Goal: Transaction & Acquisition: Purchase product/service

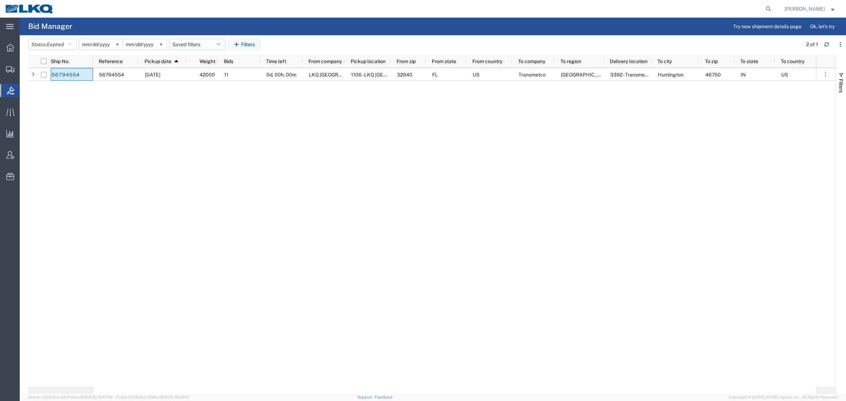
click at [187, 43] on button "Saved filters" at bounding box center [197, 44] width 56 height 11
drag, startPoint x: 199, startPoint y: 72, endPoint x: 208, endPoint y: 67, distance: 9.8
click at [199, 73] on span "Bid Board" at bounding box center [216, 75] width 92 height 13
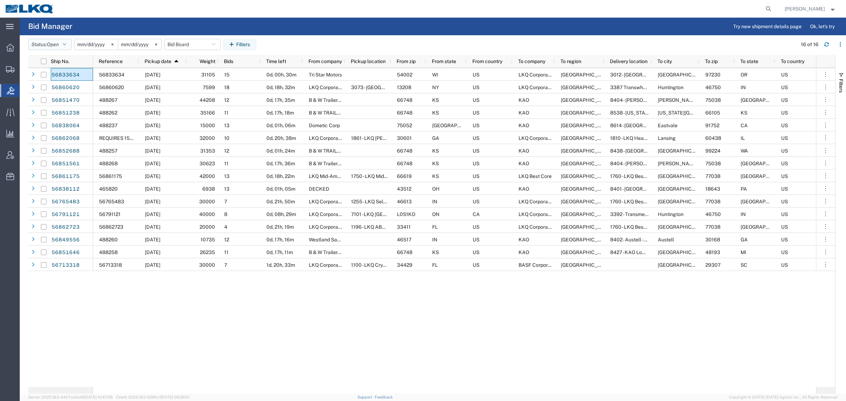
click at [43, 39] on button "Status: Open" at bounding box center [49, 44] width 43 height 11
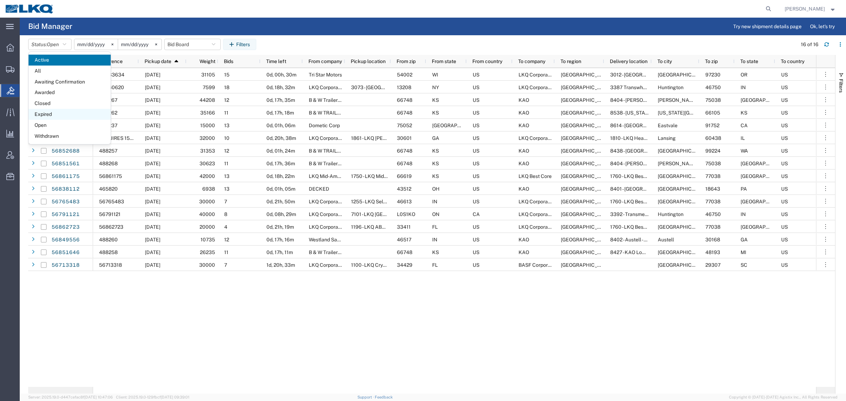
click at [45, 111] on span "Expired" at bounding box center [70, 114] width 82 height 11
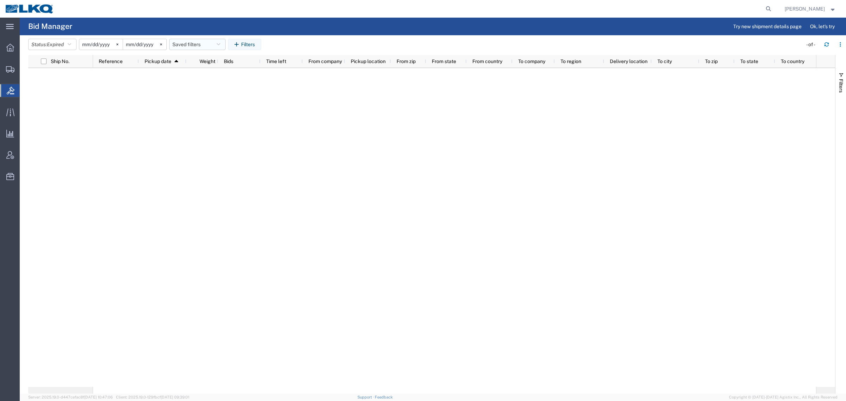
drag, startPoint x: 188, startPoint y: 48, endPoint x: 191, endPoint y: 58, distance: 11.3
click at [188, 48] on button "Saved filters" at bounding box center [197, 44] width 56 height 11
click at [196, 74] on span "Bid Board" at bounding box center [216, 75] width 92 height 13
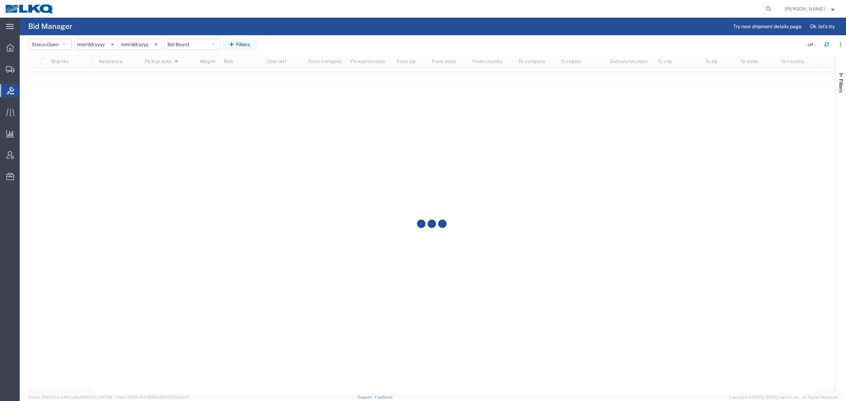
click at [313, 33] on agx-page-header "Bid Manager Try new shipment details page Ok, let's try" at bounding box center [433, 27] width 826 height 18
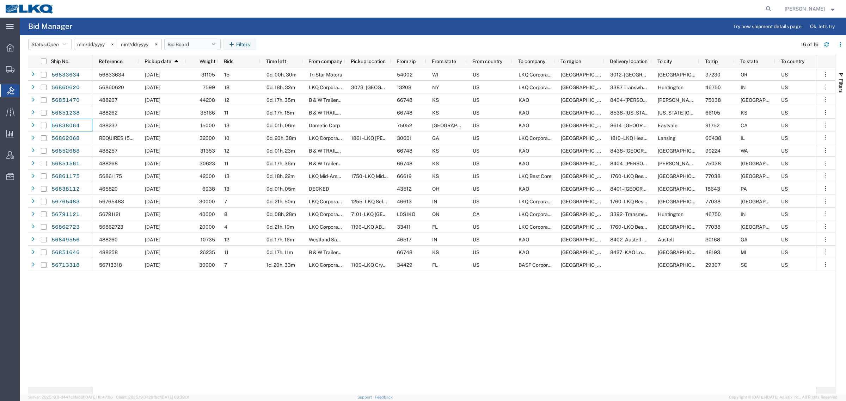
click at [181, 43] on button "Bid Board" at bounding box center [192, 44] width 56 height 11
drag, startPoint x: 192, startPoint y: 76, endPoint x: 206, endPoint y: 51, distance: 28.4
click at [194, 75] on span "Bid Board" at bounding box center [211, 75] width 92 height 13
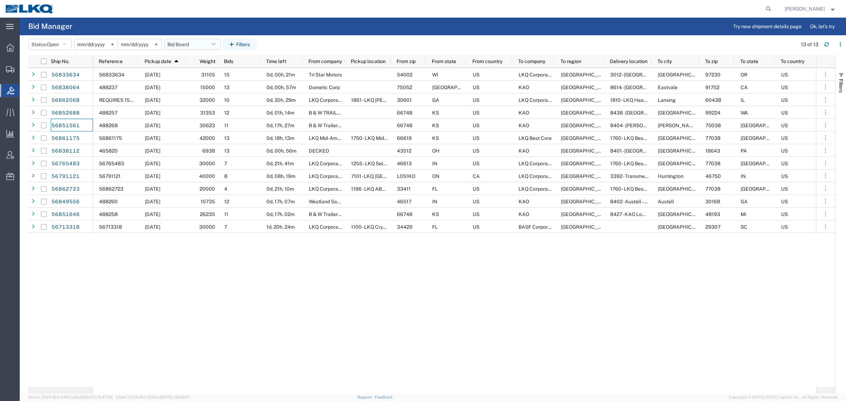
drag, startPoint x: 166, startPoint y: 43, endPoint x: 183, endPoint y: 44, distance: 17.7
click at [171, 44] on agx-table-filter "Status: Open Active All Awaiting Confirmation Awarded Closed Expired Open Withd…" at bounding box center [143, 44] width 231 height 11
click at [185, 44] on button "Bid Board" at bounding box center [192, 44] width 56 height 11
click at [214, 73] on span "Bid Board" at bounding box center [211, 75] width 92 height 13
click at [182, 41] on button "Bid Board" at bounding box center [192, 44] width 56 height 11
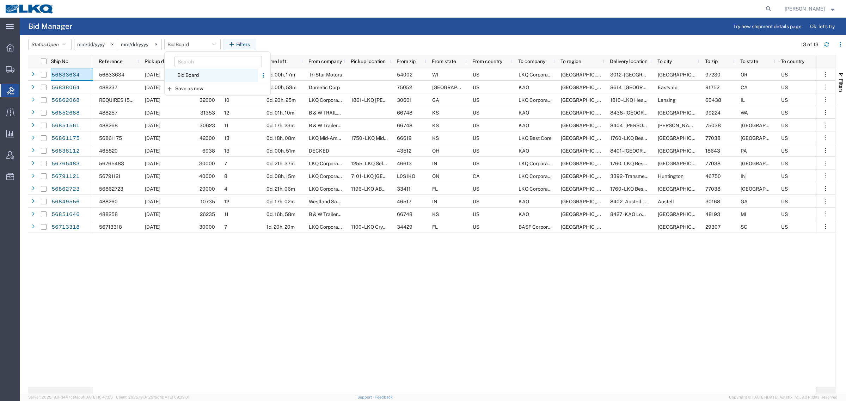
click at [188, 72] on span "Bid Board" at bounding box center [211, 75] width 92 height 13
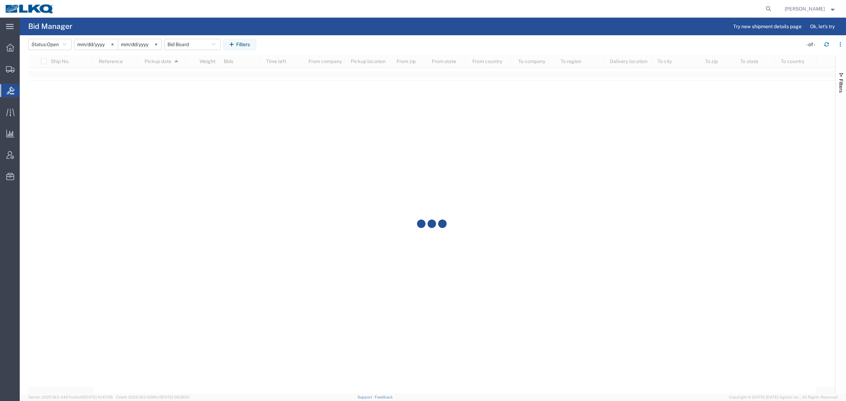
click at [319, 37] on header "Status: Open Active All Awaiting Confirmation Awarded Closed Expired Open Withd…" at bounding box center [437, 45] width 818 height 20
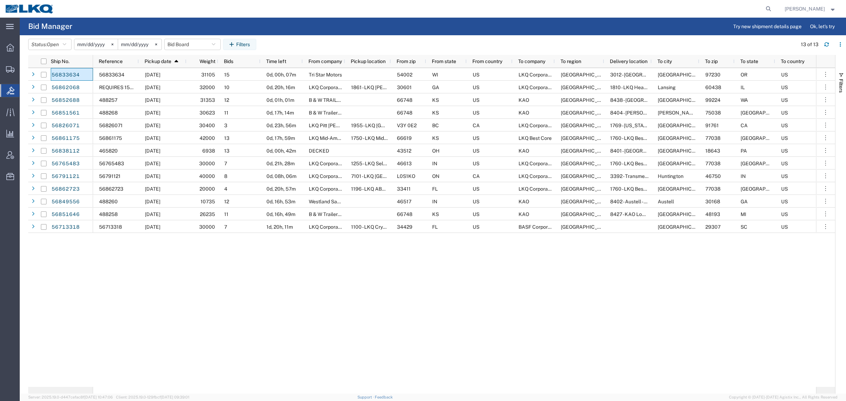
click at [390, 306] on div "56833634 09/19/2025 31105 15 0d, 00h, 07m Tri Star Motors 54002 WI US LKQ Corpo…" at bounding box center [454, 227] width 723 height 319
click at [462, 300] on div "56833634 09/19/2025 31105 15 0d, 00h, 07m Tri Star Motors 54002 WI US LKQ Corpo…" at bounding box center [454, 227] width 723 height 319
click at [584, 267] on div "56833634 09/19/2025 31105 15 0d, 00h, 07m Tri Star Motors 54002 WI US LKQ Corpo…" at bounding box center [454, 227] width 723 height 319
click at [326, 341] on div "56833634 09/19/2025 31105 15 0d, 00h, 07m Tri Star Motors 54002 WI US LKQ Corpo…" at bounding box center [454, 227] width 723 height 319
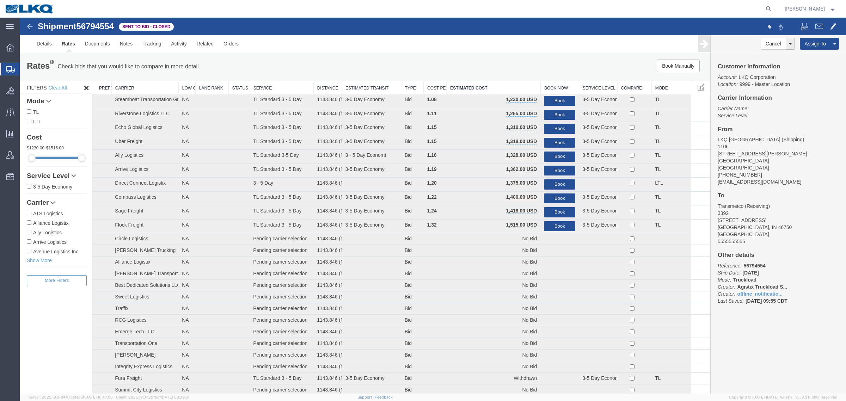
click at [377, 55] on div "Rates Check bids that you would like to compare in more detail. Compare Filter …" at bounding box center [365, 67] width 691 height 28
click at [512, 45] on ul "Details Rates Documents Notes Tracking Activity Related Orders" at bounding box center [433, 43] width 802 height 17
click at [515, 56] on div "Rates Check bids that you would like to compare in more detail. Compare Filter …" at bounding box center [365, 67] width 691 height 28
click at [561, 98] on button "Book" at bounding box center [559, 101] width 31 height 10
click at [541, 69] on div at bounding box center [433, 206] width 826 height 376
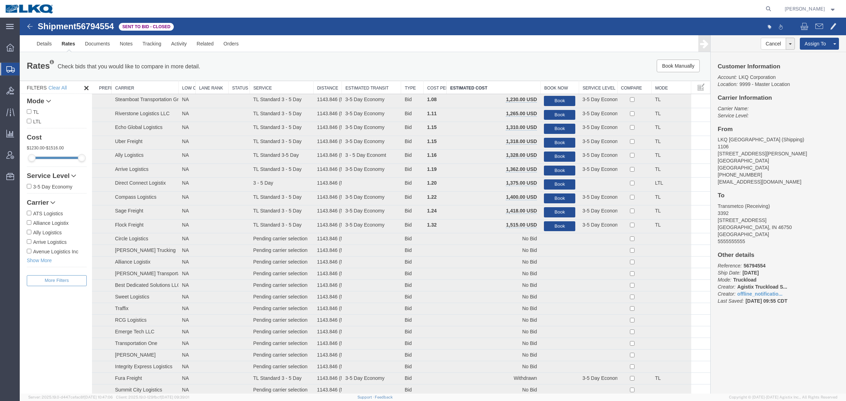
click at [72, 44] on link "Rates" at bounding box center [68, 43] width 23 height 17
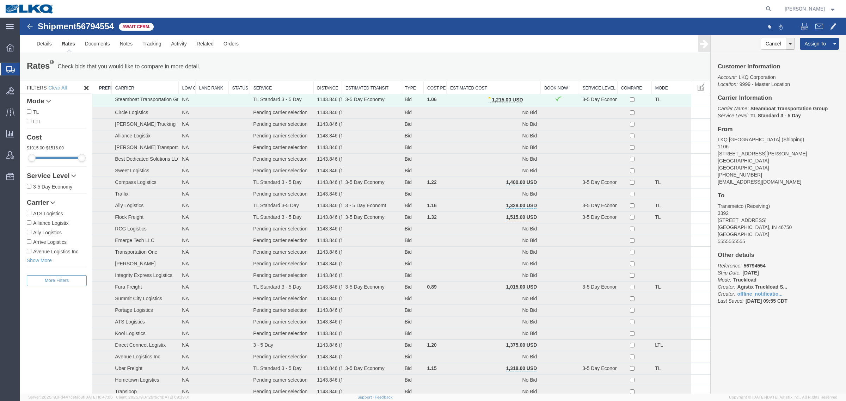
click at [469, 62] on div "Rates Check bids that you would like to compare in more detail. Compare Filter …" at bounding box center [365, 67] width 687 height 14
click at [498, 65] on div "Rates Check bids that you would like to compare in more detail. Compare Filter …" at bounding box center [365, 67] width 687 height 14
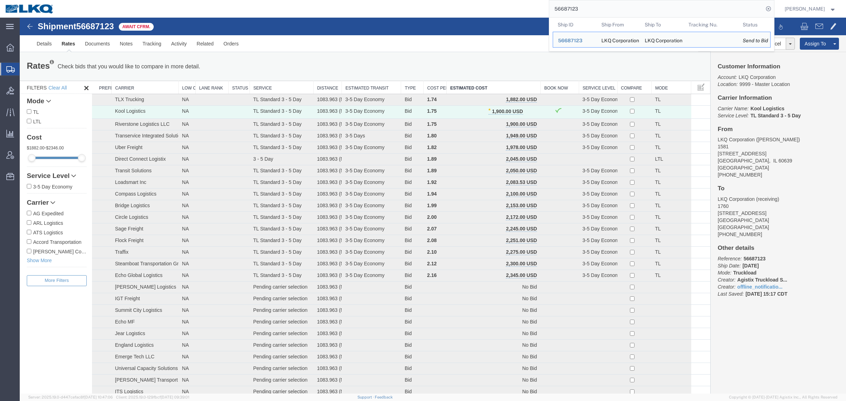
drag, startPoint x: 609, startPoint y: 5, endPoint x: 469, endPoint y: 8, distance: 140.0
click at [469, 8] on div "56687123 Ship ID Ship From Ship To Tracking Nu. Status Ship ID 56687123 Ship Fr…" at bounding box center [416, 9] width 715 height 18
paste input "701830"
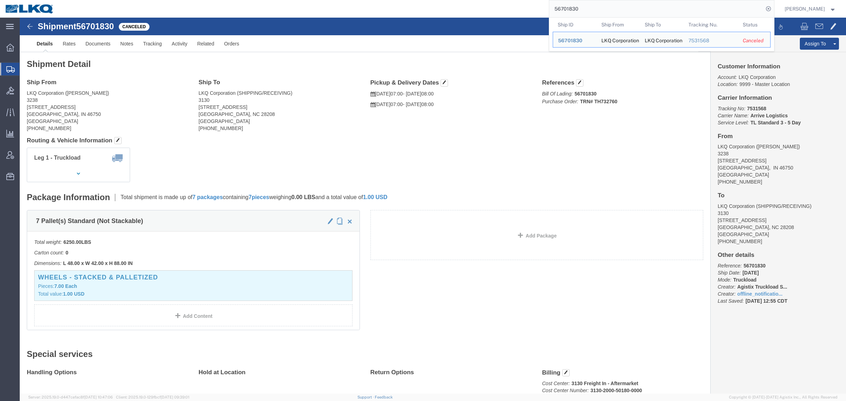
drag, startPoint x: 490, startPoint y: 10, endPoint x: 471, endPoint y: 6, distance: 19.4
click at [480, 8] on div "56701830 Ship ID Ship From Ship To Tracking Nu. Status Ship ID 56701830 Ship Fr…" at bounding box center [416, 9] width 715 height 18
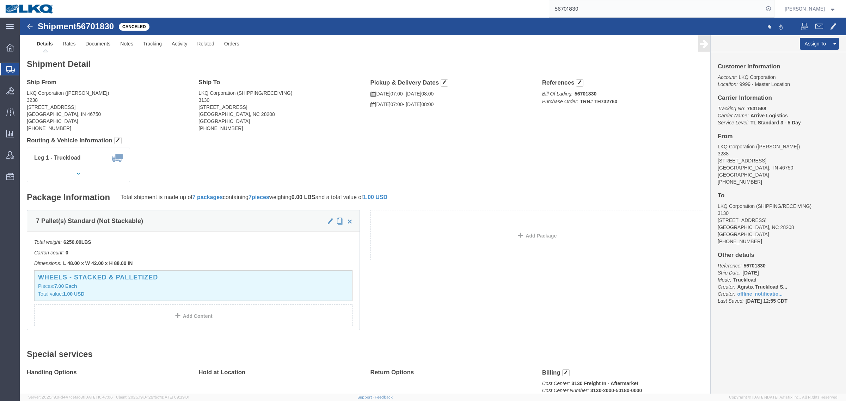
paste input "62103"
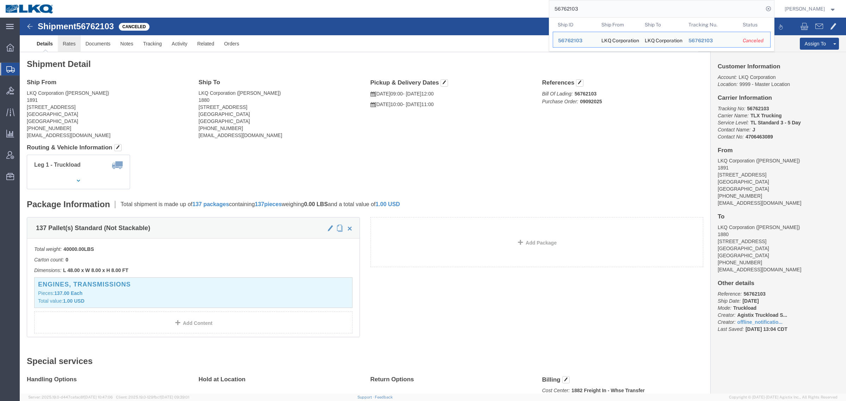
drag, startPoint x: 51, startPoint y: 27, endPoint x: 75, endPoint y: 27, distance: 24.7
click link "Rates"
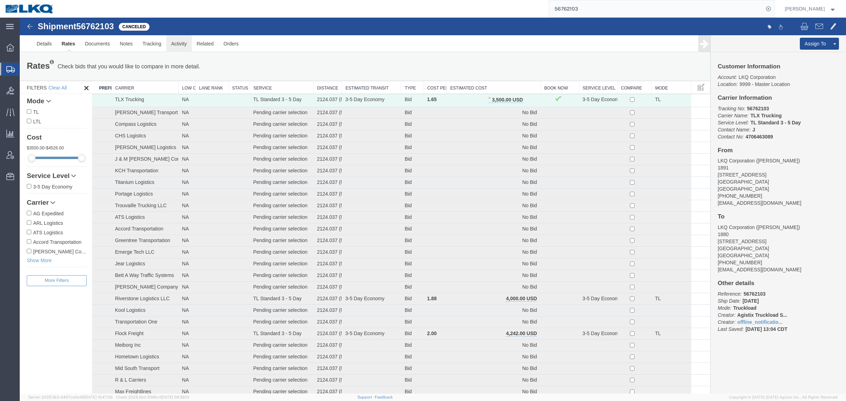
click at [182, 44] on link "Activity" at bounding box center [178, 43] width 25 height 17
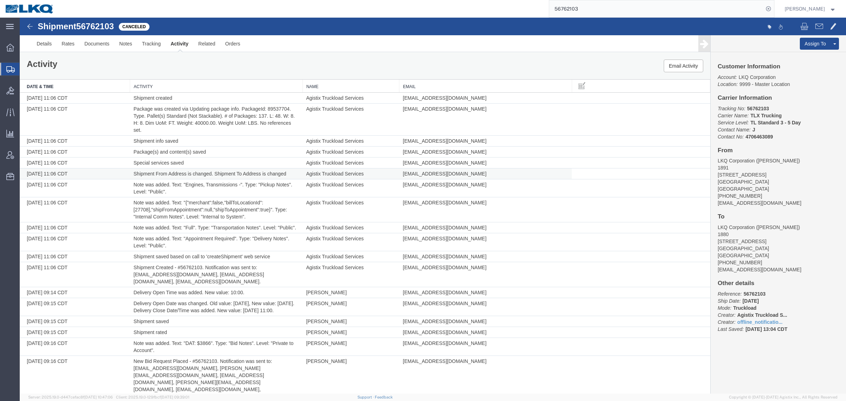
scroll to position [2014, 0]
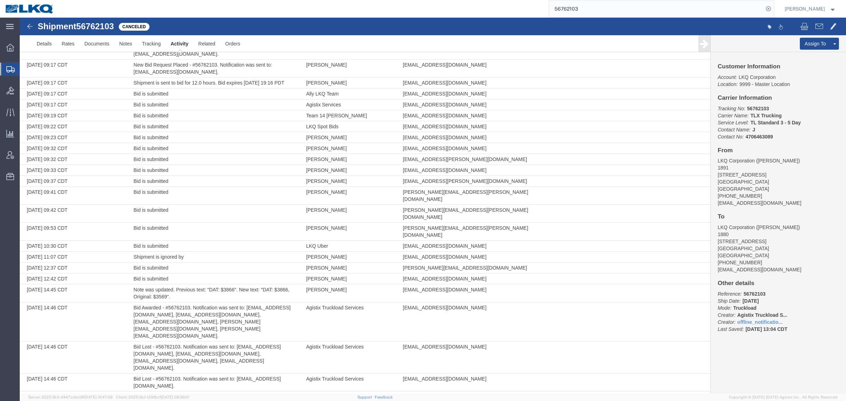
copy td "56794746"
click at [36, 42] on link "Details" at bounding box center [44, 43] width 25 height 17
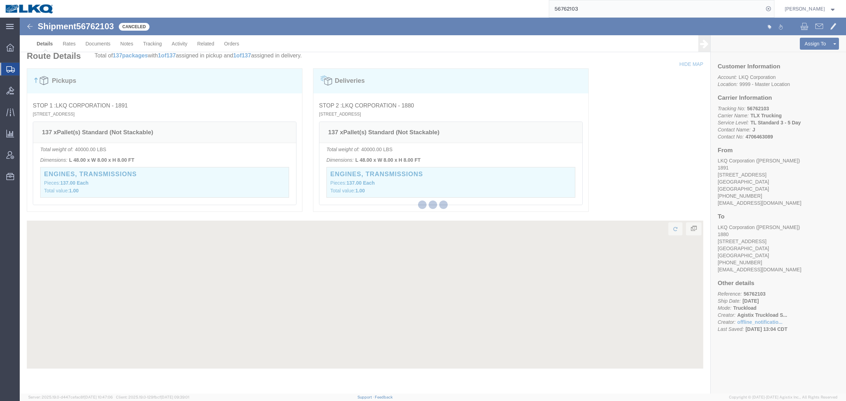
click at [46, 45] on div at bounding box center [433, 206] width 826 height 376
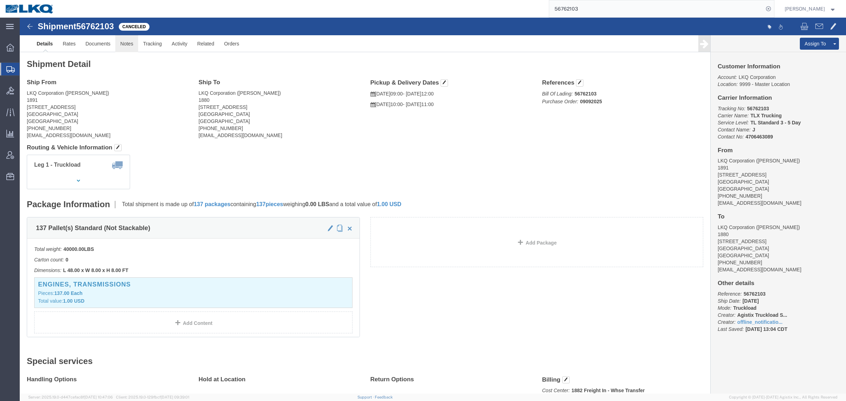
click link "Notes"
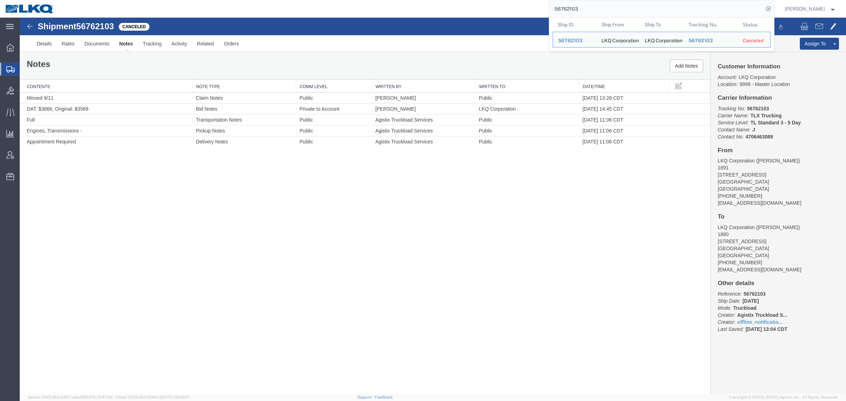
drag, startPoint x: 613, startPoint y: 7, endPoint x: 449, endPoint y: 12, distance: 164.0
click at [451, 13] on div "56762103 Ship ID Ship From Ship To Tracking Nu. Status Ship ID 56762103 Ship Fr…" at bounding box center [416, 9] width 715 height 18
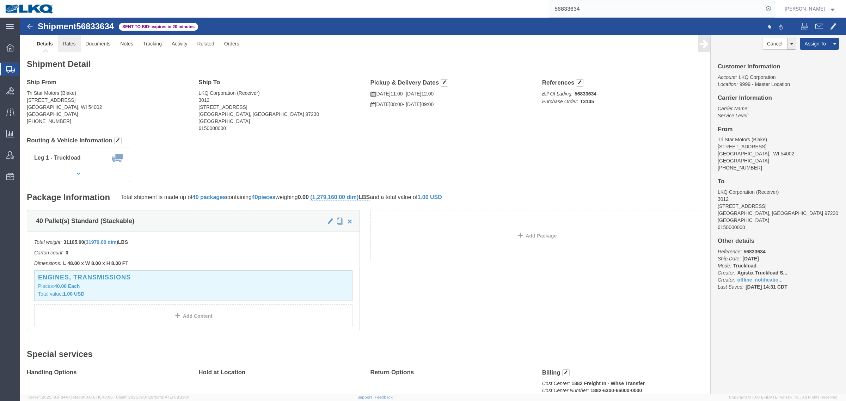
click link "Rates"
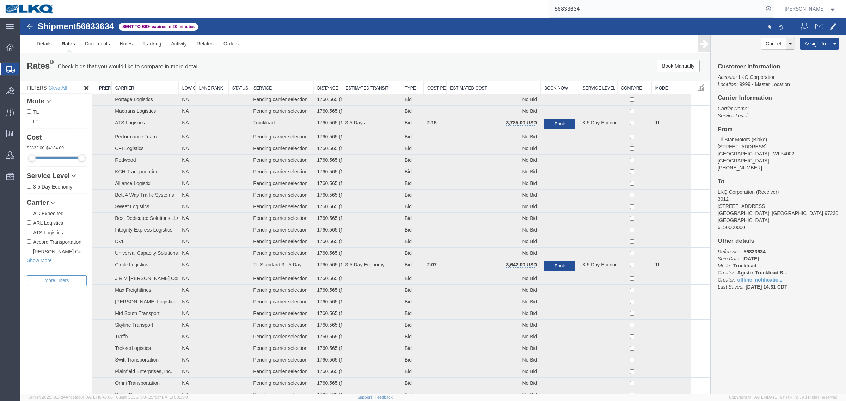
click at [470, 88] on th "Estimated Cost" at bounding box center [494, 87] width 94 height 13
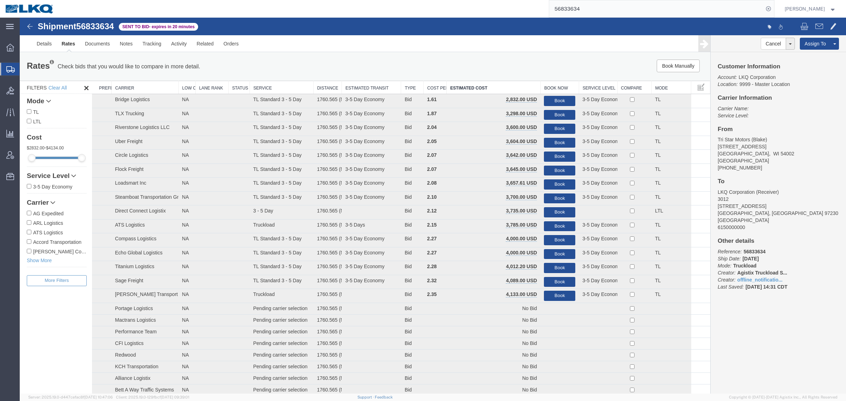
click at [481, 72] on div "Book Manually Pause Continue" at bounding box center [565, 66] width 286 height 13
click at [125, 45] on link "Notes" at bounding box center [126, 43] width 23 height 17
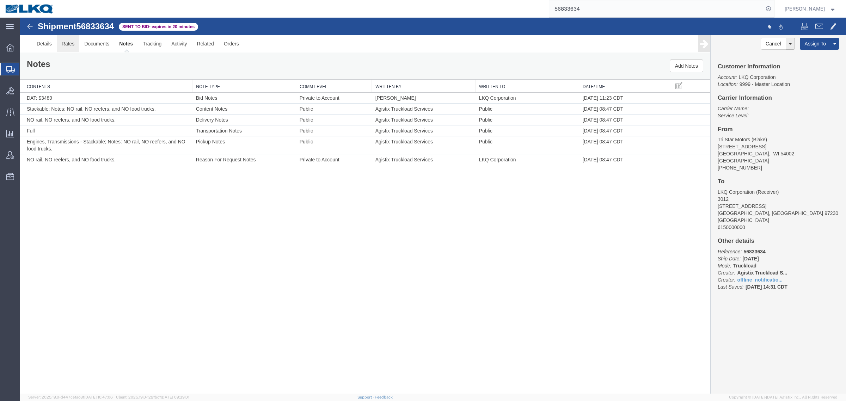
click at [71, 46] on link "Rates" at bounding box center [68, 43] width 23 height 17
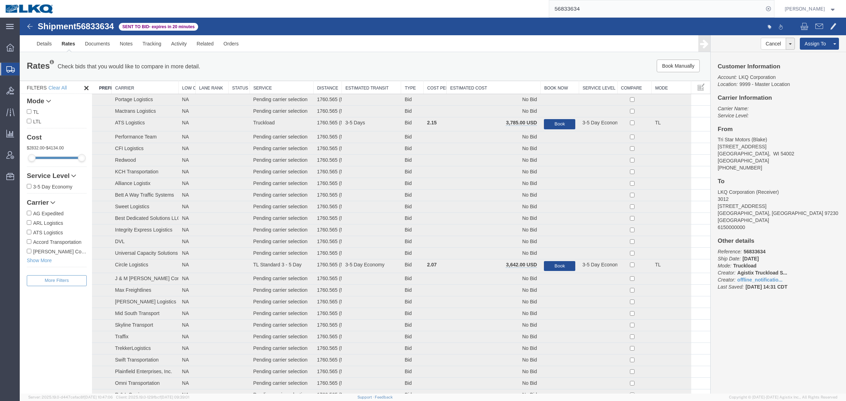
click at [100, 29] on span "56833634" at bounding box center [95, 27] width 38 height 10
copy span "56833634"
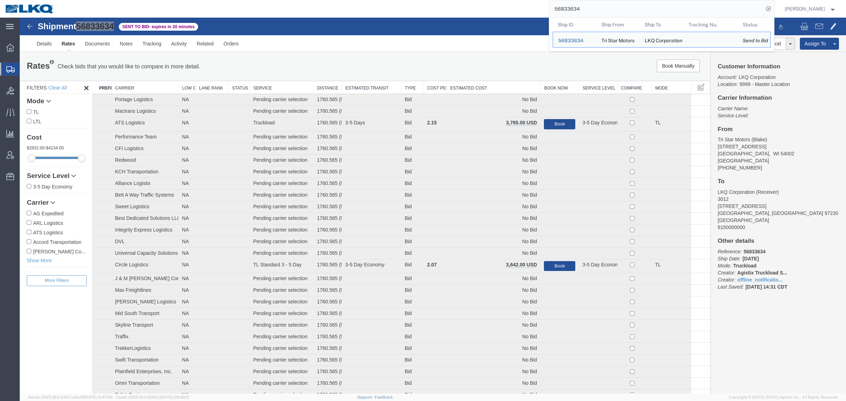
drag, startPoint x: 623, startPoint y: 22, endPoint x: 457, endPoint y: 20, distance: 165.7
paste input "26071"
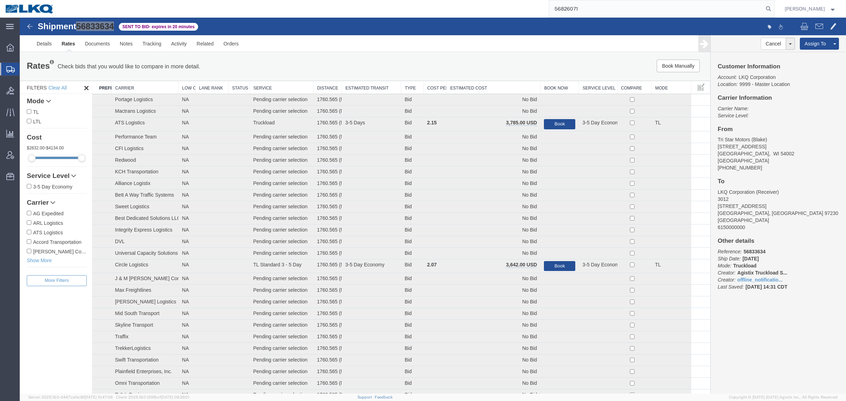
type input "56826071"
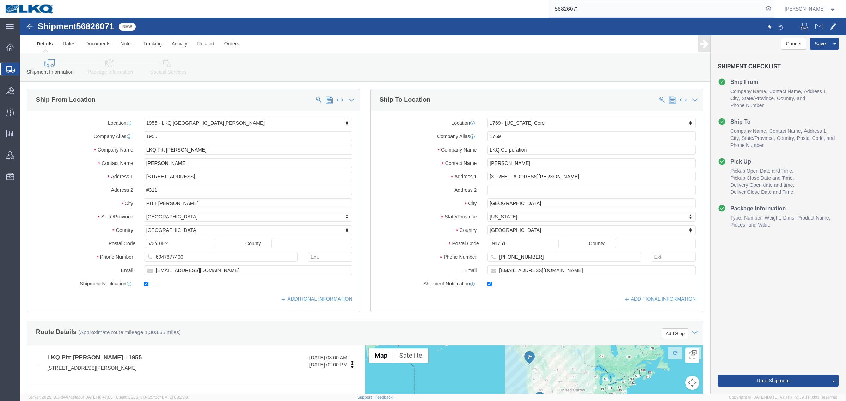
select select "72811"
select select "28716"
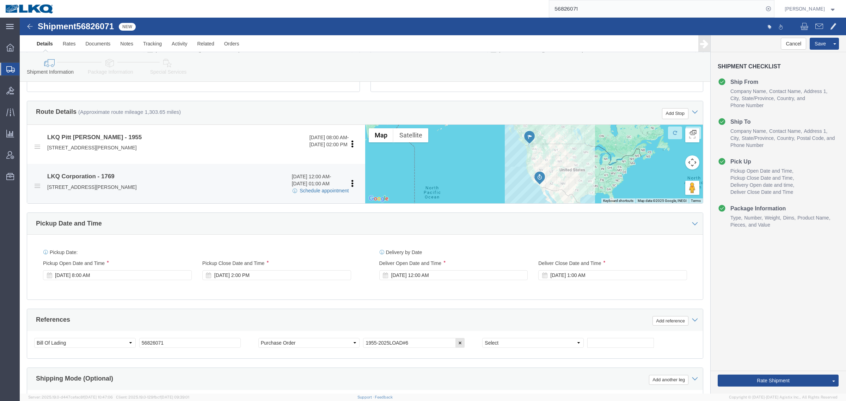
click link "Schedule appointment"
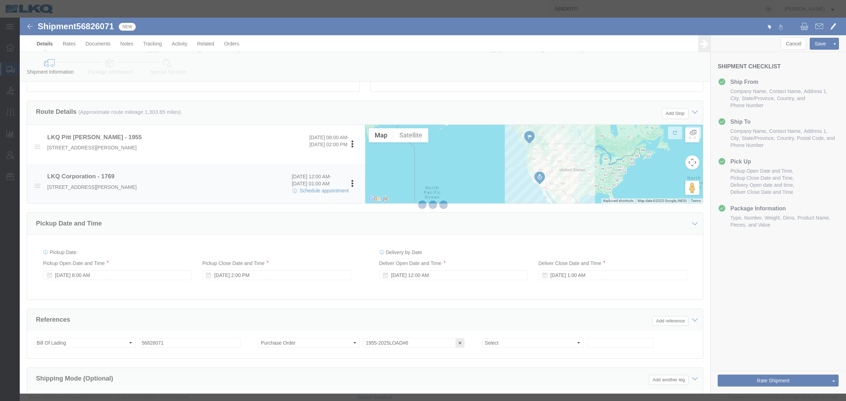
select select
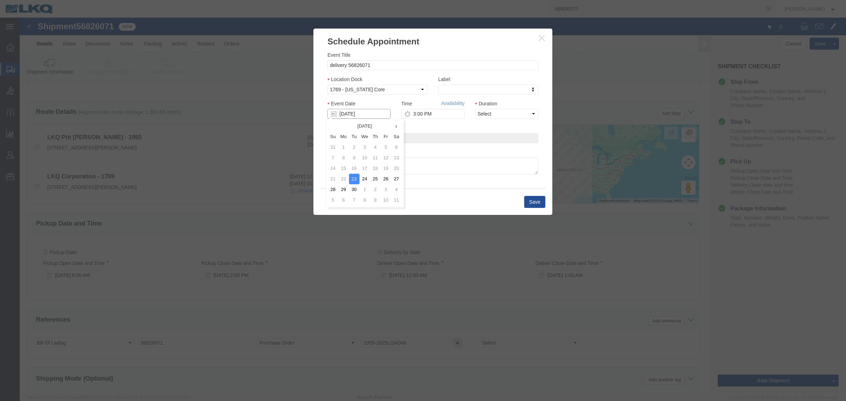
click input "[DATE]"
click td "25"
type input "09/25/2025"
click input "3:00 PM"
type input "9:00 AM"
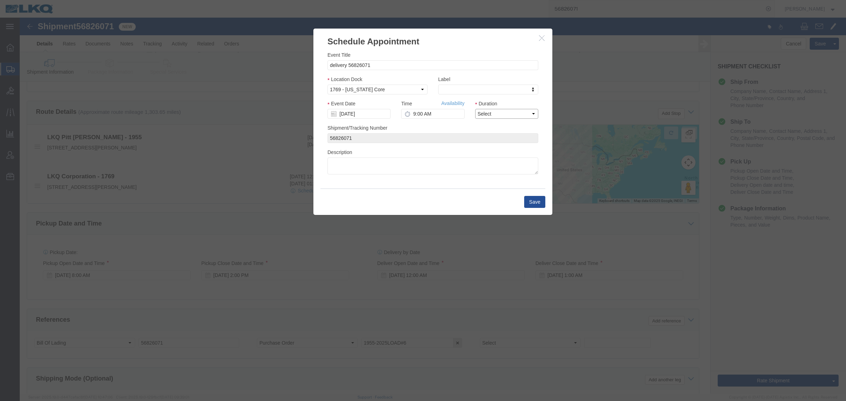
click select "Select 15 min 30 min 45 min 1 hr 2 hr 3 hr 4 hr"
select select "15"
click select "Select 15 min 30 min 45 min 1 hr 2 hr 3 hr 4 hr"
drag, startPoint x: 513, startPoint y: 183, endPoint x: 576, endPoint y: 196, distance: 64.4
click button "Save"
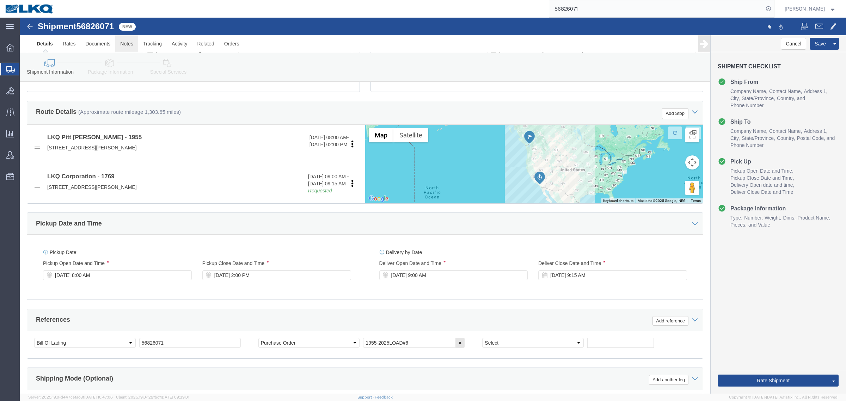
click link "Notes"
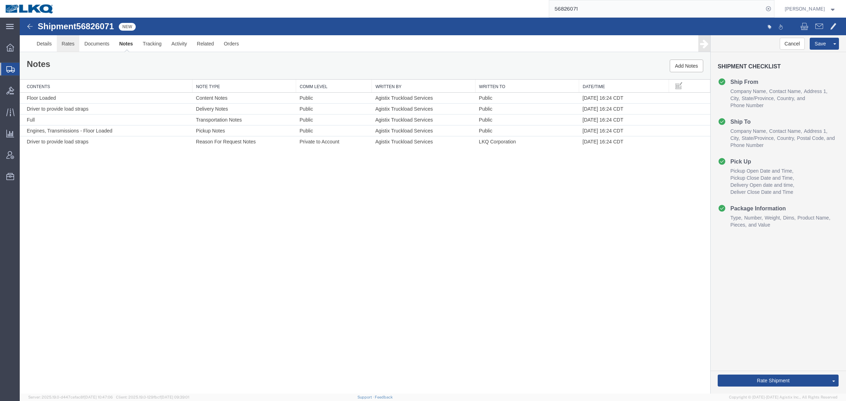
click at [72, 45] on link "Rates" at bounding box center [68, 43] width 23 height 17
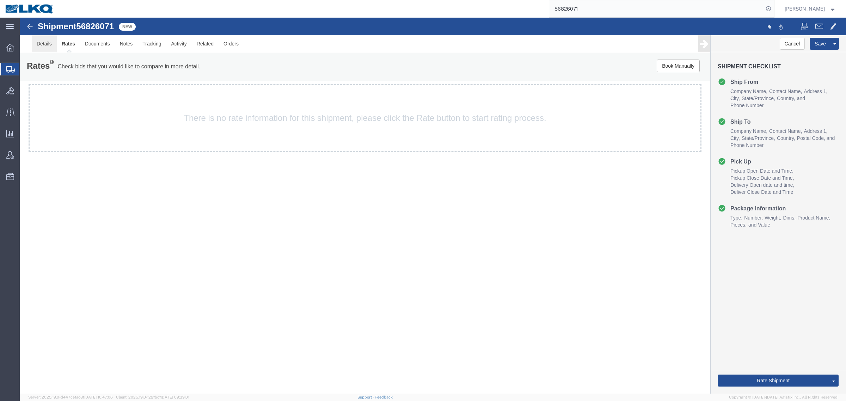
click at [51, 47] on link "Details" at bounding box center [44, 43] width 25 height 17
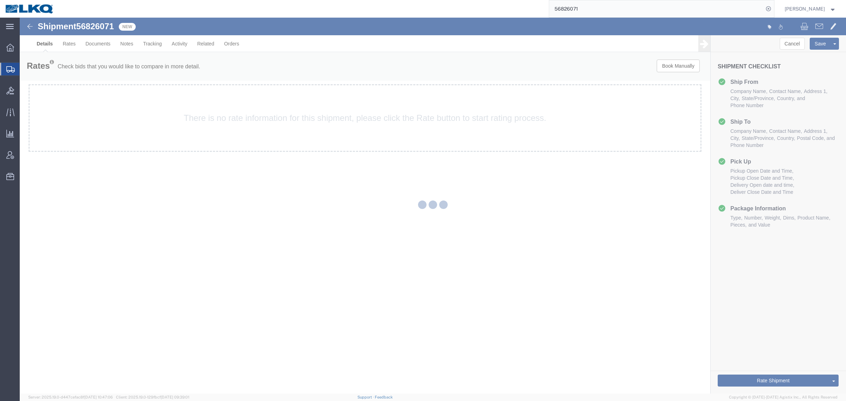
select select "72811"
select select "28716"
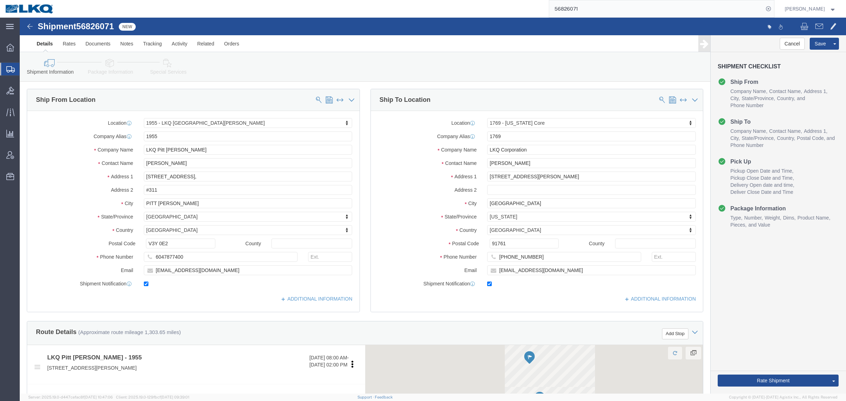
click icon
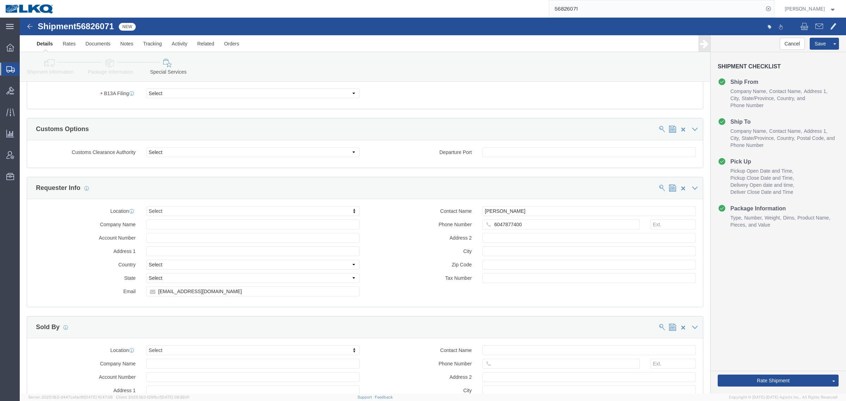
scroll to position [661, 0]
click input "axlee@lkqcorp.com"
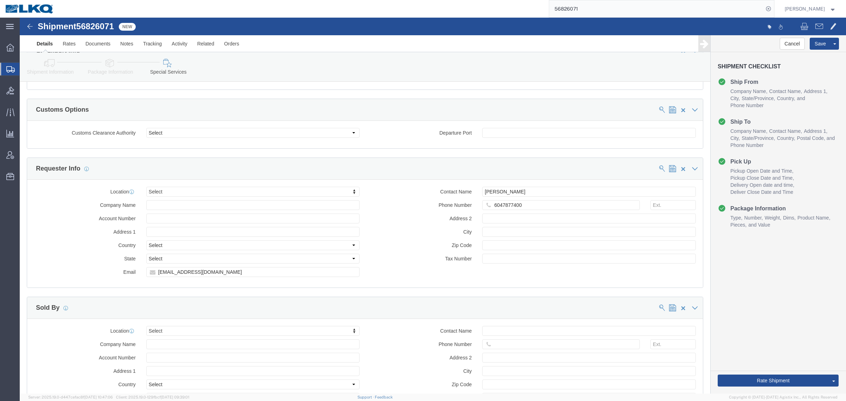
drag, startPoint x: 31, startPoint y: 47, endPoint x: 347, endPoint y: 115, distance: 323.2
click icon
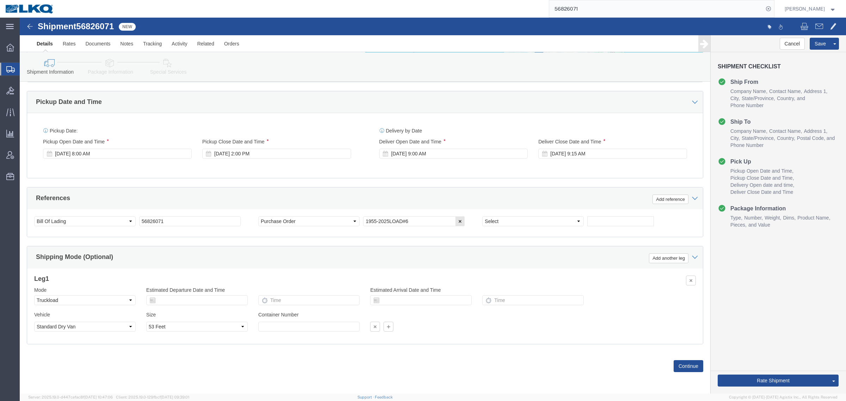
scroll to position [212, 0]
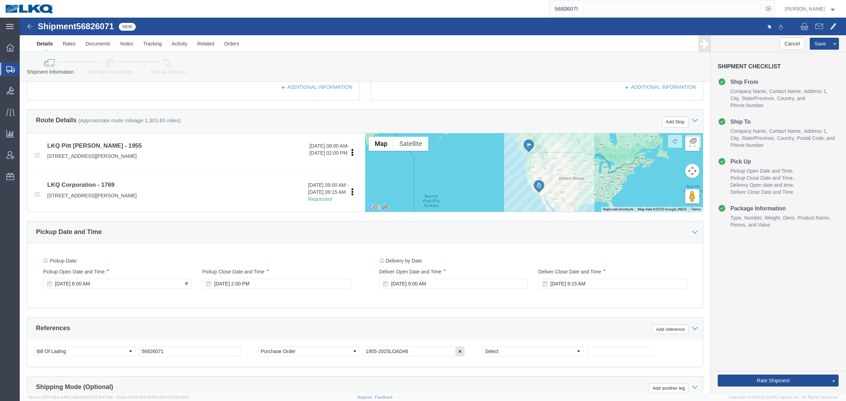
click div "Sep 22 2025 8:00 AM"
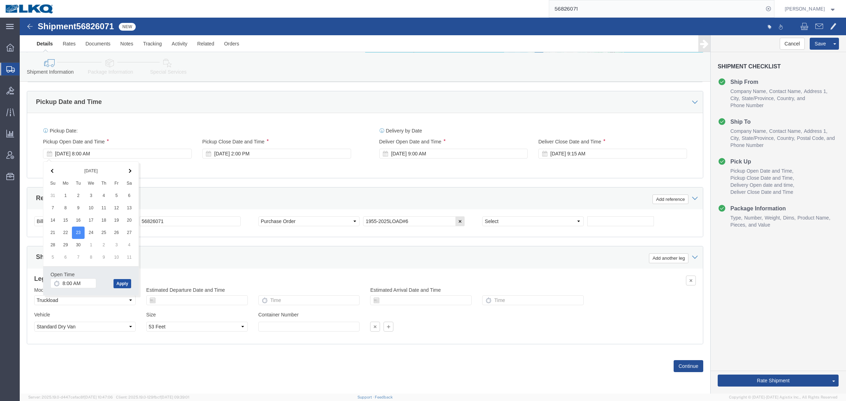
click button "Apply"
click div "References Add reference"
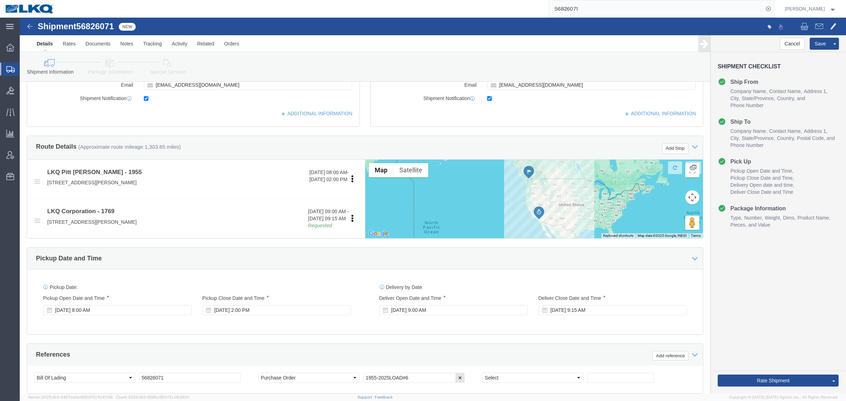
scroll to position [300, 0]
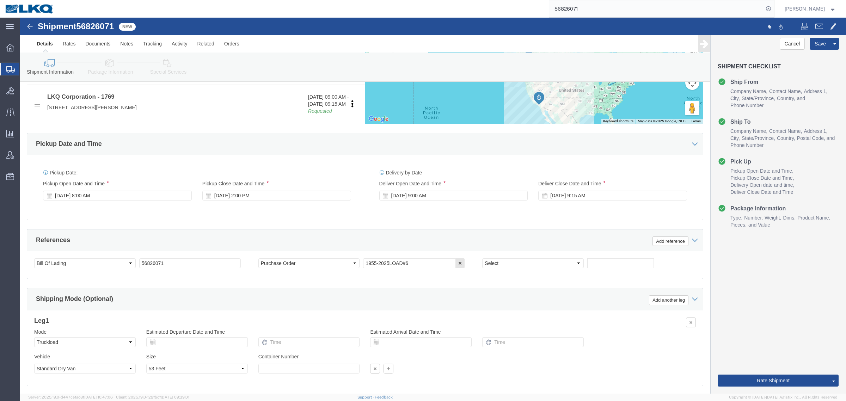
click div "Rate Shipment Send To Bid Rate And Send To Bid Rate And Autotender"
click button "Rate Shipment"
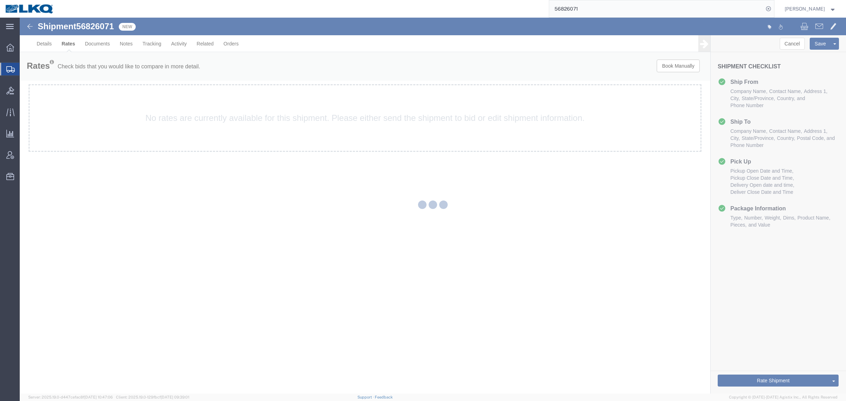
scroll to position [0, 0]
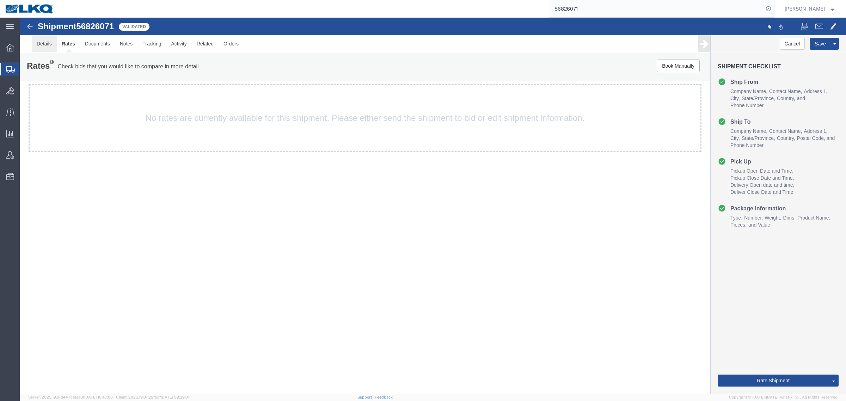
click at [53, 42] on link "Details" at bounding box center [44, 43] width 25 height 17
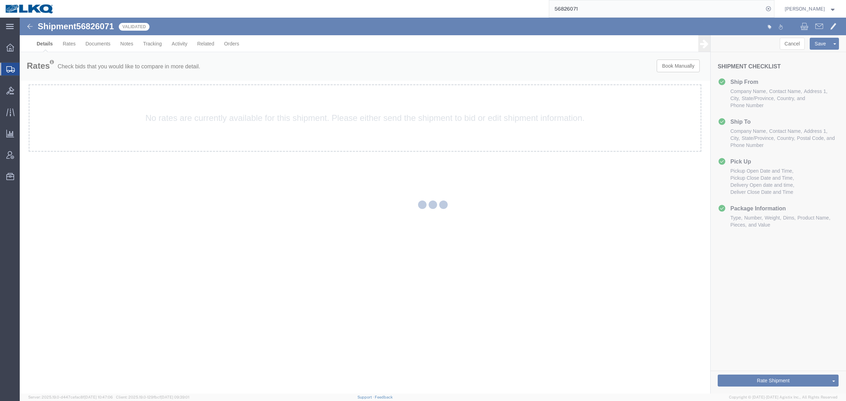
select select "72811"
select select "28716"
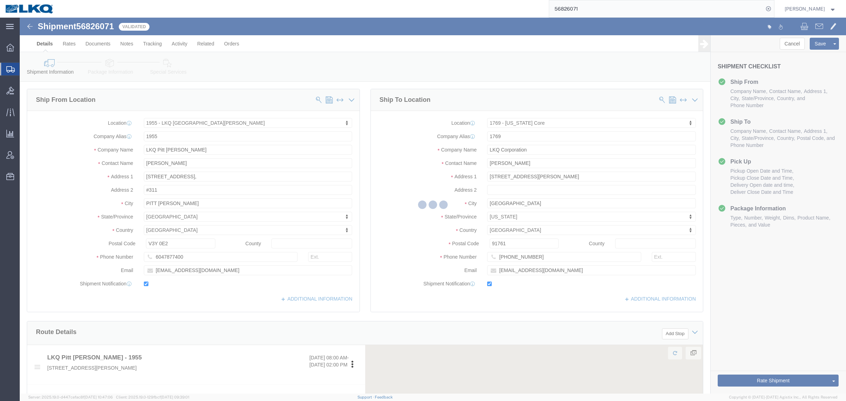
drag, startPoint x: 129, startPoint y: 47, endPoint x: 110, endPoint y: 29, distance: 26.5
click at [129, 47] on div at bounding box center [433, 206] width 826 height 376
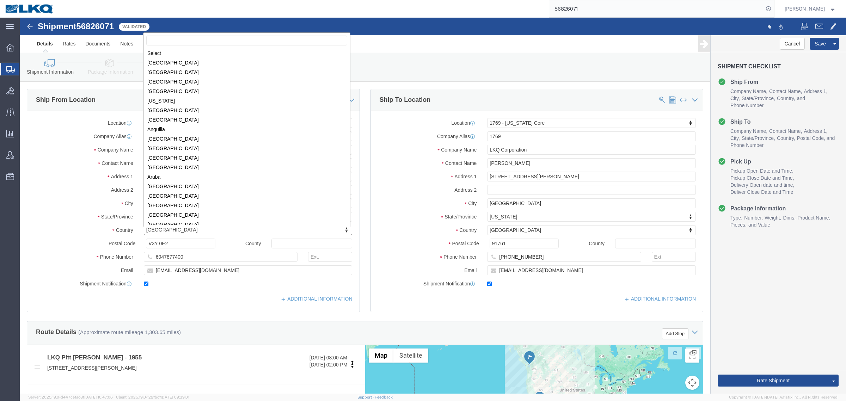
scroll to position [219, 0]
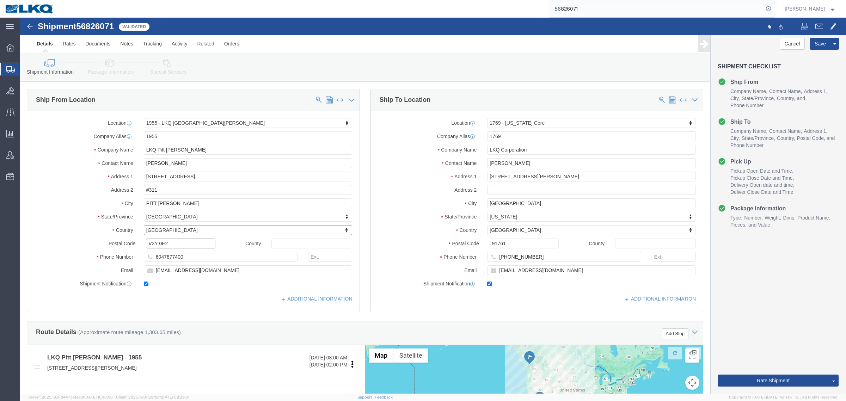
click input "V3Y 0E2"
click input "91761"
click link "Notes"
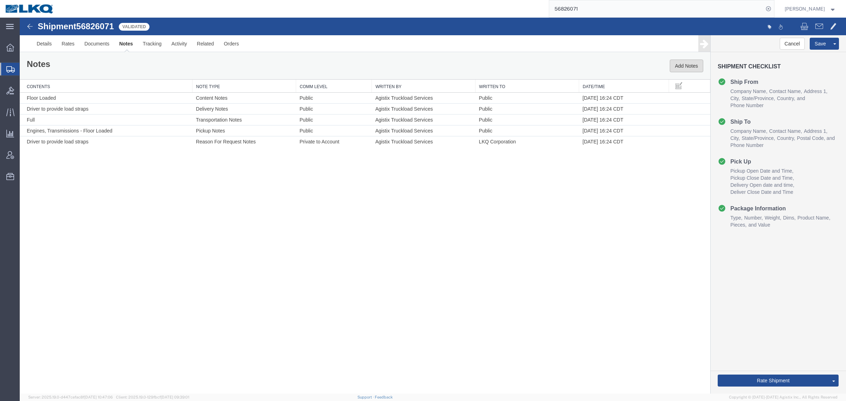
click at [681, 64] on button "Add Notes" at bounding box center [686, 66] width 33 height 13
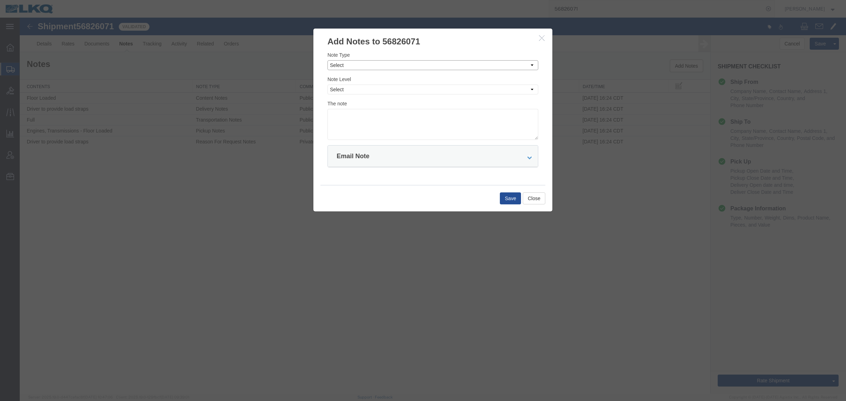
click at [428, 69] on select "Select Approval Bid Notes Carrier Change Notes Claim Notes Content Hazmat Notes…" at bounding box center [433, 65] width 211 height 10
select select "BID_NOTES"
click at [328, 60] on select "Select Approval Bid Notes Carrier Change Notes Claim Notes Content Hazmat Notes…" at bounding box center [433, 65] width 211 height 10
click at [409, 92] on select "Select Private to Account Private to Vendor Public" at bounding box center [433, 90] width 211 height 10
select select "PRIVATE_TO_ACCOUNT"
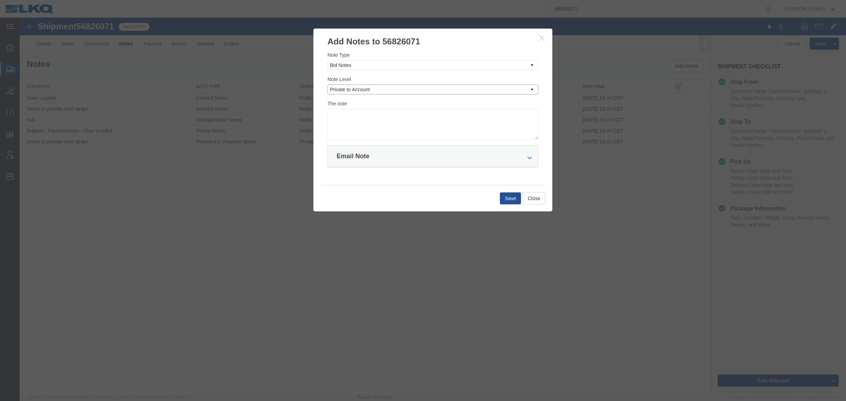
click at [328, 85] on select "Select Private to Account Private to Vendor Public" at bounding box center [433, 90] width 211 height 10
click at [408, 120] on textarea at bounding box center [433, 124] width 211 height 31
type textarea "DAT: $1354"
click at [511, 198] on button "Save" at bounding box center [510, 199] width 21 height 12
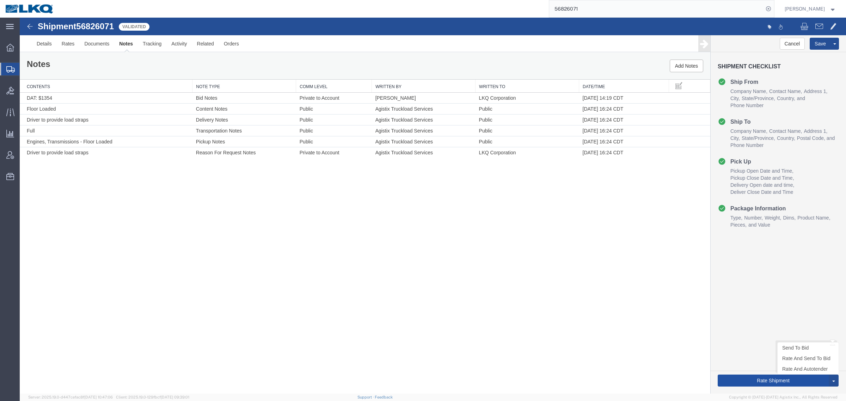
click at [749, 383] on button "Rate Shipment" at bounding box center [773, 381] width 111 height 12
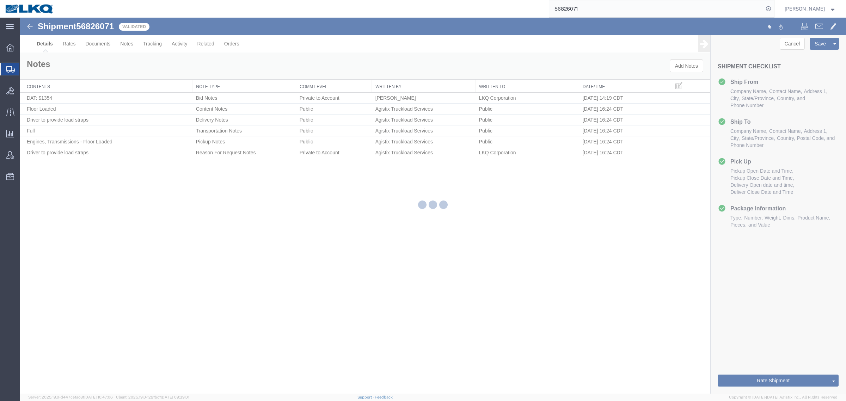
select select "72811"
select select "28716"
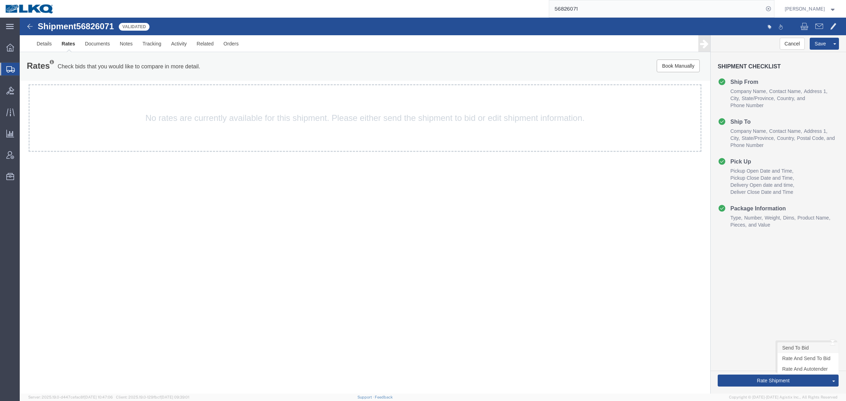
click at [799, 347] on link "Send To Bid" at bounding box center [808, 348] width 61 height 11
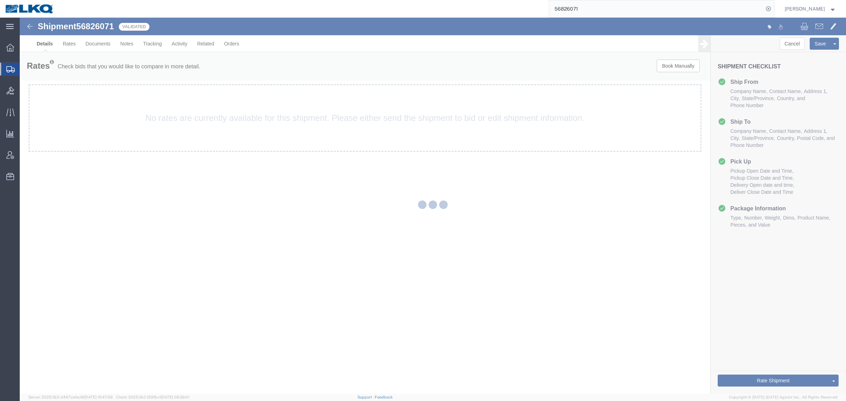
select select "72811"
select select "28716"
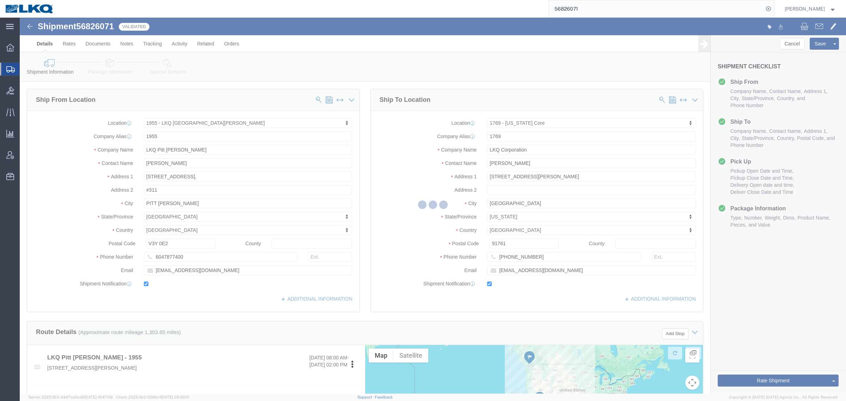
select select
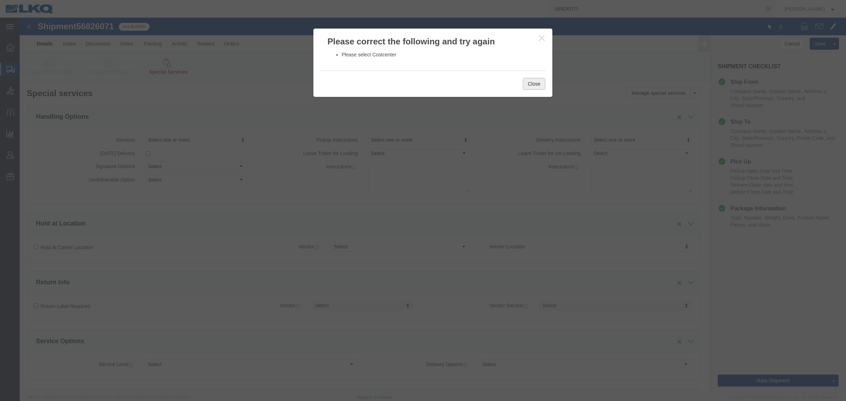
click button "Close"
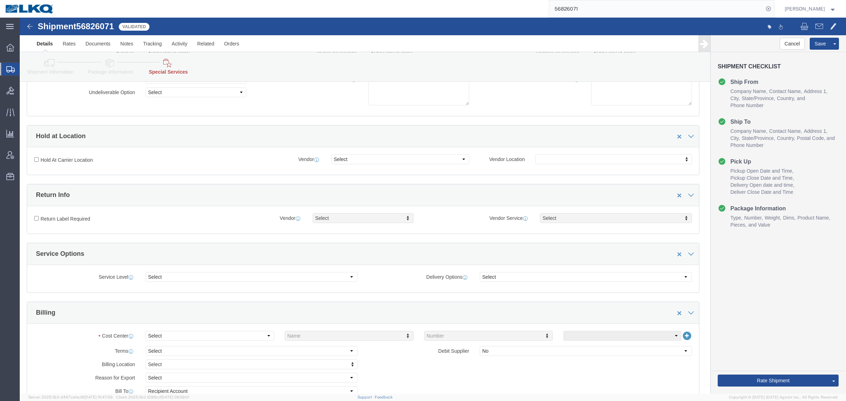
scroll to position [176, 0]
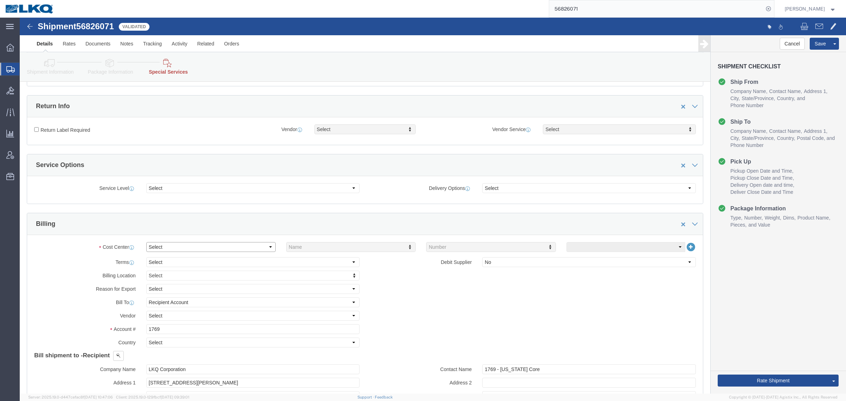
click select "Select Buyer Cost Center Department Operations Number Order Number Sales Person"
select select "COSTCENTER"
click select "Select Buyer Cost Center Department Operations Number Order Number Sales Person"
type input "1769"
click div "Billing Location Select Select My Profile Location 1100 - LKQ Crystal River 110…"
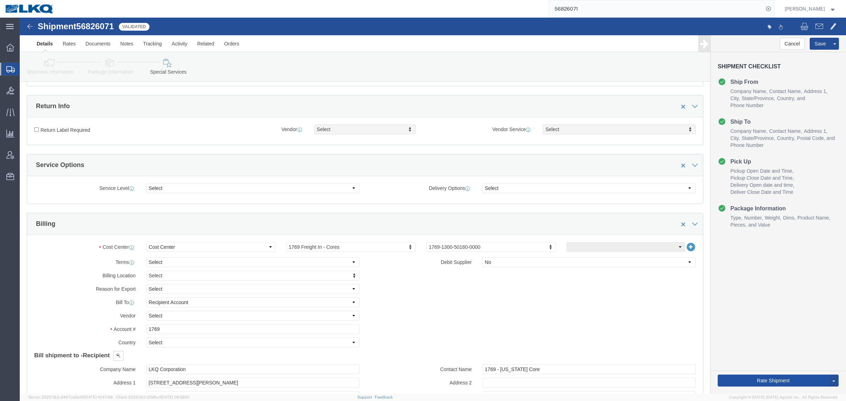
click button "Rate Shipment"
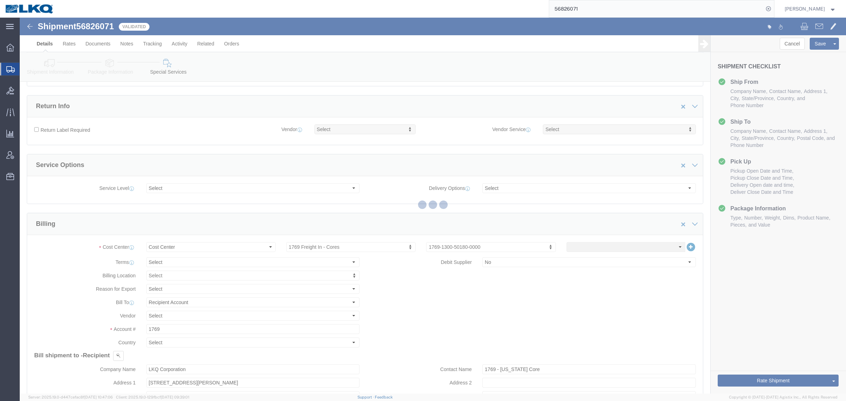
scroll to position [0, 0]
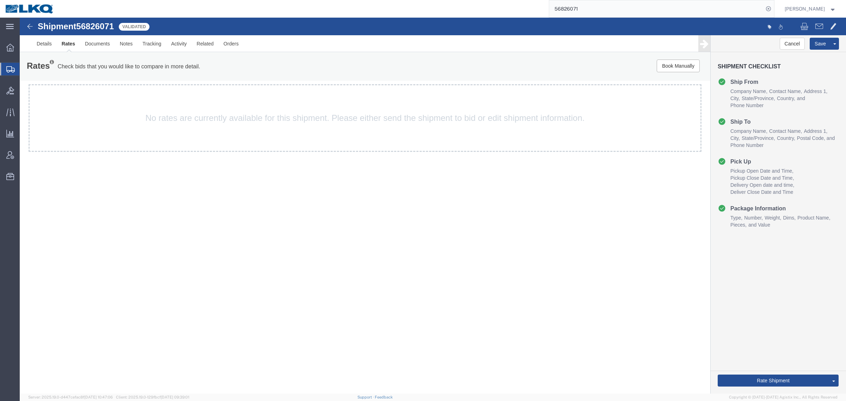
click at [161, 232] on div "Shipment 56826071 6 of 6 Validated Details Rates Documents Notes Tracking Activ…" at bounding box center [433, 206] width 826 height 376
click at [214, 194] on div "Shipment 56826071 6 of 6 Validated Details Rates Documents Notes Tracking Activ…" at bounding box center [433, 206] width 826 height 376
click at [20, 18] on link "Send To Bid" at bounding box center [20, 18] width 0 height 0
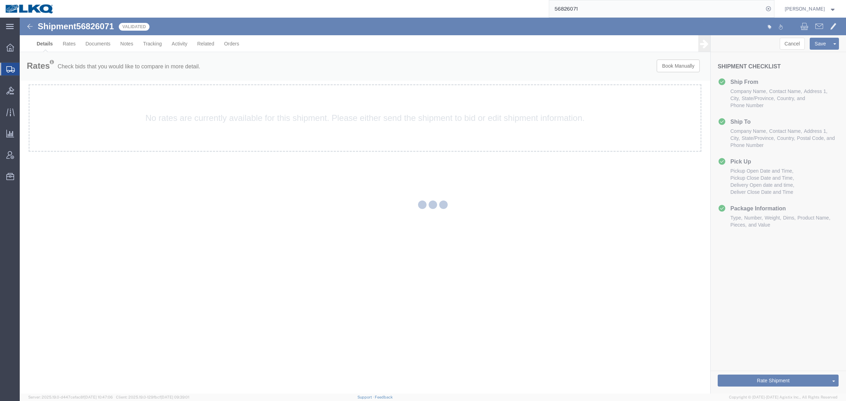
select select "72811"
select select "28716"
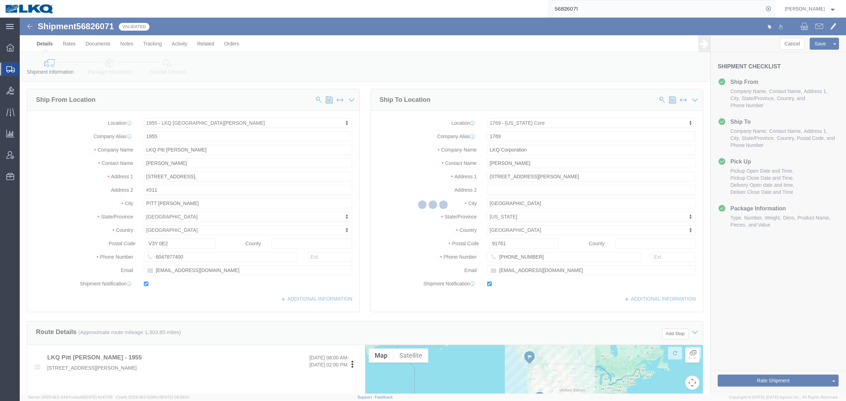
select select "TL"
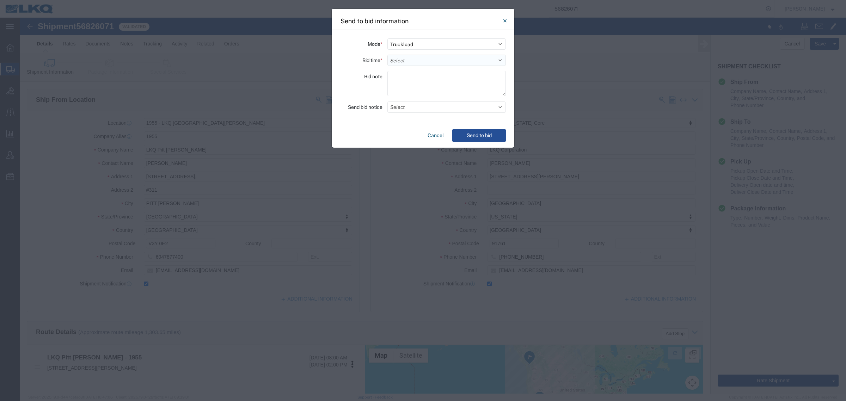
click at [429, 61] on select "Select 30 Min (Rush) 1 Hour (Rush) 2 Hours (Rush) 4 Hours (Rush) 8 Hours (Rush)…" at bounding box center [446, 60] width 118 height 11
select select "24"
click at [387, 55] on select "Select 30 Min (Rush) 1 Hour (Rush) 2 Hours (Rush) 4 Hours (Rush) 8 Hours (Rush)…" at bounding box center [446, 60] width 118 height 11
click at [472, 139] on button "Send to bid" at bounding box center [479, 135] width 54 height 13
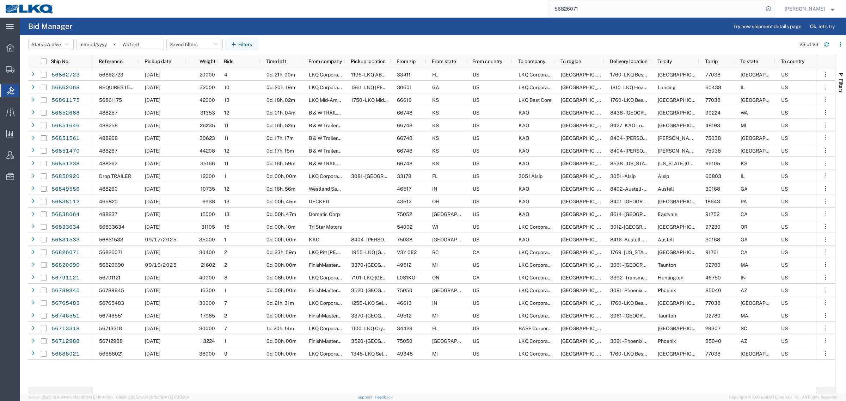
drag, startPoint x: 605, startPoint y: 13, endPoint x: 585, endPoint y: 4, distance: 21.9
click at [605, 13] on input "56826071" at bounding box center [656, 8] width 214 height 17
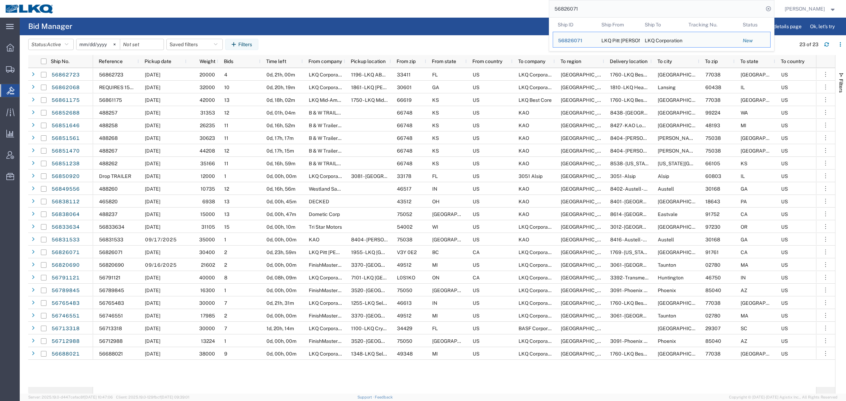
paste input "56838064"
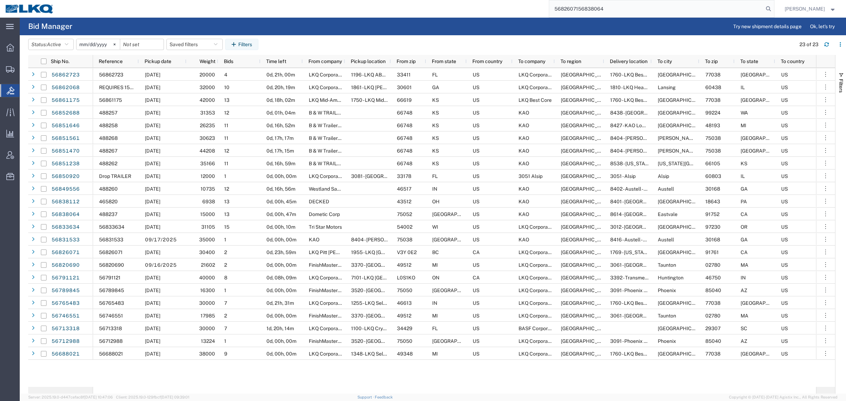
click at [609, 9] on input "5682607156838064" at bounding box center [656, 8] width 214 height 17
paste input "search"
type input "56838064"
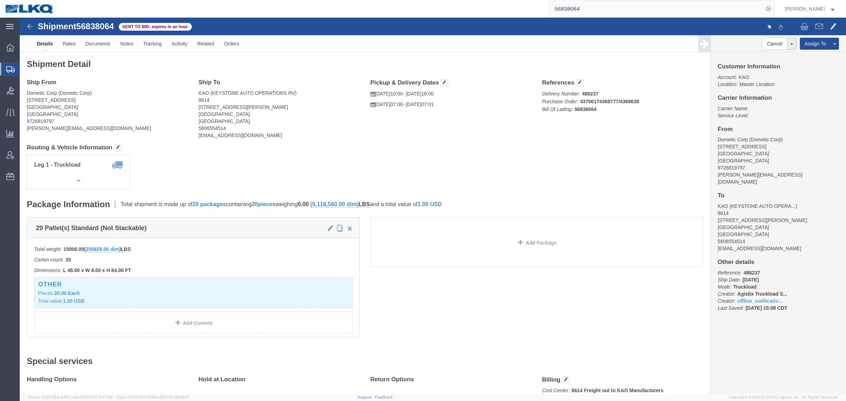
click div "Leg 1 - Truckload Vehicle 1: Standard Dry Van (53 Feet) Number of trucks: 1"
click link "Notes"
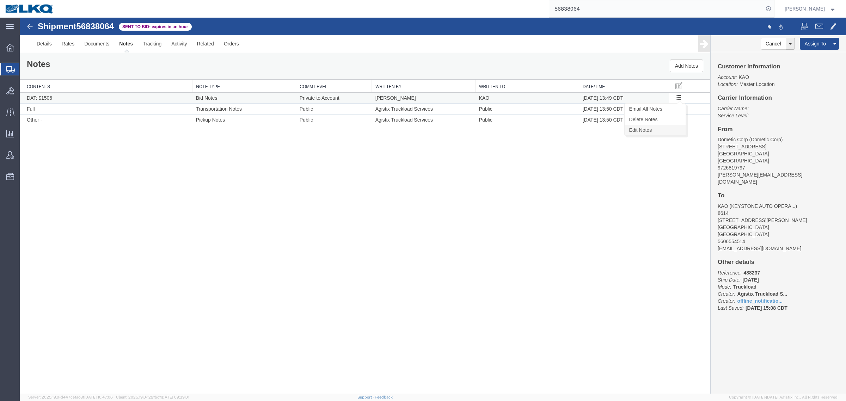
click at [662, 126] on link "Edit Notes" at bounding box center [655, 130] width 61 height 11
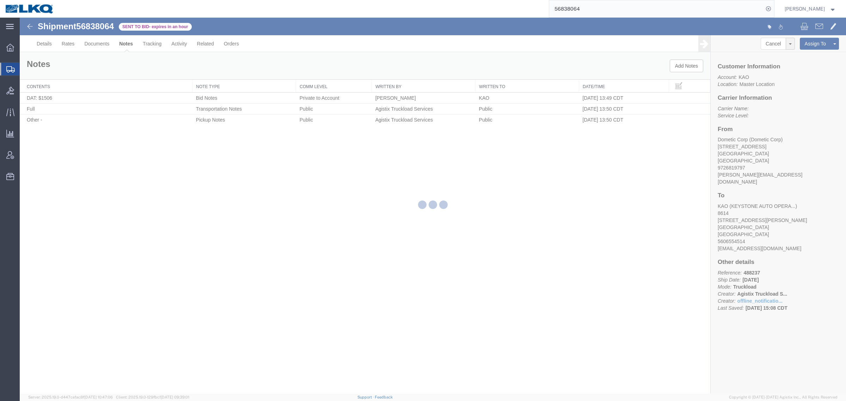
select select "BID_NOTES"
select select "PRIVATE_TO_ACCOUNT"
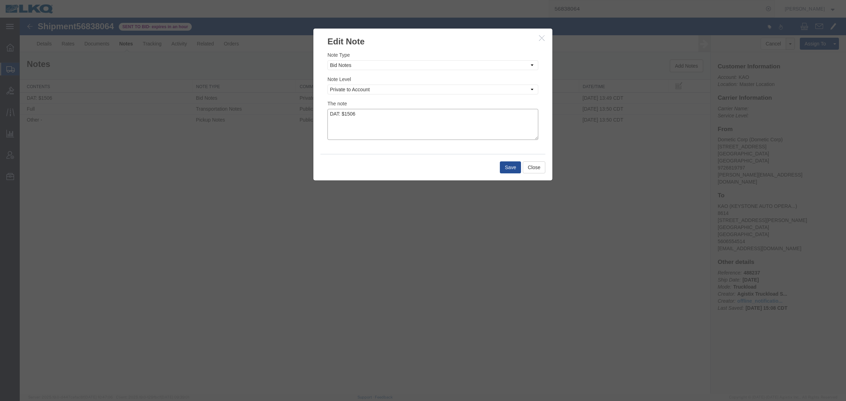
click at [379, 118] on textarea "DAT: $1506" at bounding box center [433, 124] width 211 height 31
click at [438, 115] on textarea "DAT: $1506, Original: $" at bounding box center [433, 124] width 211 height 31
type textarea "DAT: $1506, Original: $1570"
click at [510, 171] on button "Save" at bounding box center [510, 167] width 21 height 12
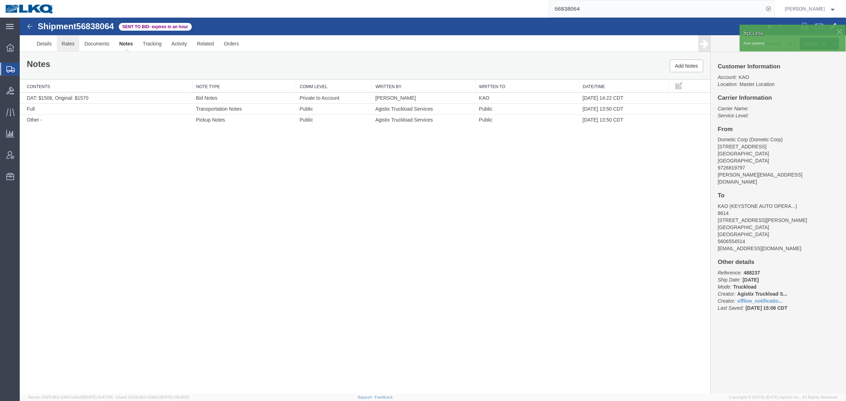
click at [68, 46] on link "Rates" at bounding box center [68, 43] width 23 height 17
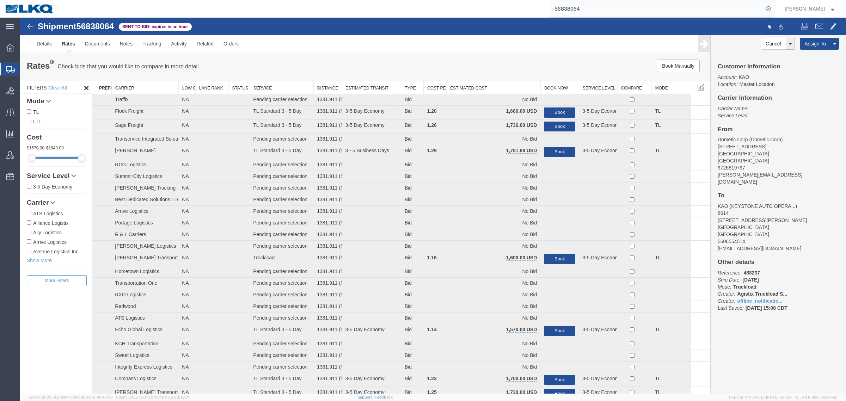
click at [482, 88] on th "Estimated Cost" at bounding box center [494, 87] width 94 height 13
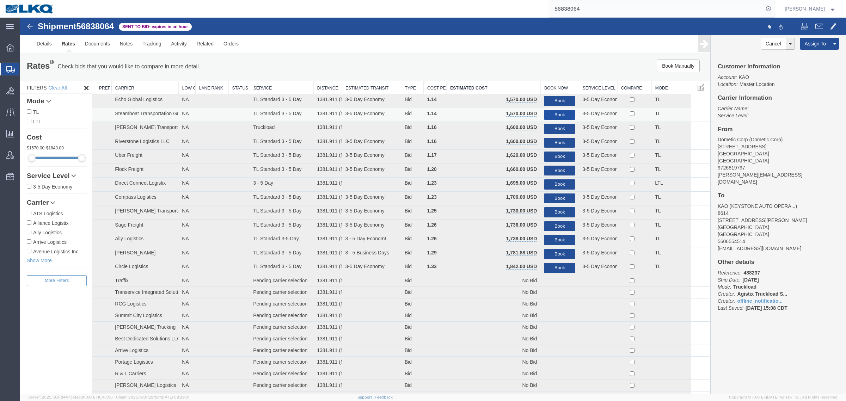
click at [554, 112] on button "Book" at bounding box center [559, 115] width 31 height 10
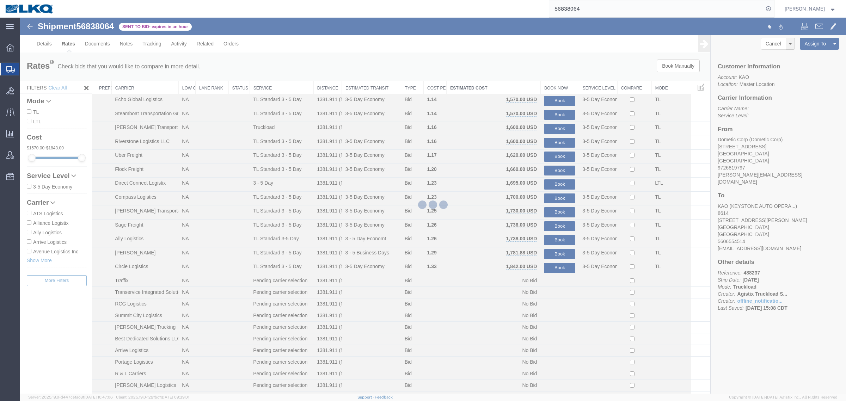
click at [546, 50] on div at bounding box center [433, 206] width 826 height 376
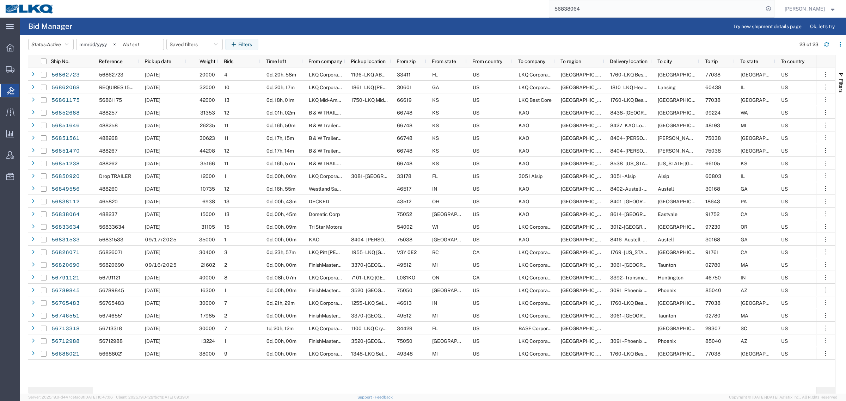
click at [631, 12] on input "56838064" at bounding box center [656, 8] width 214 height 17
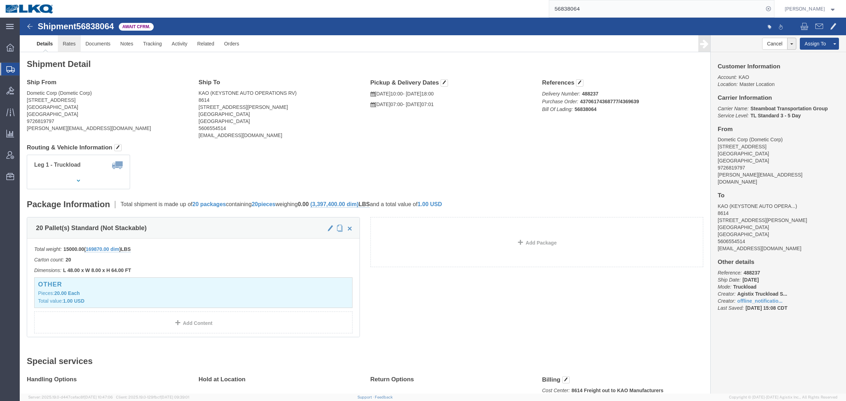
click link "Rates"
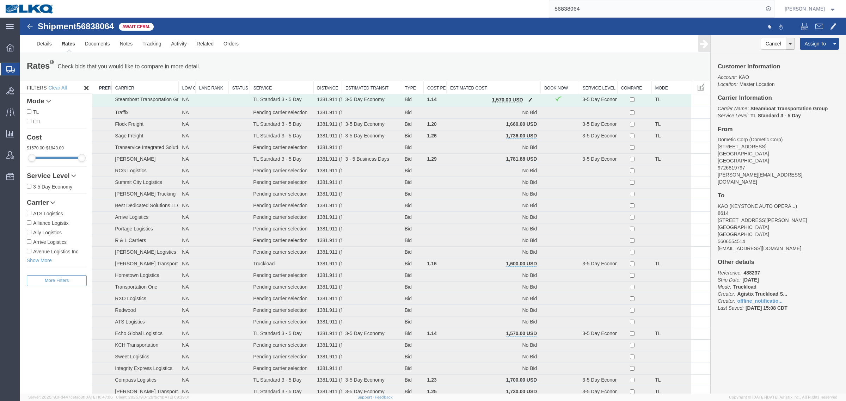
click at [526, 101] on button "button" at bounding box center [531, 100] width 10 height 9
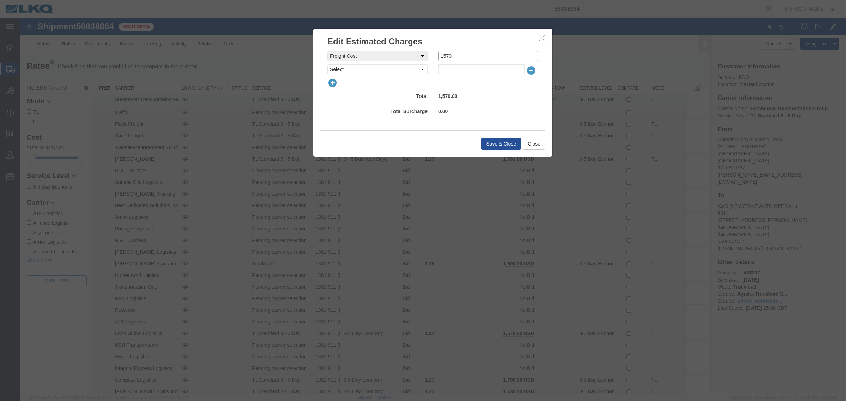
click at [461, 57] on input "1570" at bounding box center [488, 56] width 100 height 10
type input "1540"
click at [502, 147] on button "Save & Close" at bounding box center [501, 144] width 40 height 12
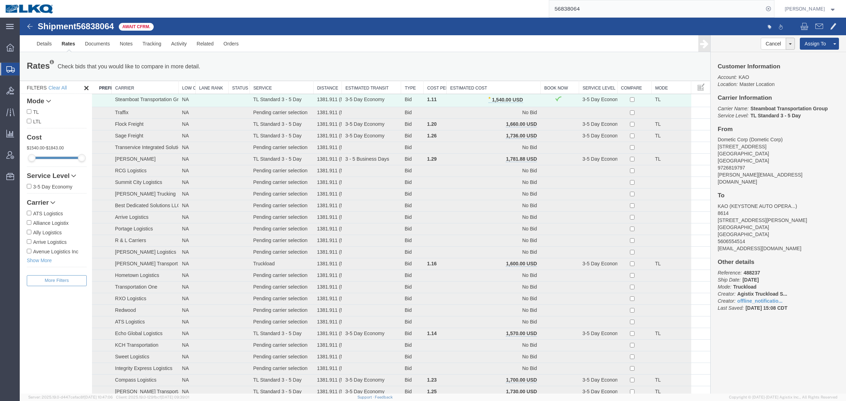
click at [526, 63] on div "Rates Check bids that you would like to compare in more detail. Compare Filter …" at bounding box center [365, 67] width 687 height 14
click at [281, 55] on div "Rates Check bids that you would like to compare in more detail. Compare Filter …" at bounding box center [365, 67] width 691 height 28
click at [516, 63] on div "Rates Check bids that you would like to compare in more detail. Compare Filter …" at bounding box center [365, 67] width 687 height 14
click at [454, 56] on div "Rates Check bids that you would like to compare in more detail. Compare Filter …" at bounding box center [365, 67] width 691 height 28
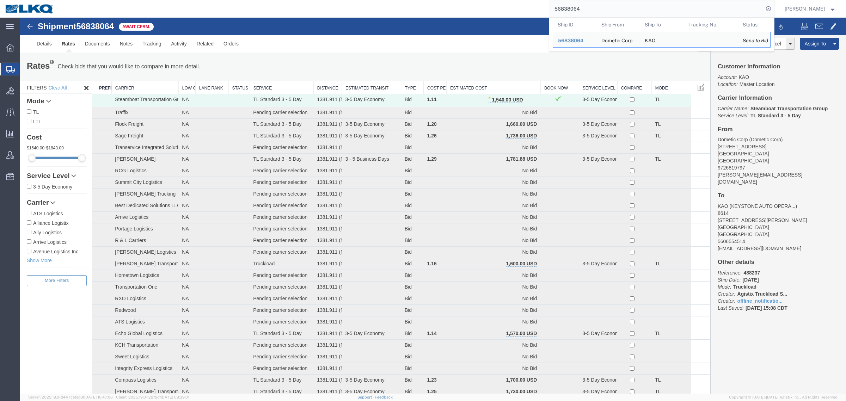
paste input "363"
drag, startPoint x: 599, startPoint y: 8, endPoint x: 429, endPoint y: 10, distance: 170.0
click at [435, 10] on div "56838064 Ship ID Ship From Ship To Tracking Nu. Status Ship ID 56838064 Ship Fr…" at bounding box center [416, 9] width 715 height 18
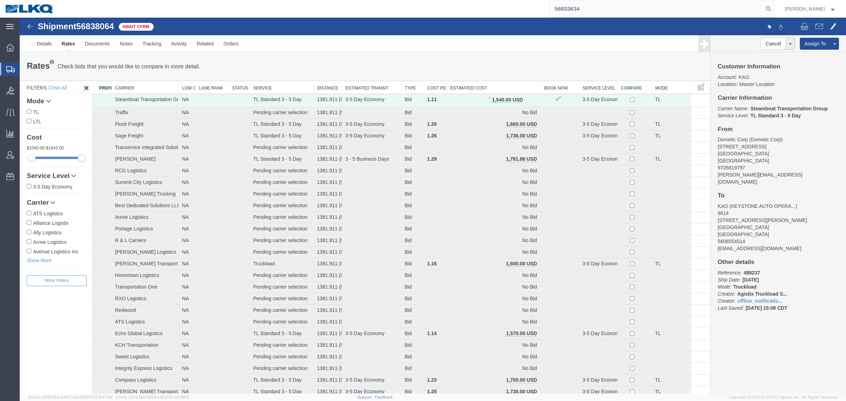
type input "56833634"
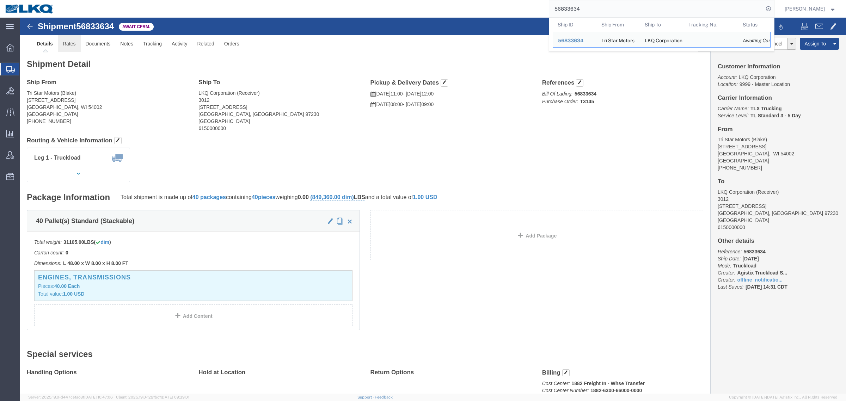
click link "Rates"
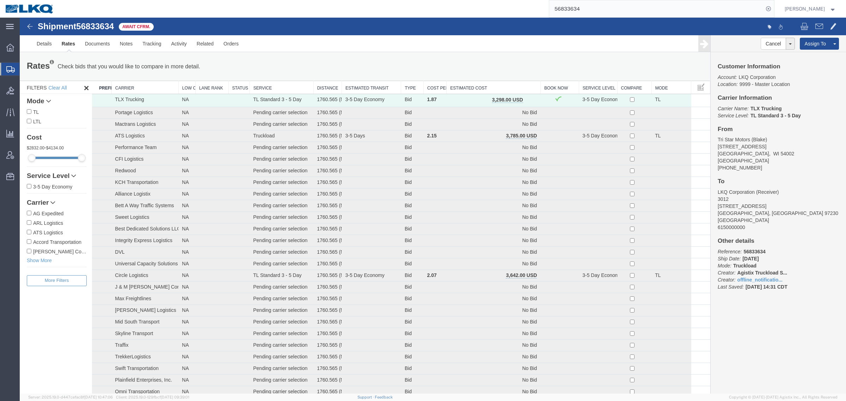
click at [328, 67] on div "Rates Check bids that you would like to compare in more detail. Compare Filter" at bounding box center [222, 67] width 401 height 14
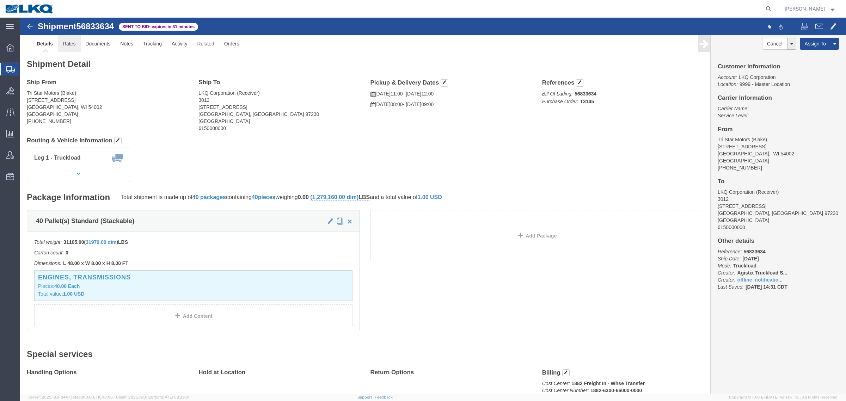
drag, startPoint x: 55, startPoint y: 25, endPoint x: 76, endPoint y: 25, distance: 21.5
click link "Rates"
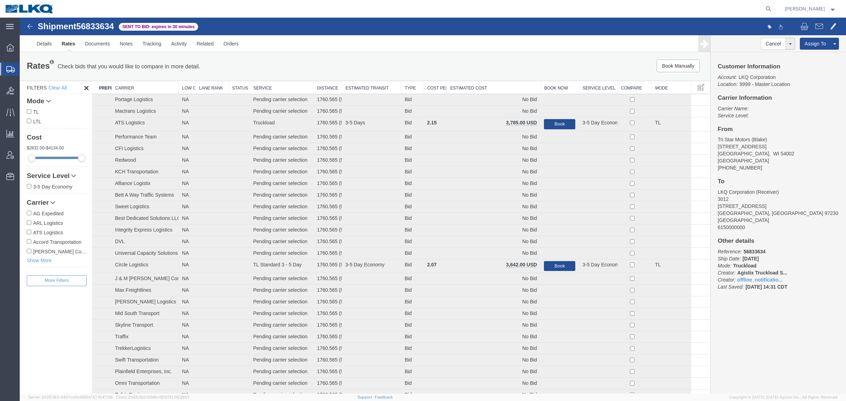
click at [110, 25] on span "56833634" at bounding box center [95, 27] width 38 height 10
copy span "56833634"
drag, startPoint x: 465, startPoint y: 68, endPoint x: 500, endPoint y: 78, distance: 36.5
click at [468, 68] on div "Book Manually Pause Continue" at bounding box center [565, 66] width 286 height 13
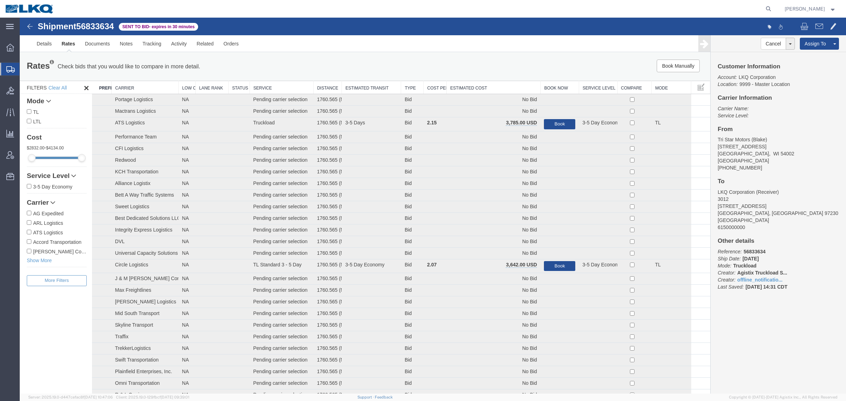
click at [505, 89] on th "Estimated Cost" at bounding box center [494, 87] width 94 height 13
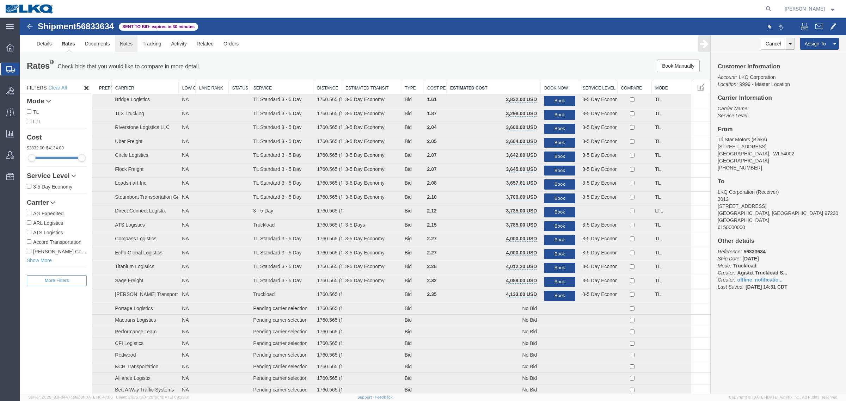
click at [126, 43] on link "Notes" at bounding box center [126, 43] width 23 height 17
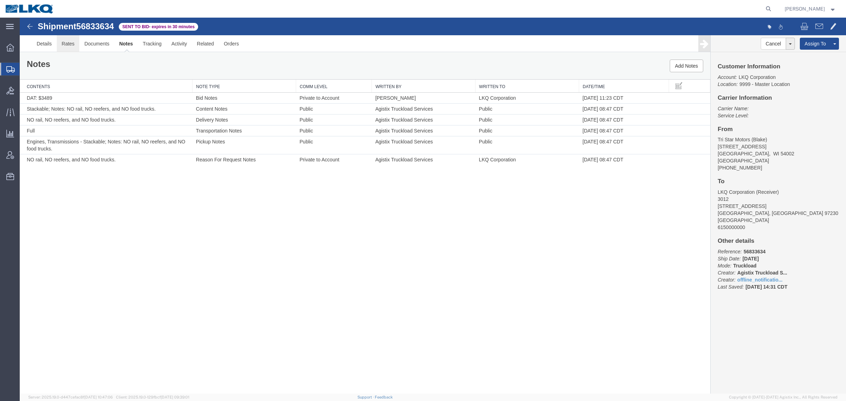
click at [67, 44] on link "Rates" at bounding box center [68, 43] width 23 height 17
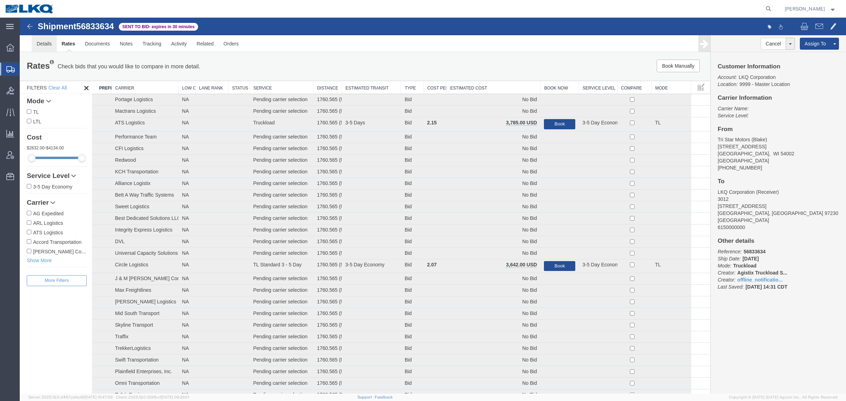
click at [41, 42] on link "Details" at bounding box center [44, 43] width 25 height 17
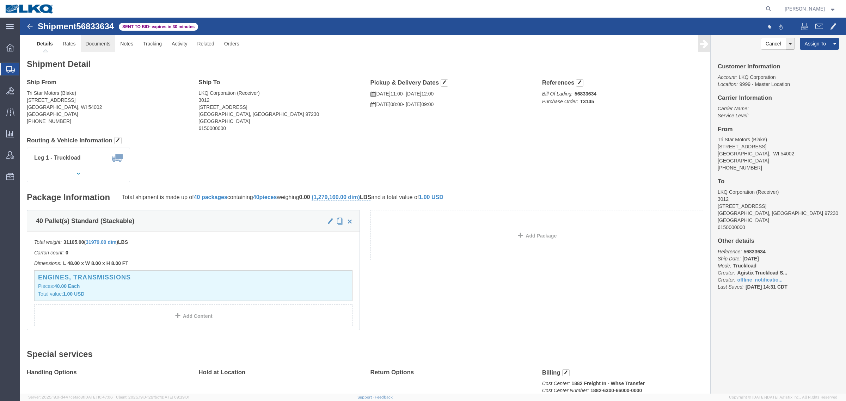
click link "Documents"
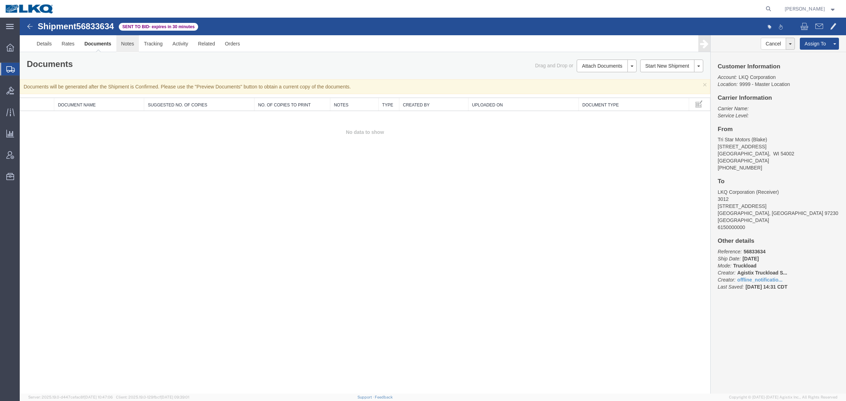
click at [124, 45] on link "Notes" at bounding box center [127, 43] width 23 height 17
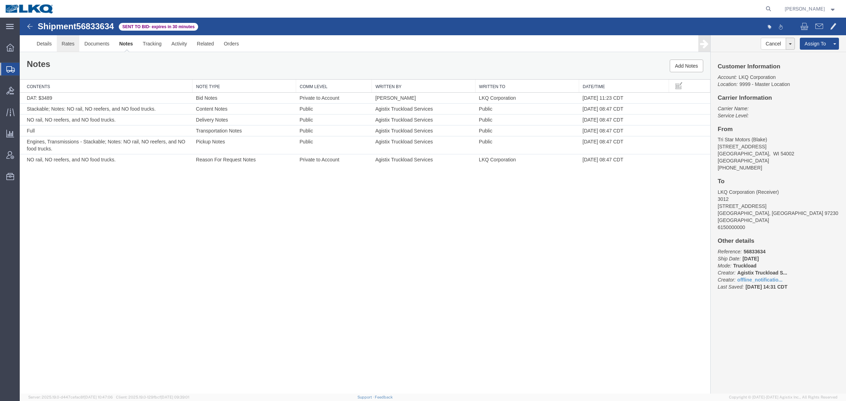
click at [77, 43] on link "Rates" at bounding box center [68, 43] width 23 height 17
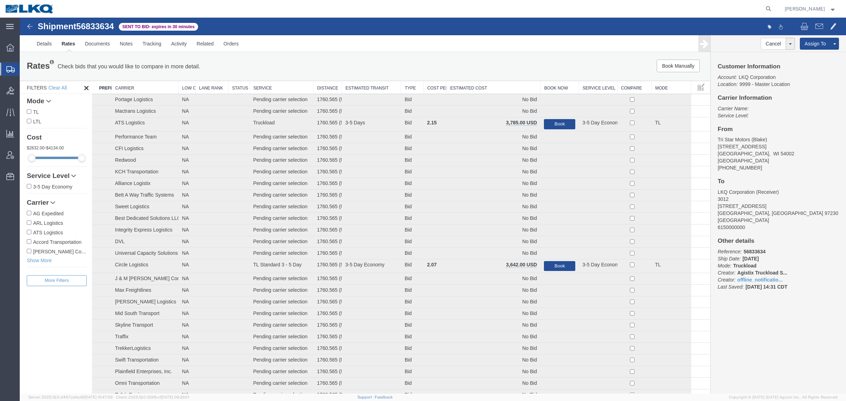
click at [485, 87] on th "Estimated Cost" at bounding box center [494, 87] width 94 height 13
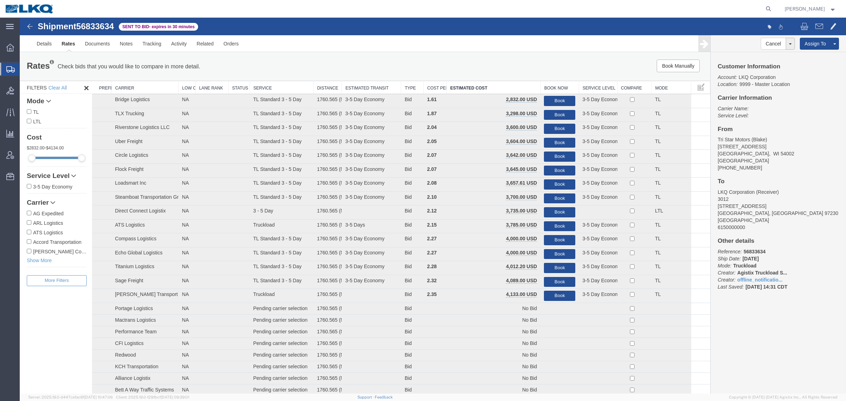
click at [106, 31] on div "Shipment 56833634 87 of 87 Sent to Bid - expires in 30 minutes" at bounding box center [226, 28] width 413 height 13
copy span "56833634"
click at [771, 311] on div "Cancel Withdraw Bid Extend Bid Assign To Clone Shipment Save As Template Custom…" at bounding box center [778, 214] width 135 height 359
drag, startPoint x: 406, startPoint y: 67, endPoint x: 365, endPoint y: 64, distance: 41.0
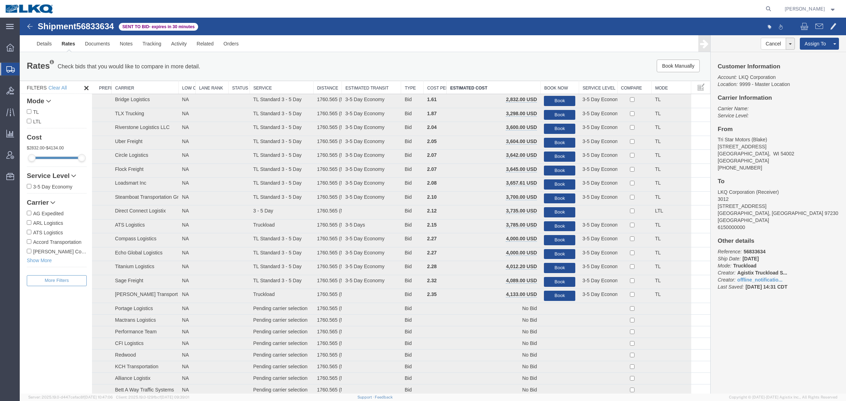
click at [406, 67] on div "Rates Check bids that you would like to compare in more detail. Compare Filter" at bounding box center [222, 67] width 401 height 14
click at [100, 25] on span "56833634" at bounding box center [95, 27] width 38 height 10
copy span "56833634"
click at [70, 46] on link "Rates" at bounding box center [68, 43] width 23 height 17
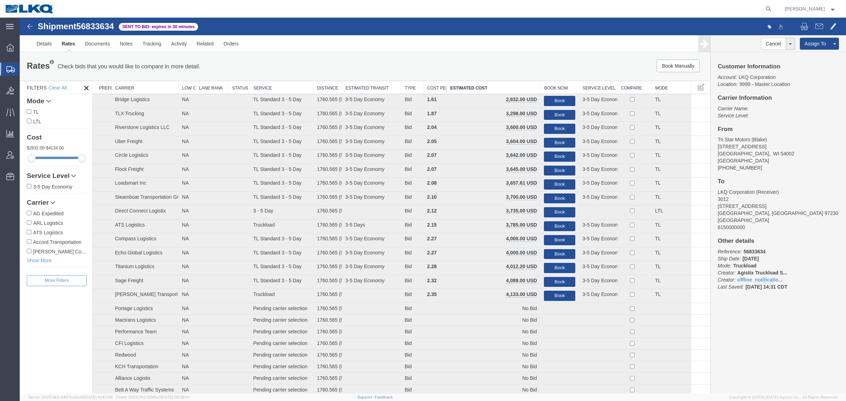
click at [171, 63] on div at bounding box center [433, 206] width 826 height 376
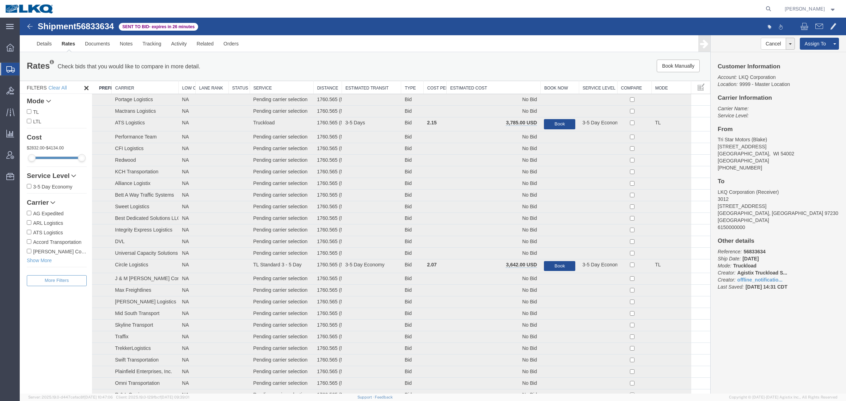
click at [505, 84] on th "Estimated Cost" at bounding box center [494, 87] width 94 height 13
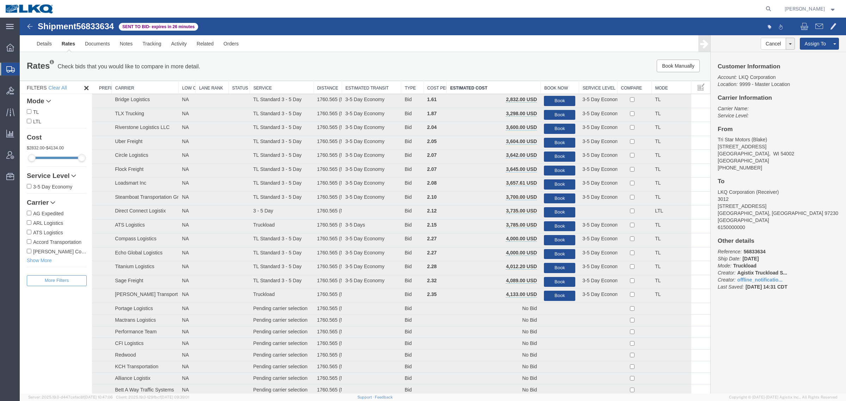
click at [461, 62] on div "Book Manually Pause Continue" at bounding box center [565, 66] width 286 height 13
click at [397, 49] on ul "Details Rates Documents Notes Tracking Activity Related Orders" at bounding box center [433, 43] width 802 height 17
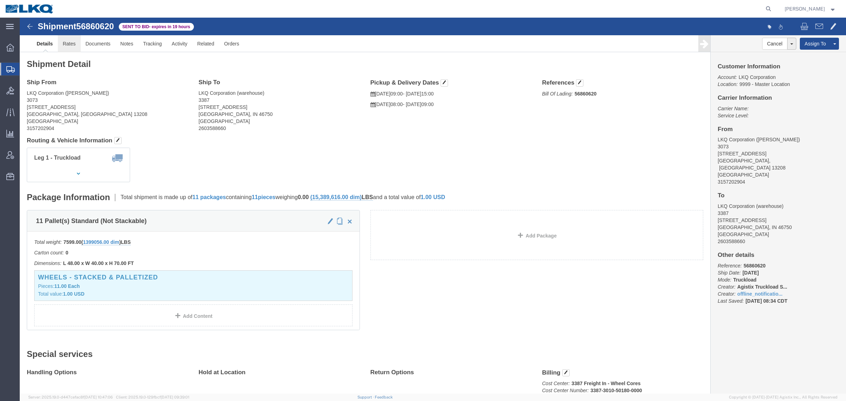
click link "Rates"
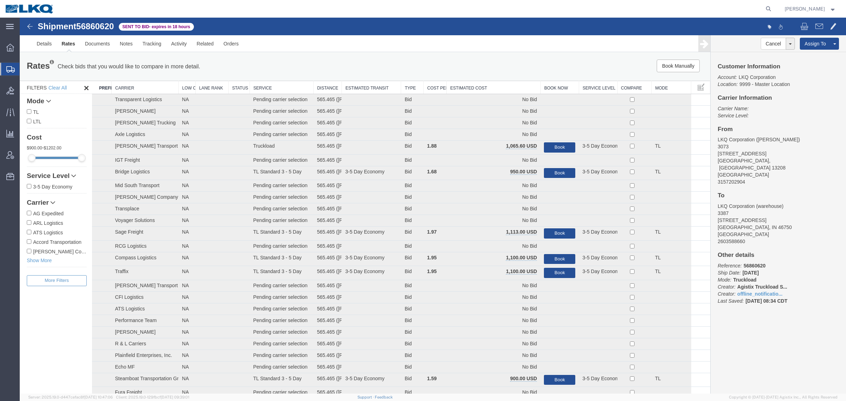
click at [473, 67] on div "Book Manually Pause Continue" at bounding box center [565, 66] width 286 height 13
click at [474, 85] on th "Estimated Cost" at bounding box center [494, 87] width 94 height 13
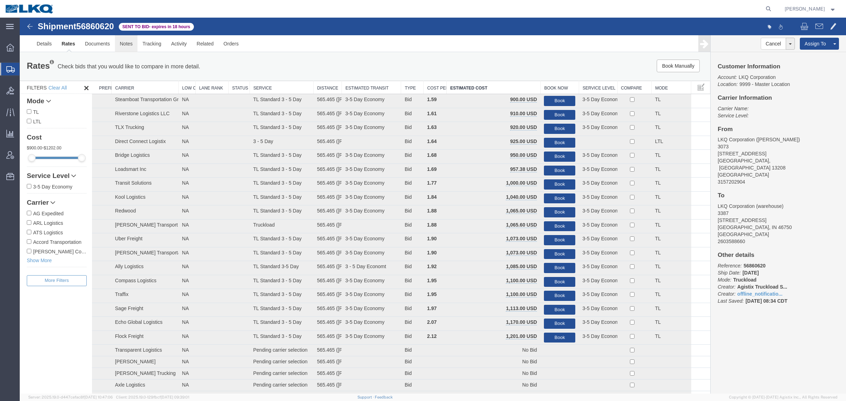
click at [120, 47] on link "Notes" at bounding box center [126, 43] width 23 height 17
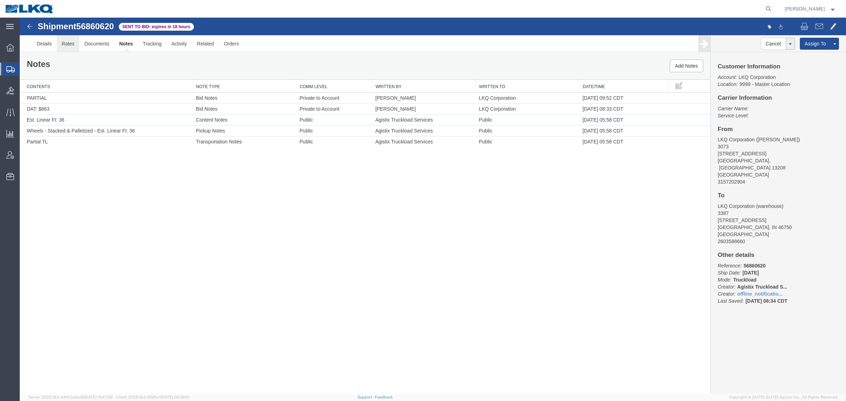
click at [69, 43] on link "Rates" at bounding box center [68, 43] width 23 height 17
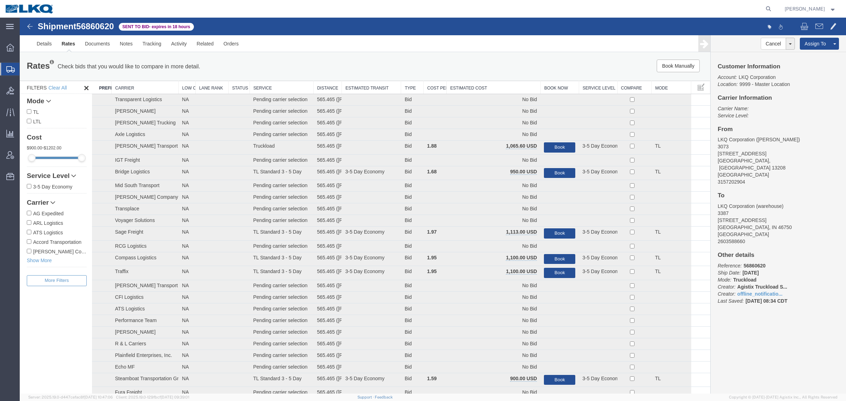
click at [486, 81] on th "Estimated Cost" at bounding box center [494, 87] width 94 height 13
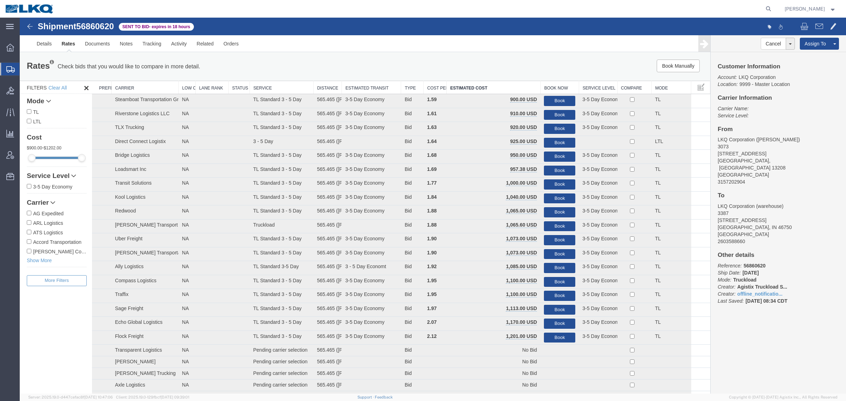
click at [485, 69] on div "Book Manually Pause Continue" at bounding box center [565, 66] width 286 height 13
click at [554, 96] on button "Book" at bounding box center [559, 101] width 31 height 10
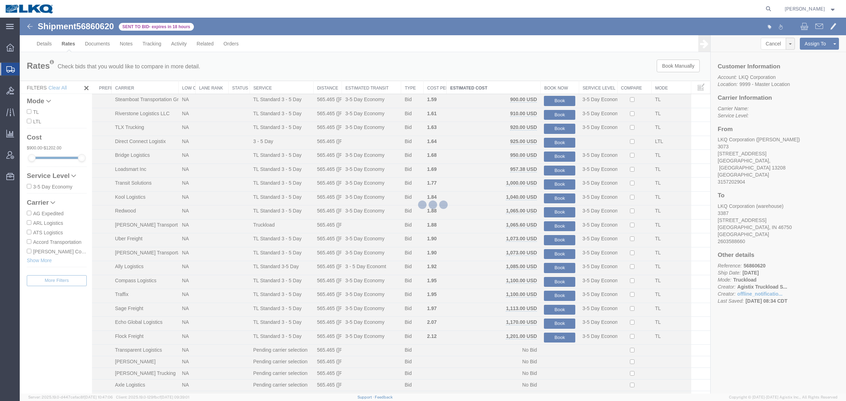
click at [521, 29] on div at bounding box center [433, 206] width 826 height 376
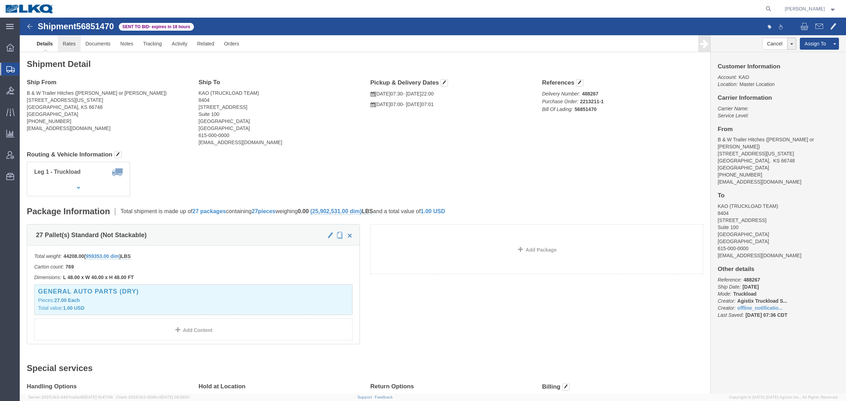
click link "Rates"
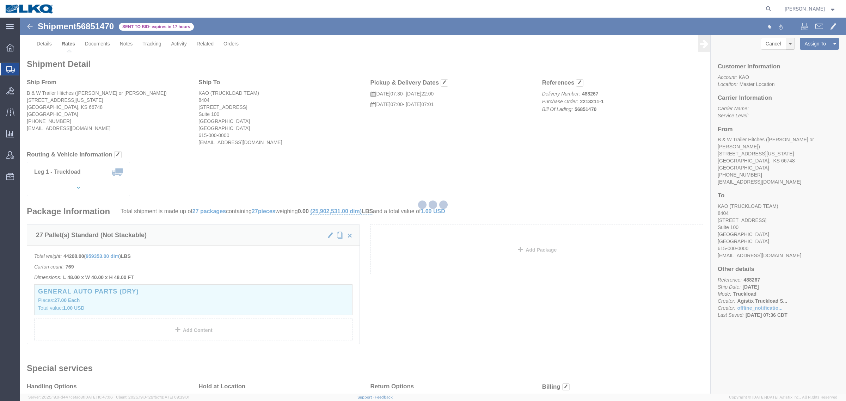
click at [73, 47] on div at bounding box center [433, 206] width 826 height 376
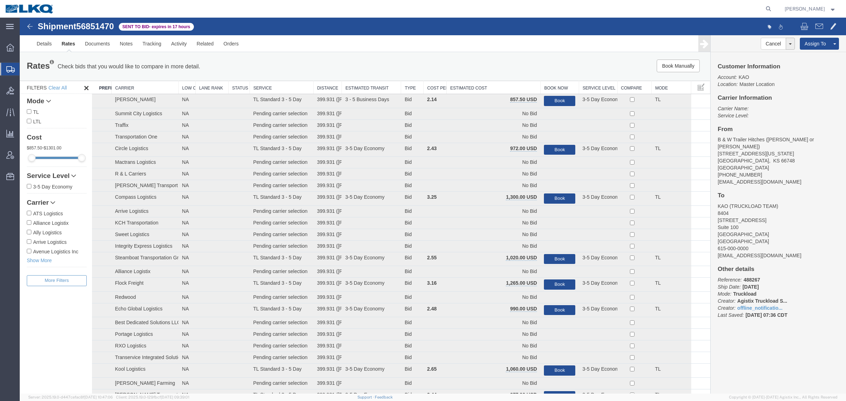
click at [489, 82] on th "Estimated Cost" at bounding box center [494, 87] width 94 height 13
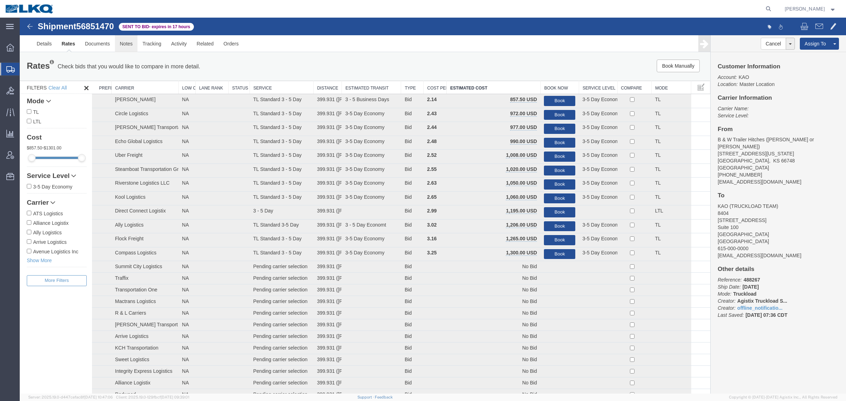
click at [123, 43] on link "Notes" at bounding box center [126, 43] width 23 height 17
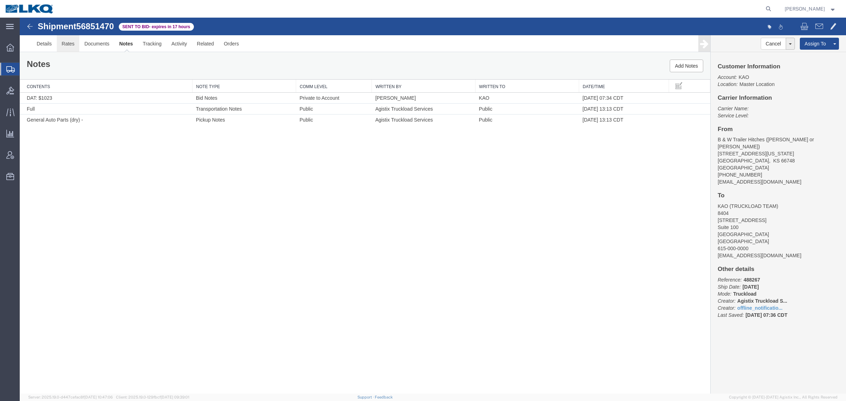
click at [66, 49] on link "Rates" at bounding box center [68, 43] width 23 height 17
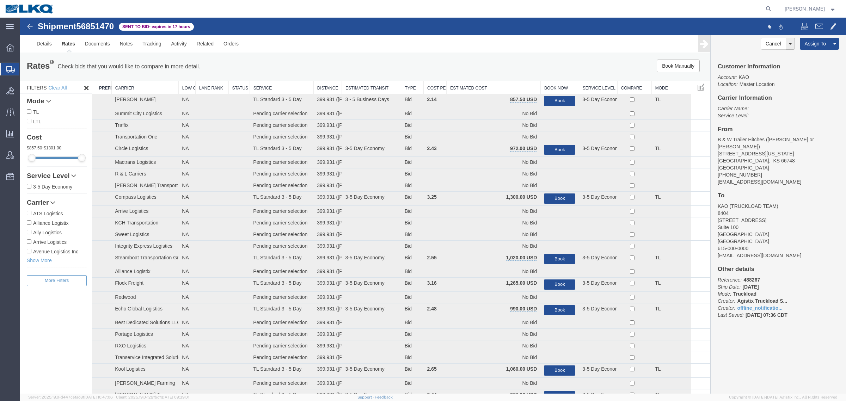
click at [475, 81] on th "Estimated Cost" at bounding box center [494, 87] width 94 height 13
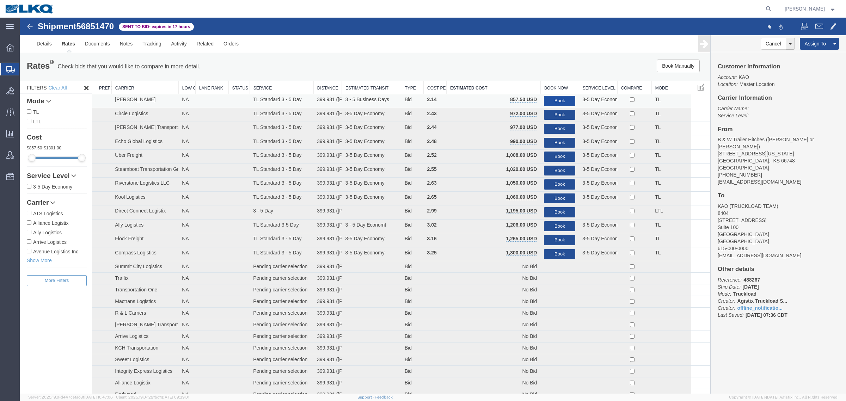
click at [550, 100] on button "Book" at bounding box center [559, 101] width 31 height 10
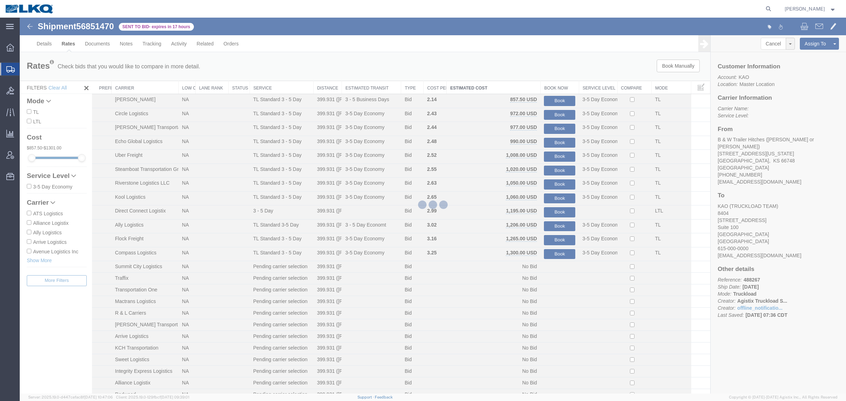
click at [533, 74] on div at bounding box center [433, 206] width 826 height 376
click at [307, 66] on div at bounding box center [433, 206] width 826 height 376
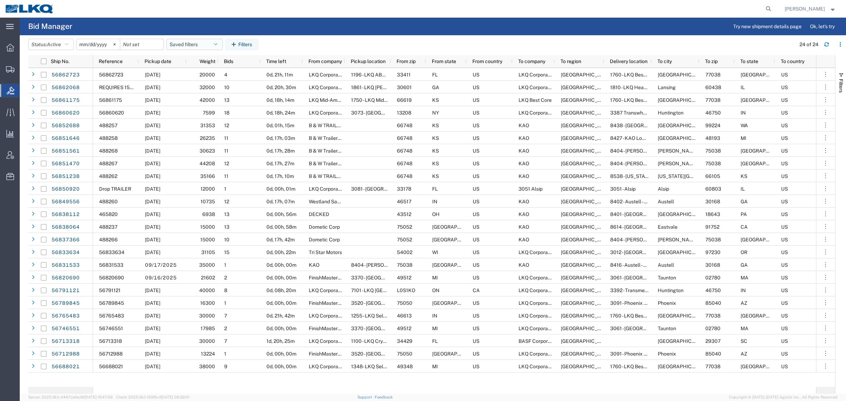
click at [200, 42] on button "Saved filters" at bounding box center [194, 44] width 56 height 11
drag, startPoint x: 205, startPoint y: 72, endPoint x: 404, endPoint y: 50, distance: 200.1
click at [208, 72] on span "Bid Board" at bounding box center [213, 75] width 92 height 13
type input "[DATE]"
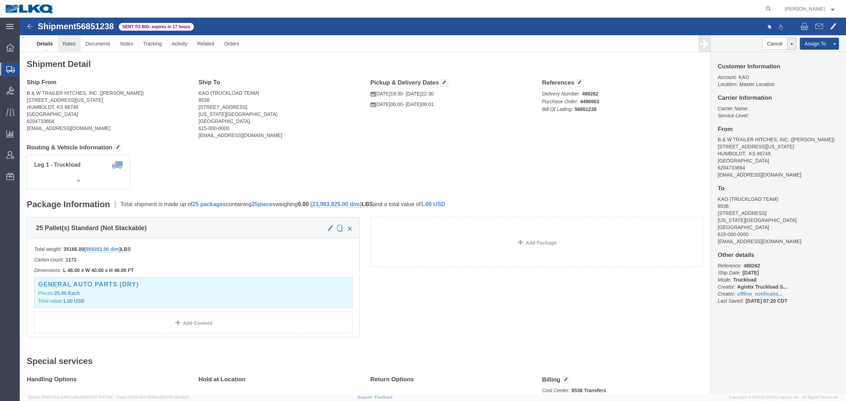
click link "Rates"
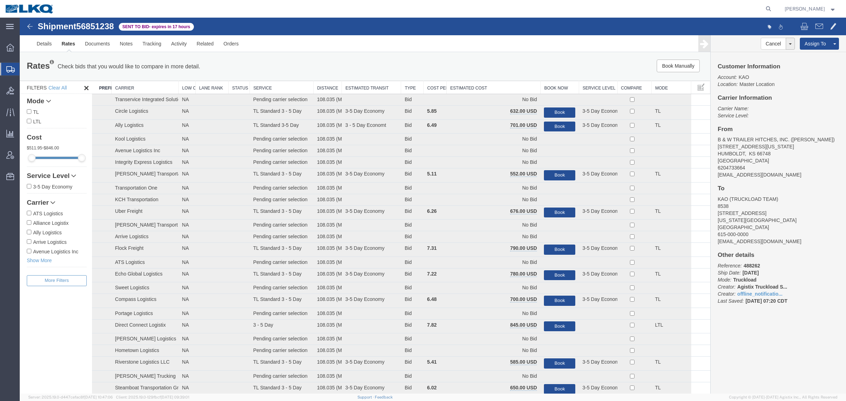
click at [495, 83] on th "Estimated Cost" at bounding box center [494, 87] width 94 height 13
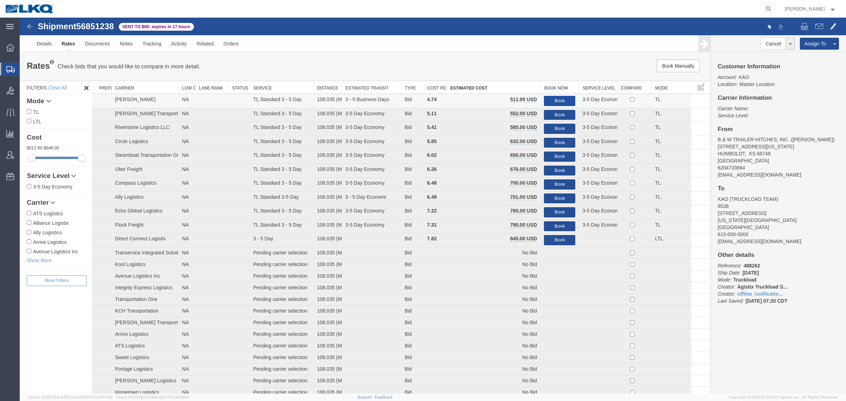
click at [554, 99] on button "Book" at bounding box center [559, 101] width 31 height 10
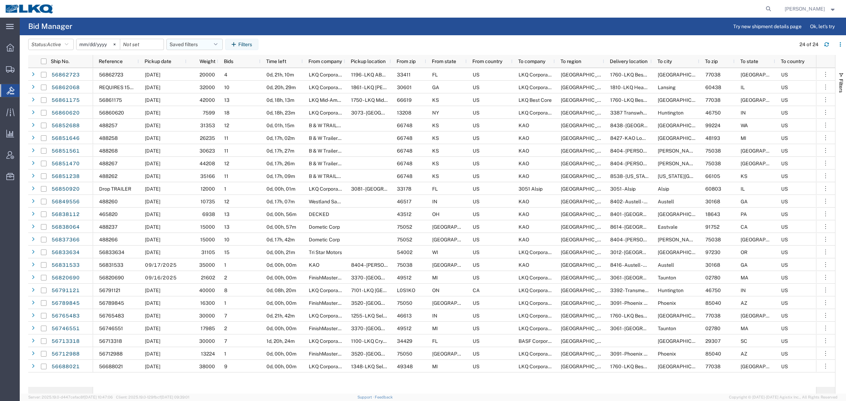
click at [196, 48] on button "Saved filters" at bounding box center [194, 44] width 56 height 11
drag, startPoint x: 207, startPoint y: 72, endPoint x: 248, endPoint y: 56, distance: 43.5
click at [210, 70] on span "Bid Board" at bounding box center [213, 75] width 92 height 13
type input "[DATE]"
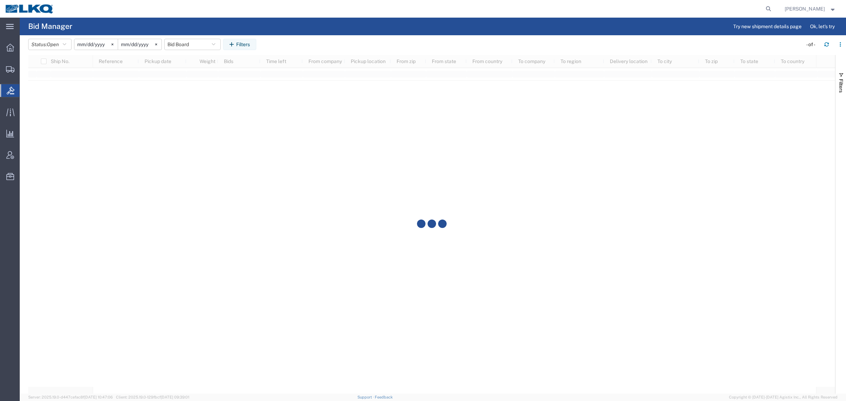
click at [325, 45] on agx-table-filter-chips "Status: Open Active All Awaiting Confirmation Awarded Closed Expired Open Withd…" at bounding box center [413, 47] width 771 height 16
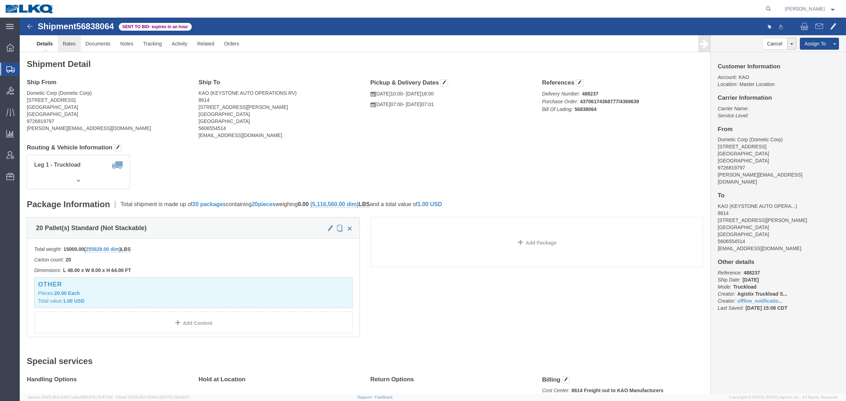
drag, startPoint x: 56, startPoint y: 26, endPoint x: 141, endPoint y: 26, distance: 84.6
click link "Rates"
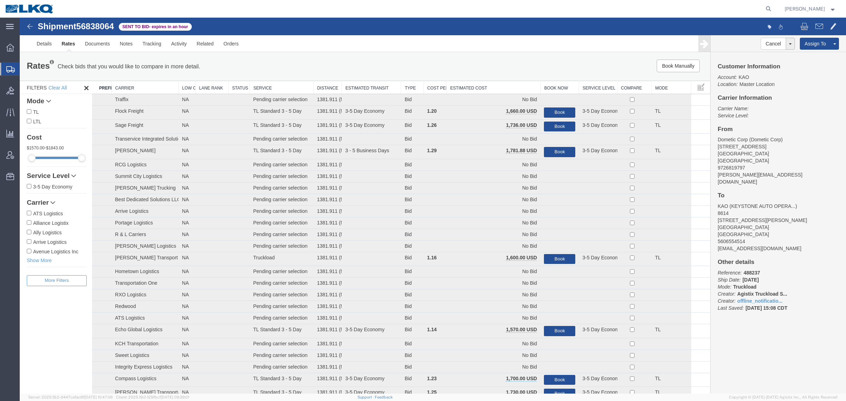
click at [458, 86] on th "Estimated Cost" at bounding box center [494, 87] width 94 height 13
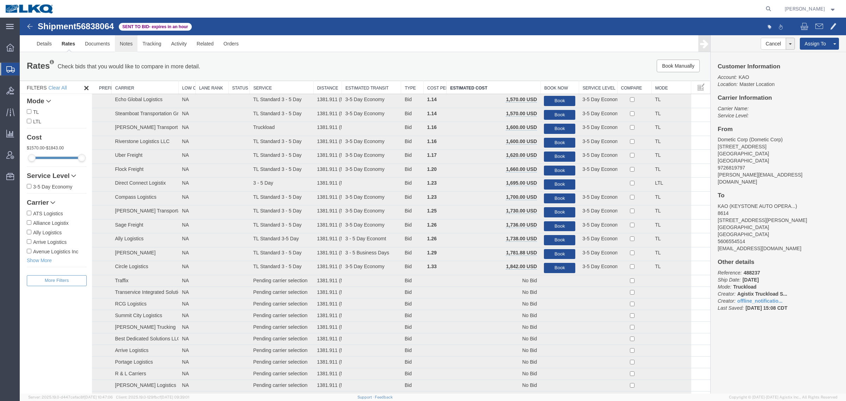
click at [118, 46] on link "Notes" at bounding box center [126, 43] width 23 height 17
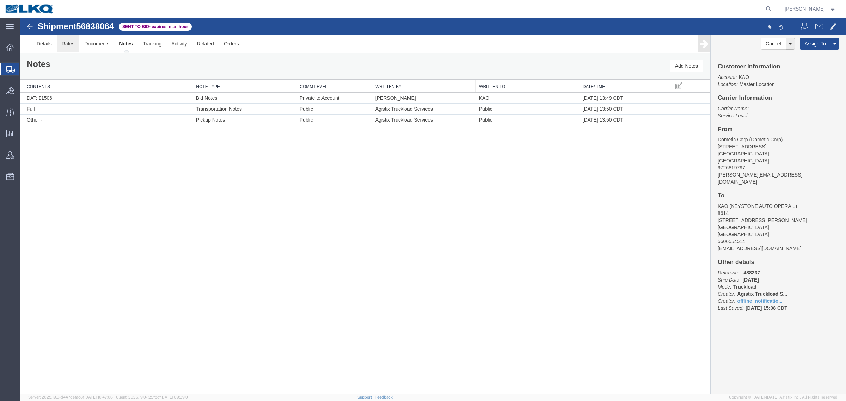
click at [73, 45] on link "Rates" at bounding box center [68, 43] width 23 height 17
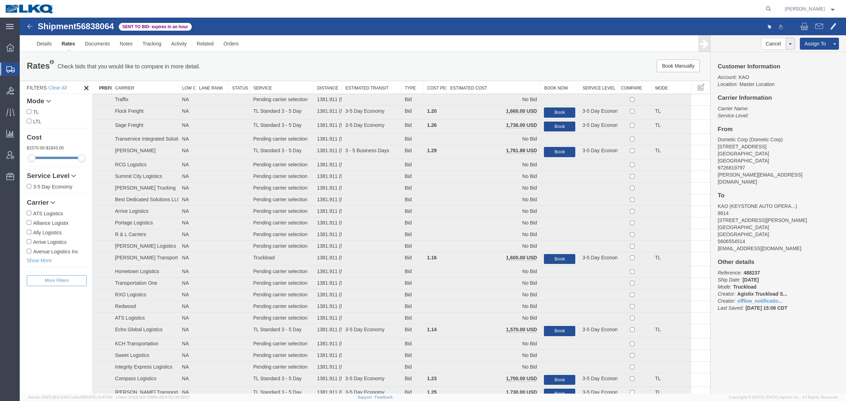
click at [501, 83] on th "Estimated Cost" at bounding box center [494, 87] width 94 height 13
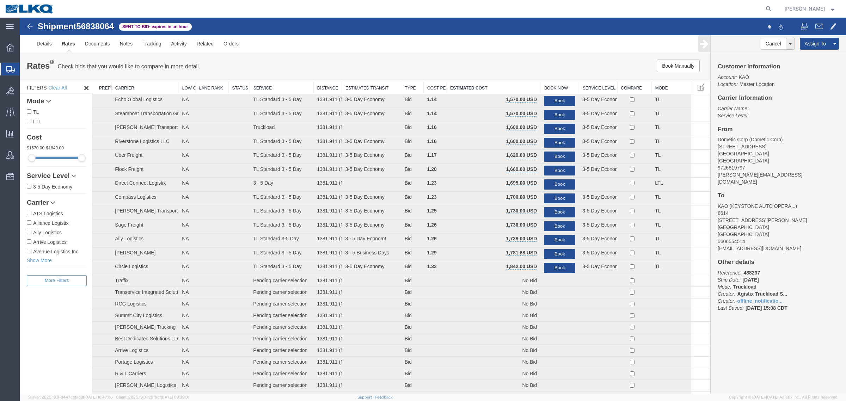
click at [466, 70] on div "Book Manually Pause Continue" at bounding box center [565, 66] width 286 height 13
click at [99, 29] on span "56838064" at bounding box center [95, 27] width 38 height 10
copy span "56838064"
click at [301, 61] on div "Rates Check bids that you would like to compare in more detail. Compare Filter" at bounding box center [222, 67] width 401 height 14
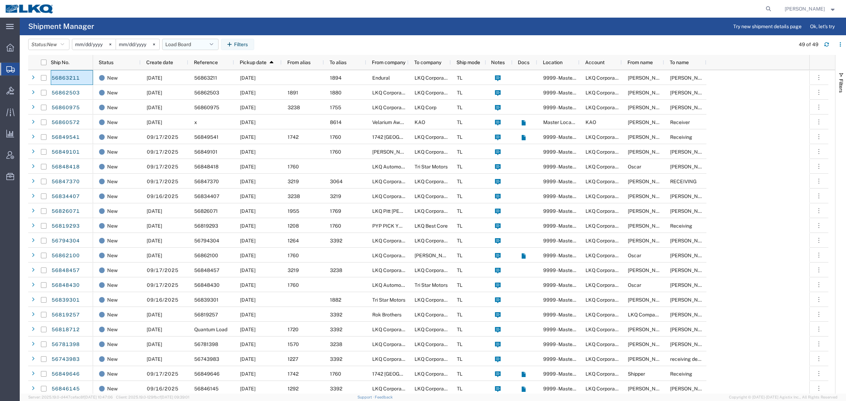
click at [190, 46] on button "Load Board" at bounding box center [190, 44] width 56 height 11
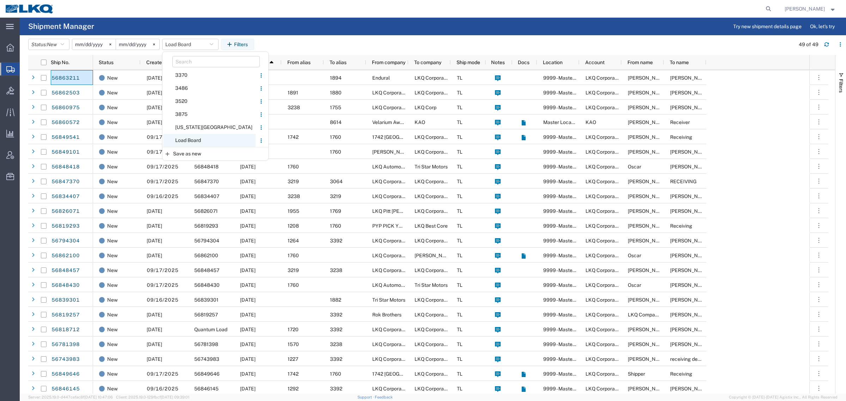
click at [192, 137] on span "Load Board" at bounding box center [209, 140] width 92 height 13
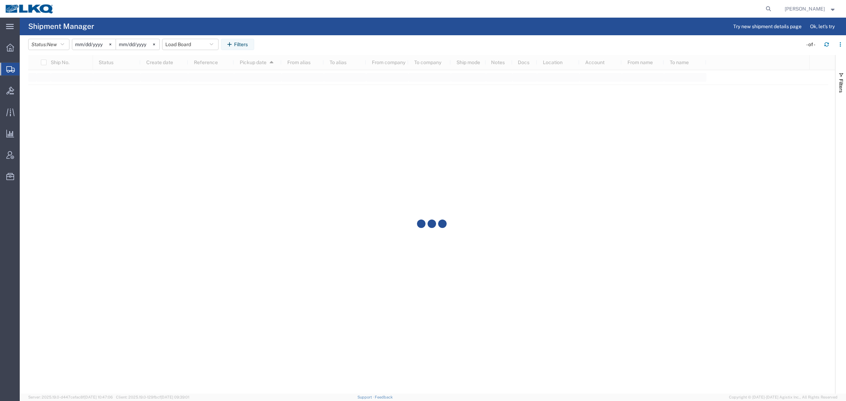
click at [334, 39] on agx-table-filter-chips "Status: New Active All Approved Booked Canceled Delivered Denied New On Hold Pe…" at bounding box center [413, 47] width 771 height 16
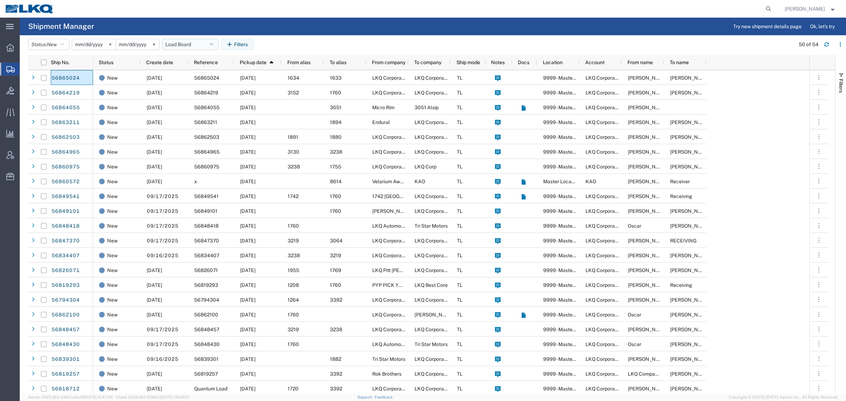
click at [181, 44] on button "Load Board" at bounding box center [190, 44] width 56 height 11
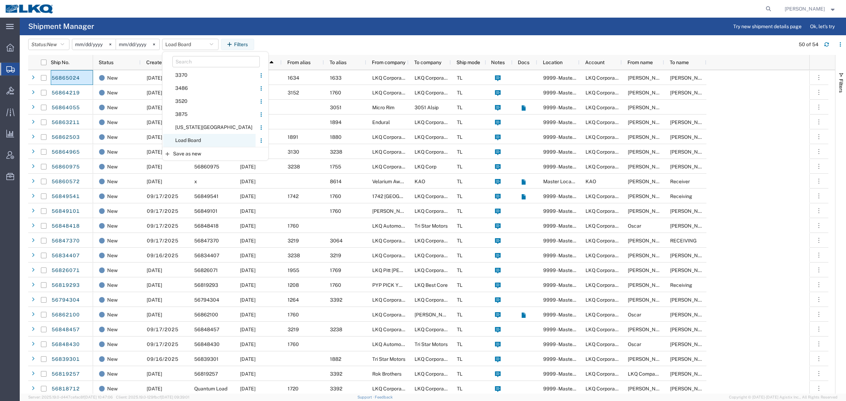
click at [189, 140] on span "Load Board" at bounding box center [209, 140] width 92 height 13
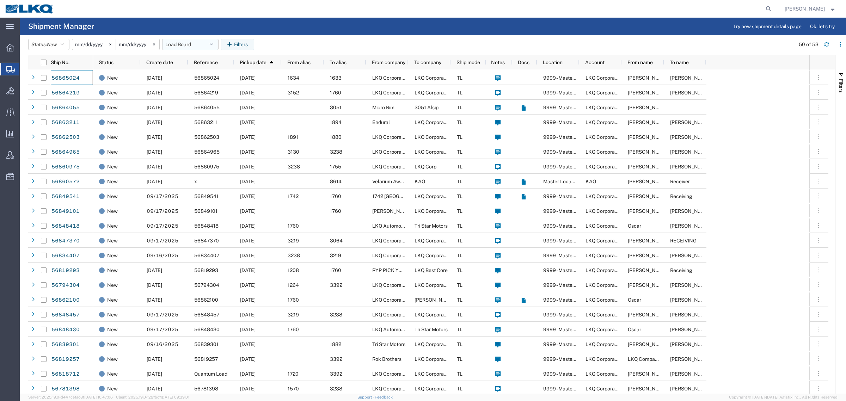
click at [179, 41] on button "Load Board" at bounding box center [190, 44] width 56 height 11
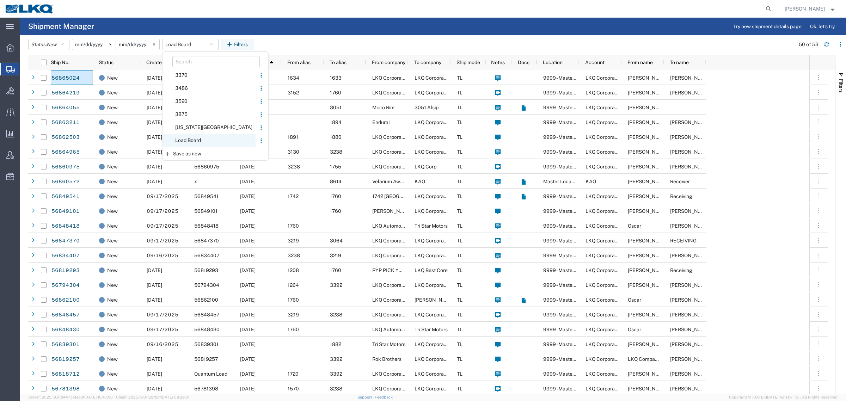
click at [194, 139] on span "Load Board" at bounding box center [209, 140] width 92 height 13
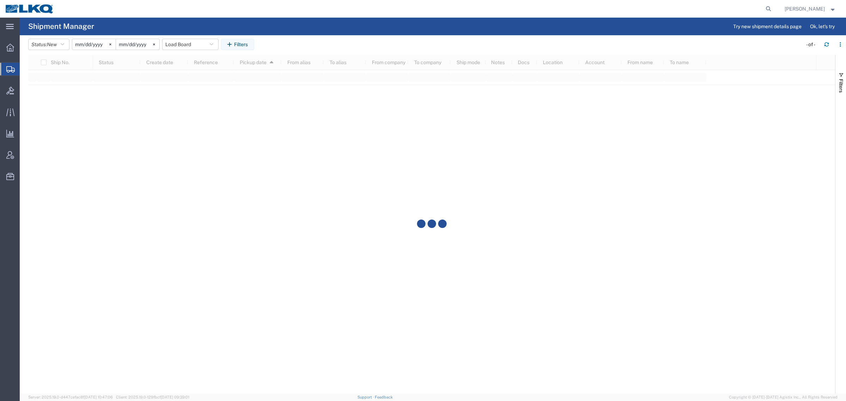
click at [325, 38] on header "Status: New Active All Approved Booked Canceled Delivered Denied New On Hold Pe…" at bounding box center [437, 45] width 818 height 20
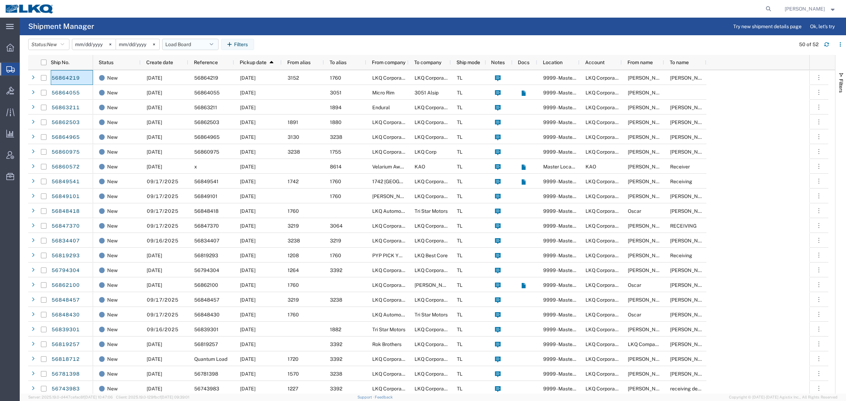
click at [178, 43] on button "Load Board" at bounding box center [190, 44] width 56 height 11
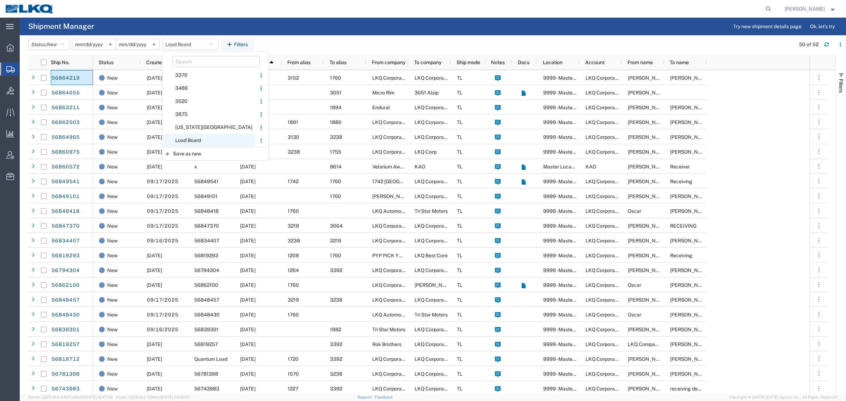
click at [194, 141] on span "Load Board" at bounding box center [209, 140] width 92 height 13
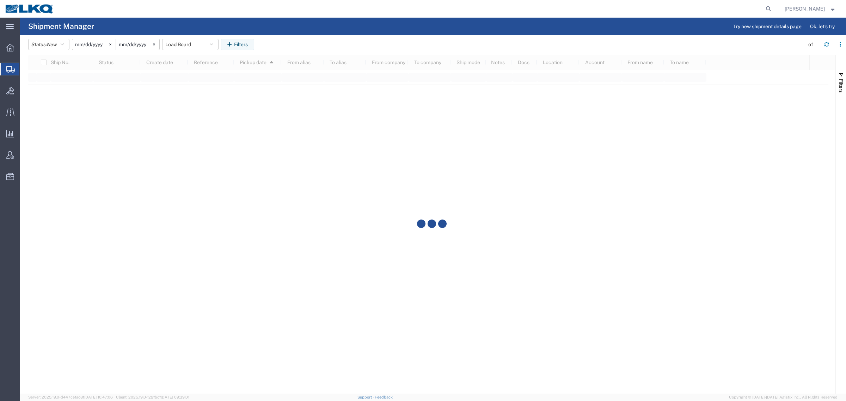
click at [286, 39] on agx-table-filter-chips "Status: New Active All Approved Booked Canceled Delivered Denied New On Hold Pe…" at bounding box center [413, 47] width 771 height 16
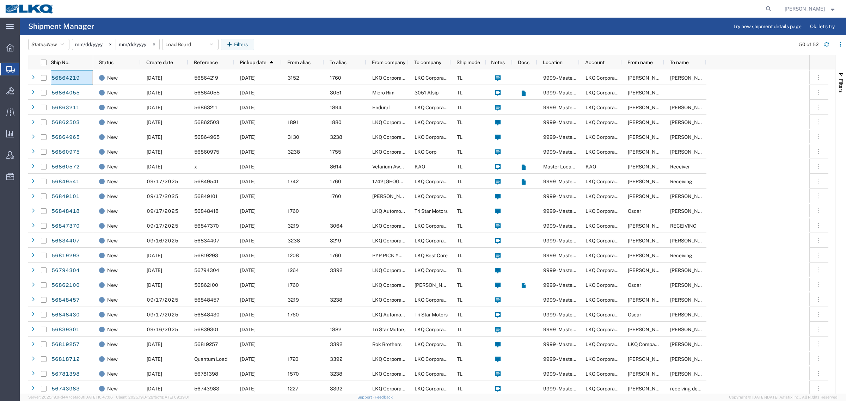
click at [298, 34] on agx-page-header "Shipment Manager Try new shipment details page Ok, let's try" at bounding box center [433, 27] width 826 height 18
click at [177, 47] on button "Load Board" at bounding box center [190, 44] width 56 height 11
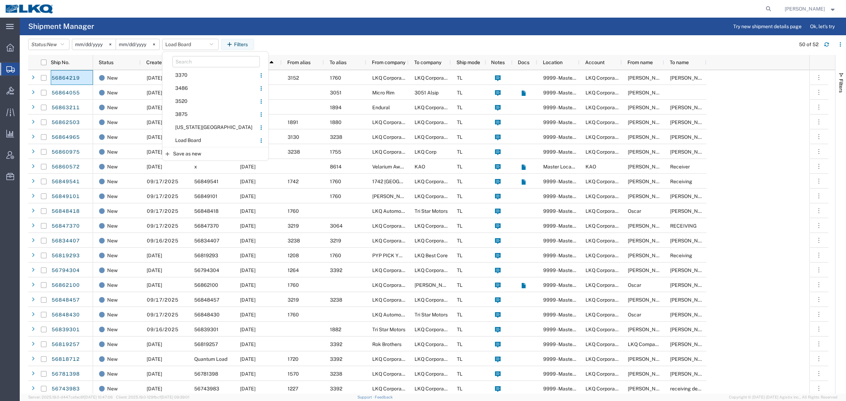
click at [347, 39] on agx-table-filter-chips "Status: New Active All Approved Booked Canceled Delivered Denied New On Hold Pe…" at bounding box center [410, 47] width 764 height 16
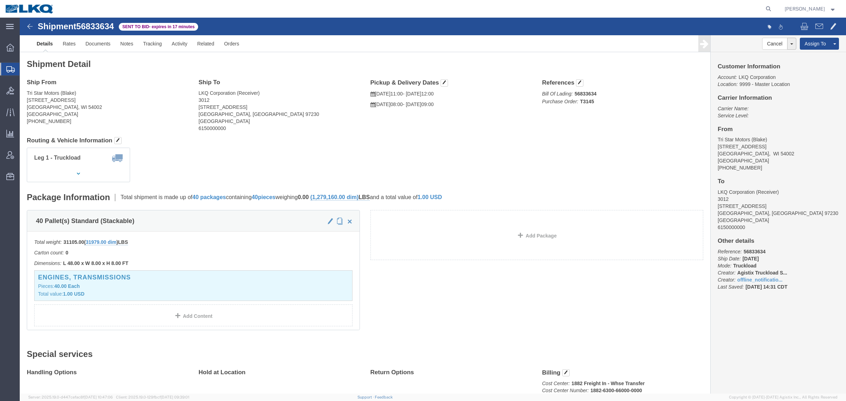
click div "Leg 1 - Truckload Vehicle 1: Standard Dry Van (53 Feet) Number of trucks: 1"
click div "Ship From Tri Star Motors ([PERSON_NAME]) [STREET_ADDRESS][PERSON_NAME] [PHONE_…"
click address "LKQ Corporation (Receiver) 3012 [STREET_ADDRESS]"
click address "Tri Star Motors (Blake) [STREET_ADDRESS][PERSON_NAME] [PHONE_NUMBER]"
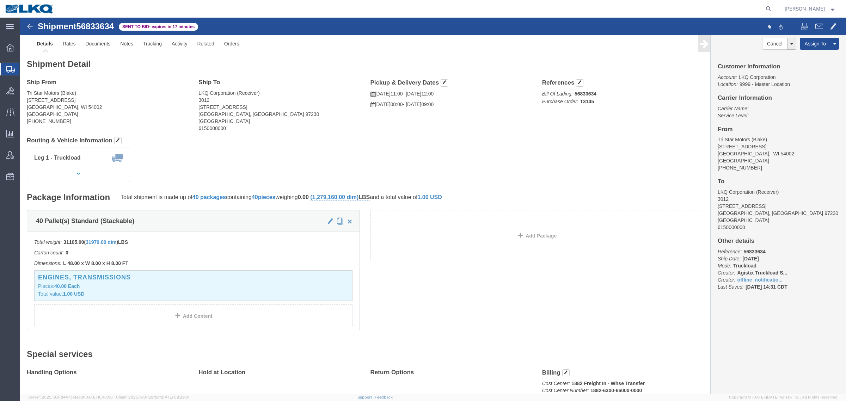
click address "Tri Star Motors (Blake) [STREET_ADDRESS][PERSON_NAME] [PHONE_NUMBER]"
click address "LKQ Corporation (Receiver) 3012 [STREET_ADDRESS]"
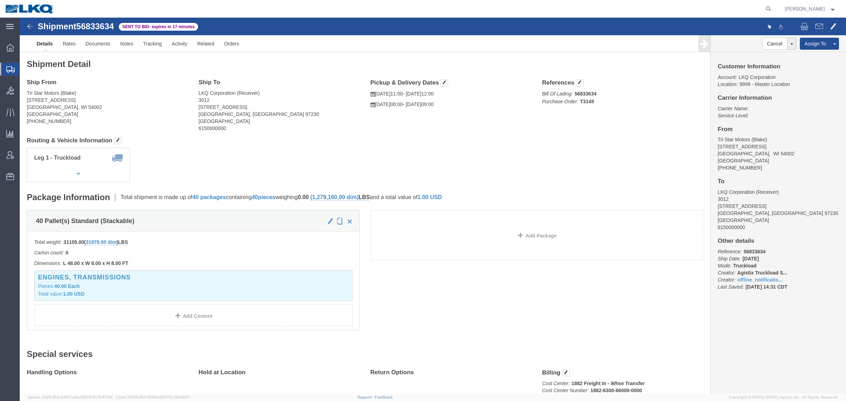
click address "LKQ Corporation (Receiver) 3012 [STREET_ADDRESS]"
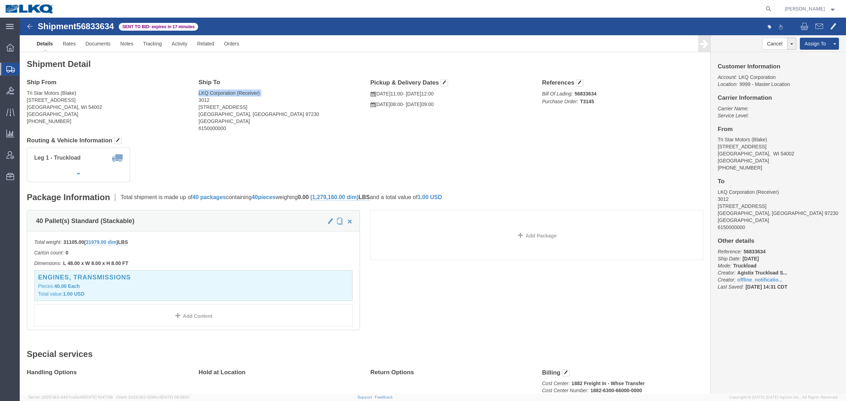
click address "LKQ Corporation (Receiver) 3012 [STREET_ADDRESS]"
drag, startPoint x: 203, startPoint y: 91, endPoint x: 297, endPoint y: 99, distance: 94.1
click address "LKQ Corporation (Receiver) 3012 [STREET_ADDRESS]"
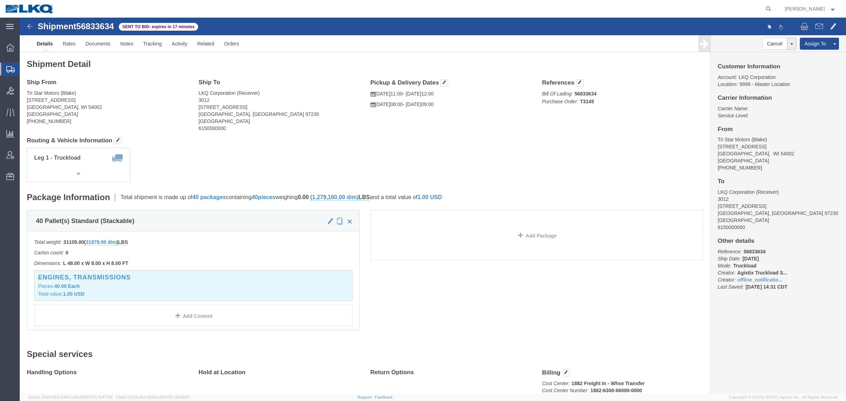
click div "Shipment Detail Ship From Tri Star Motors ([PERSON_NAME]) [STREET_ADDRESS][PERS…"
click div "Leg 1 - Truckload Vehicle 1: Standard Dry Van (53 Feet) Number of trucks: 1"
click link "Rates"
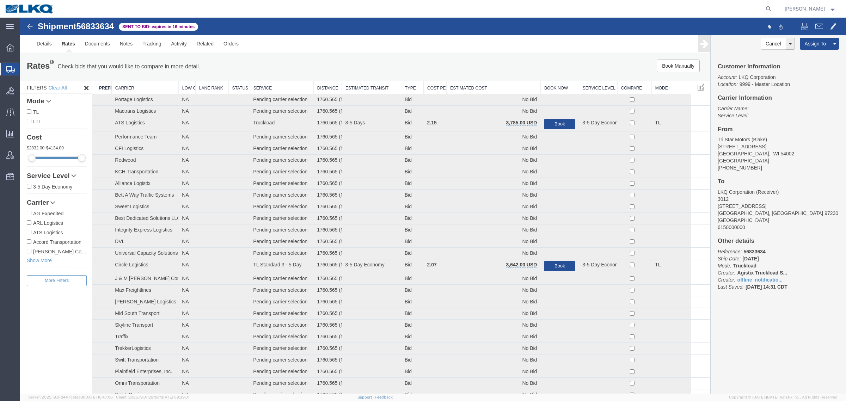
click at [481, 81] on th "Estimated Cost" at bounding box center [494, 87] width 94 height 13
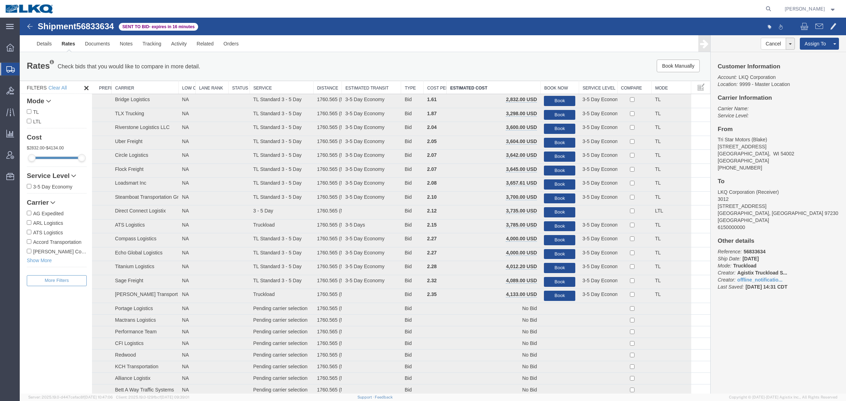
click at [65, 47] on link "Rates" at bounding box center [68, 43] width 23 height 17
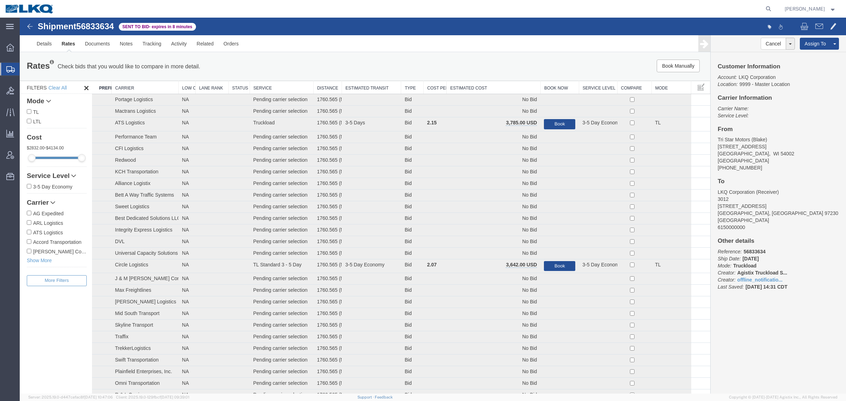
click at [446, 61] on div "Book Manually Pause Continue" at bounding box center [565, 66] width 286 height 13
click at [480, 89] on th "Estimated Cost" at bounding box center [494, 87] width 94 height 13
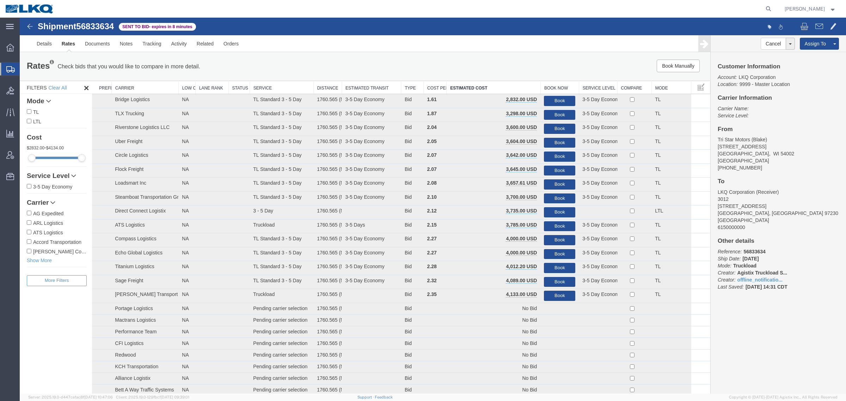
click at [433, 61] on div "Book Manually Pause Continue" at bounding box center [565, 66] width 286 height 13
click at [316, 56] on div "Rates Check bids that you would like to compare in more detail. Compare Filter …" at bounding box center [365, 67] width 691 height 28
click at [307, 55] on div "Rates Check bids that you would like to compare in more detail. Compare Filter …" at bounding box center [365, 67] width 691 height 28
click at [303, 63] on div "Rates Check bids that you would like to compare in more detail. Compare Filter" at bounding box center [222, 67] width 401 height 14
click at [306, 56] on div "Rates Check bids that you would like to compare in more detail. Compare Filter …" at bounding box center [365, 67] width 691 height 28
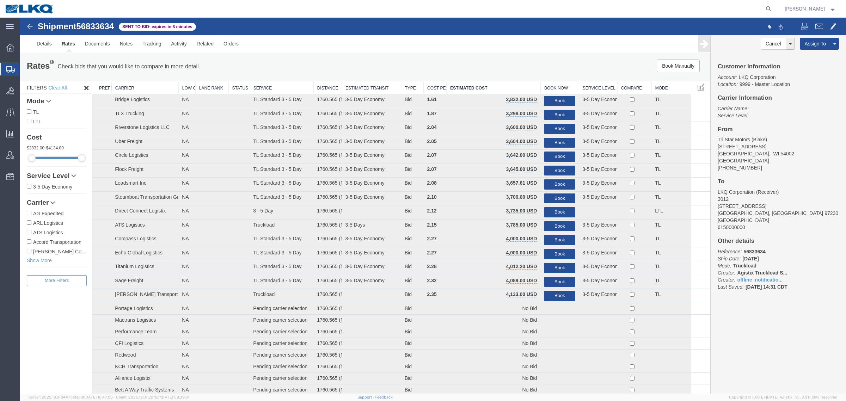
click at [306, 56] on div "Rates Check bids that you would like to compare in more detail. Compare Filter …" at bounding box center [365, 67] width 691 height 28
drag, startPoint x: 552, startPoint y: 112, endPoint x: 505, endPoint y: 78, distance: 57.8
click at [552, 112] on button "Book" at bounding box center [559, 115] width 31 height 10
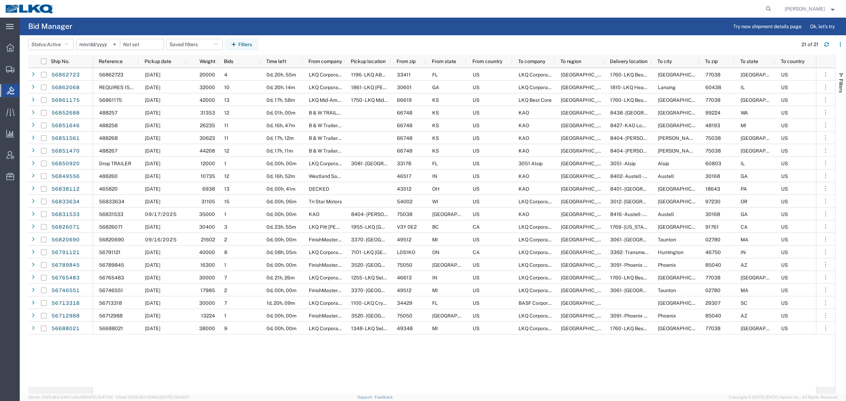
click at [337, 42] on agx-table-filter-chips "Status: Active Active All Awaiting Confirmation Awarded Closed Expired Open Wit…" at bounding box center [411, 47] width 766 height 16
click at [341, 32] on agx-page-header "Bid Manager Try new shipment details page Ok, let's try" at bounding box center [433, 27] width 826 height 18
click at [179, 43] on button "Saved filters" at bounding box center [194, 44] width 56 height 11
click at [195, 73] on span "Bid Board" at bounding box center [213, 75] width 92 height 13
type input "2024-12-01"
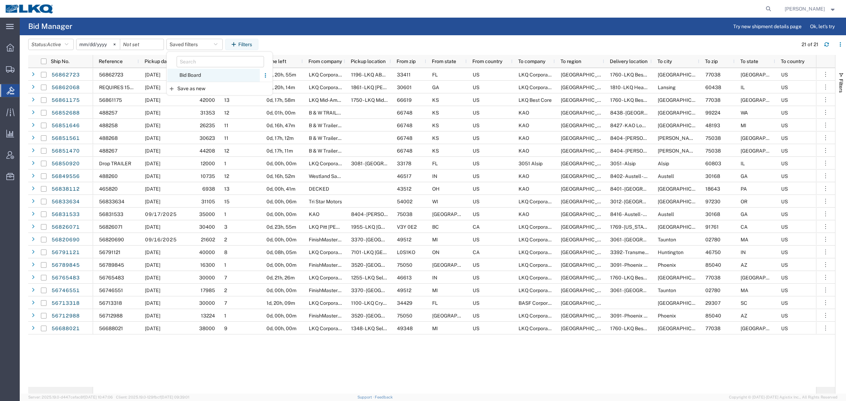
type input "2025-12-31"
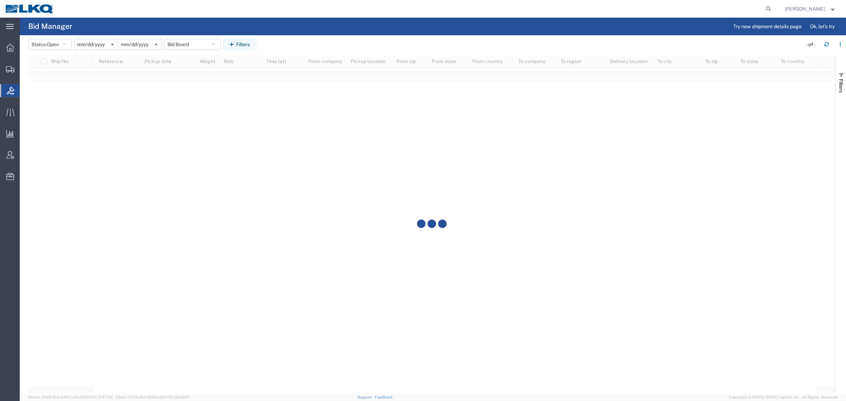
click at [306, 43] on agx-table-filter-chips "Status: Open Active All Awaiting Confirmation Awarded Closed Expired Open Withd…" at bounding box center [413, 47] width 771 height 16
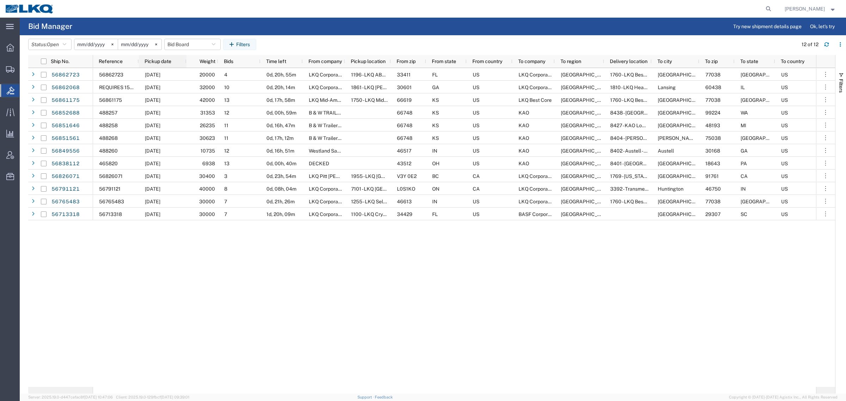
click at [157, 65] on div "Pickup date" at bounding box center [164, 61] width 39 height 9
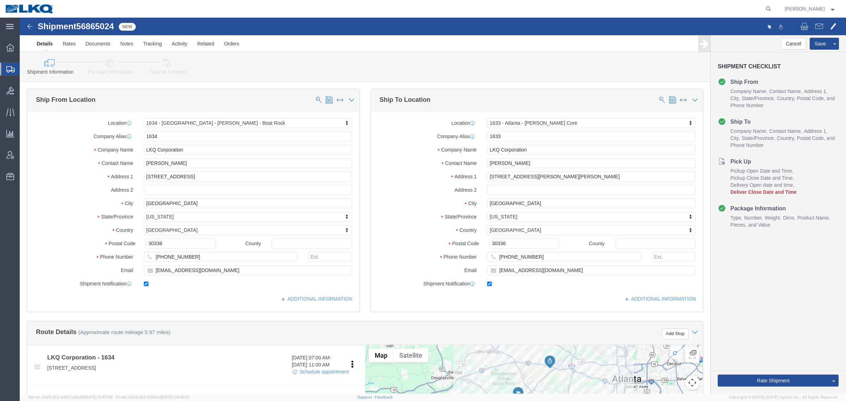
click div "Shipment Information Package Information Special Services Loading Routing"
select select "28712"
select select "28711"
click span "56865024"
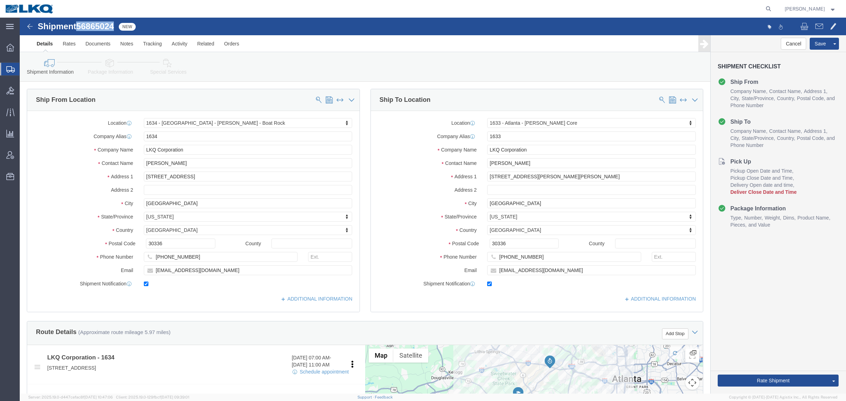
copy span "56865024"
click link "Special Services"
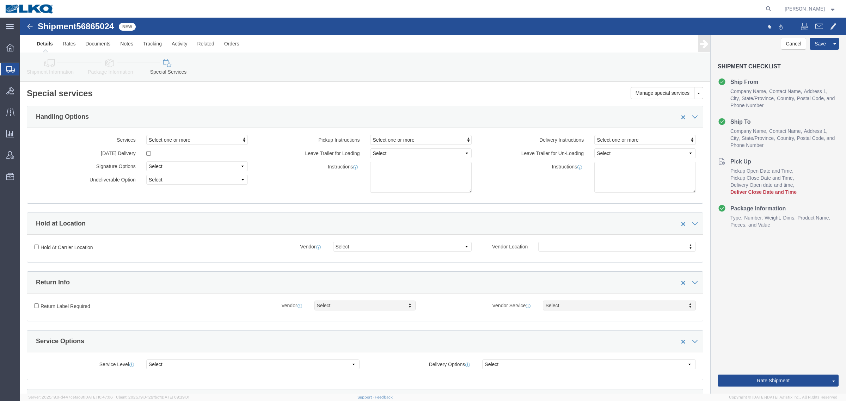
click div "Manage special services Handling Options Hold at Location Return Info Service O…"
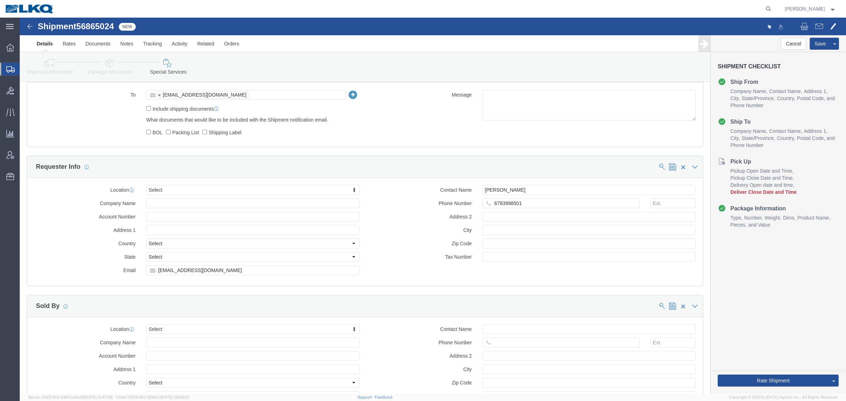
scroll to position [561, 0]
click input "mjvoyles@lkqcorp.com"
click link "Shipment Information"
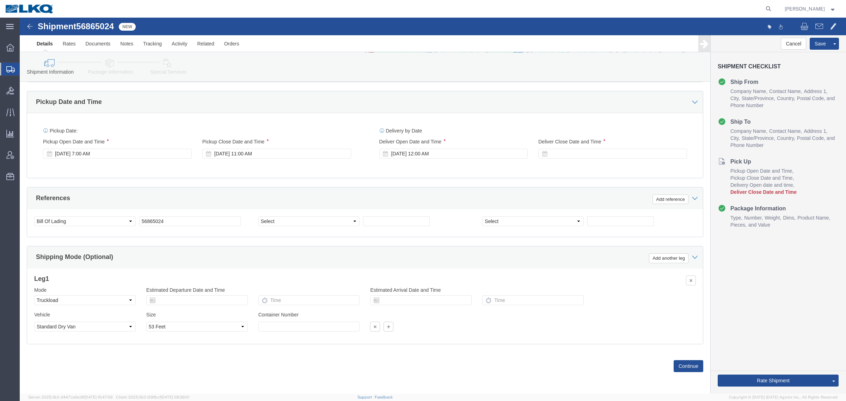
scroll to position [344, 0]
click icon
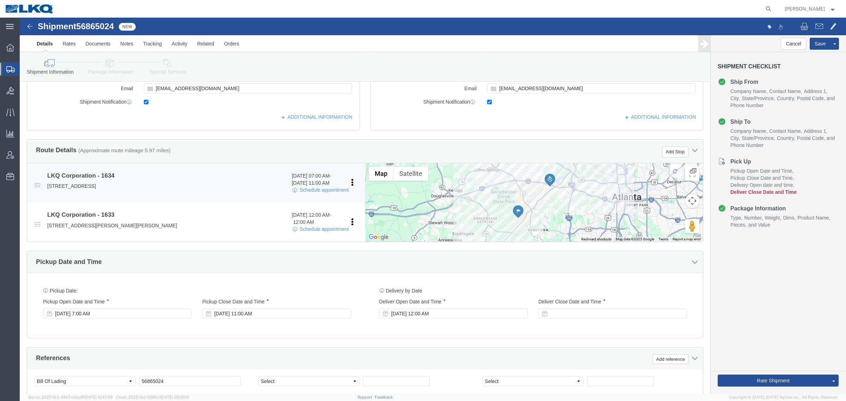
scroll to position [168, 0]
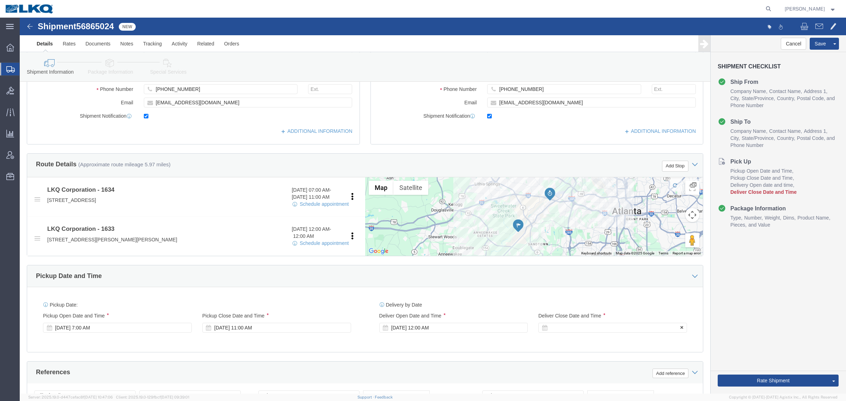
click div
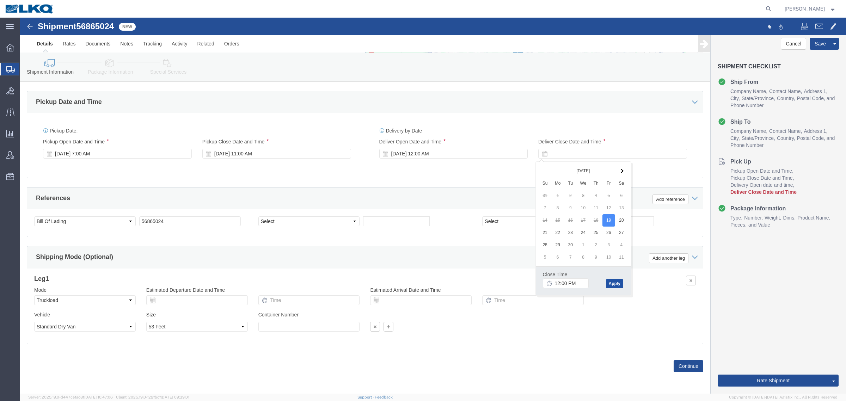
click button "Apply"
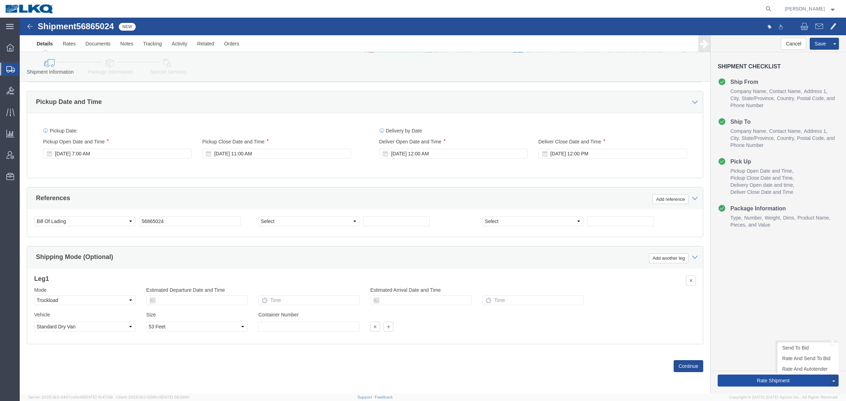
drag, startPoint x: 726, startPoint y: 360, endPoint x: 739, endPoint y: 357, distance: 13.9
click button "Rate Shipment"
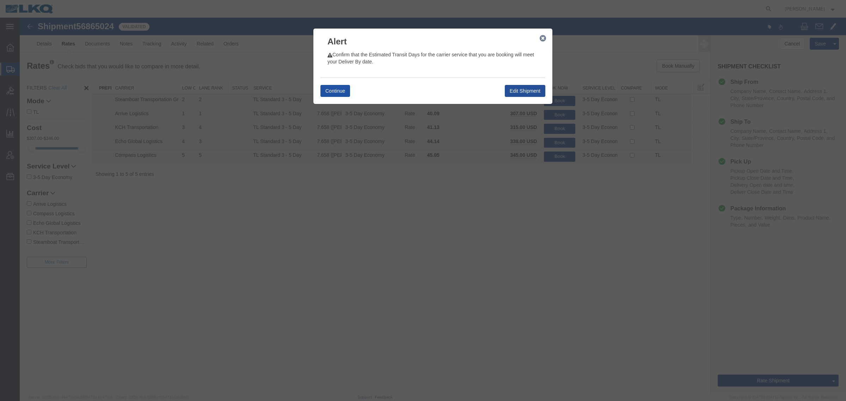
click at [334, 89] on button "Continue" at bounding box center [336, 91] width 30 height 12
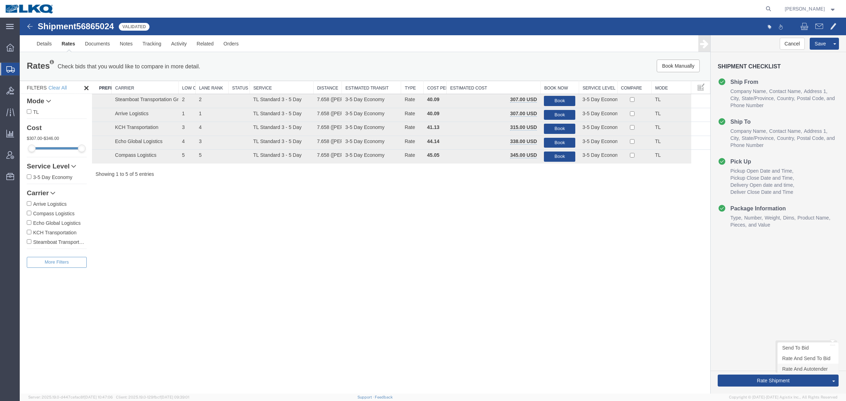
click at [806, 371] on link "Rate And Autotender" at bounding box center [808, 369] width 61 height 11
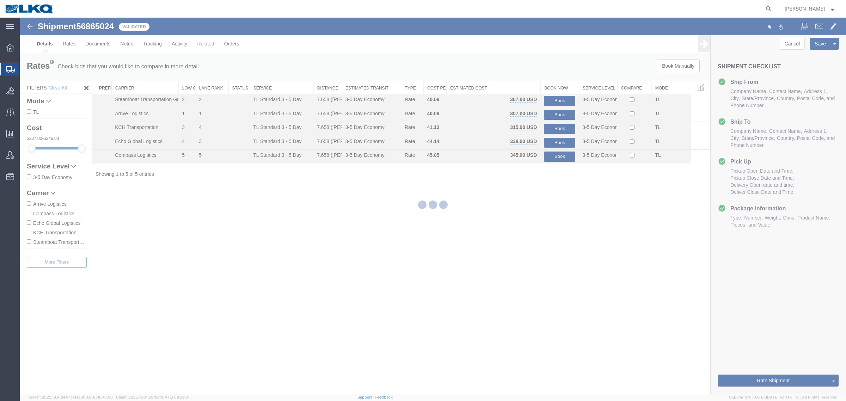
select select "28712"
select select "28711"
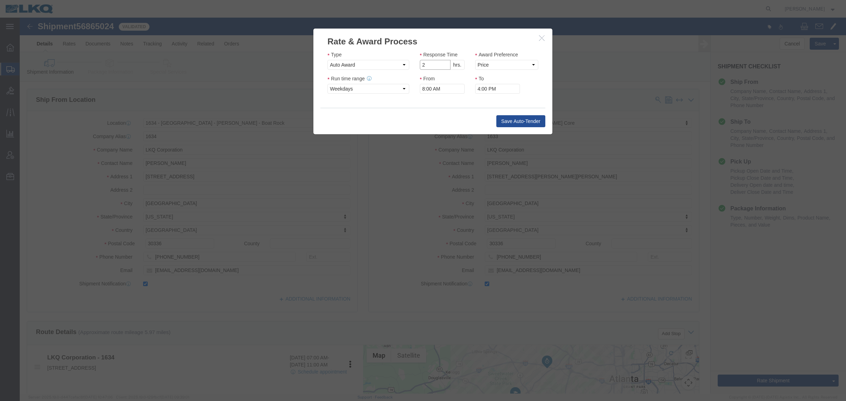
click input "2"
click div "Award Preference Price Carrier Rank"
click select "Price Carrier Rank"
click input "2"
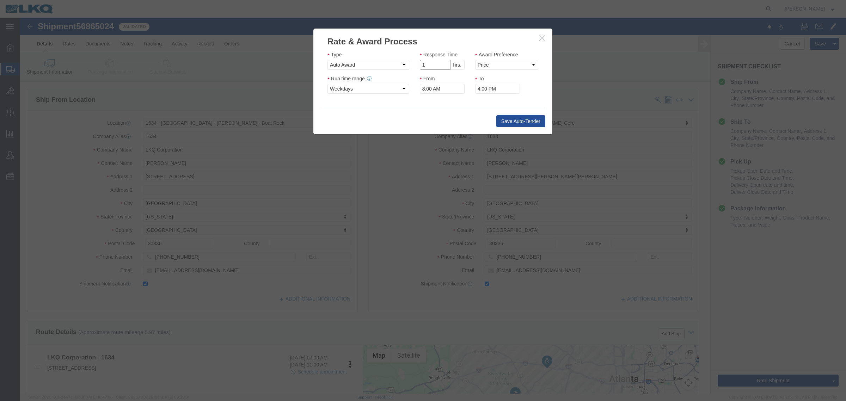
type input "1"
click input "1"
click select "Price Carrier Rank"
select select "LANE_RANK"
click select "Price Carrier Rank"
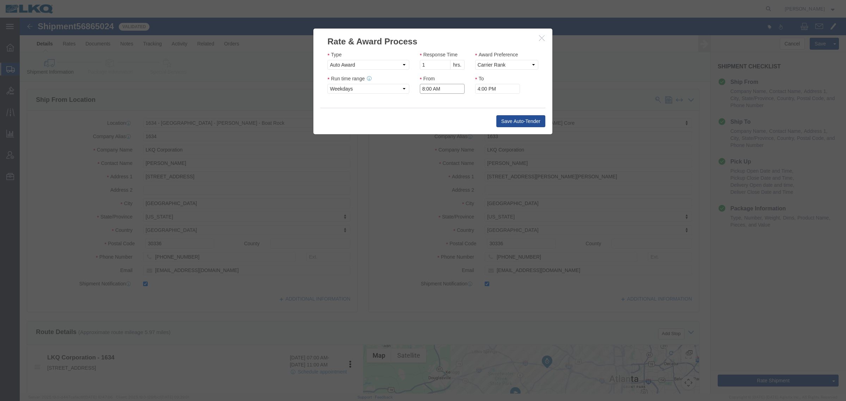
click input "8:00 AM"
type input "7:00 AM"
click div "Save Auto-Tender"
click button "Save Auto-Tender"
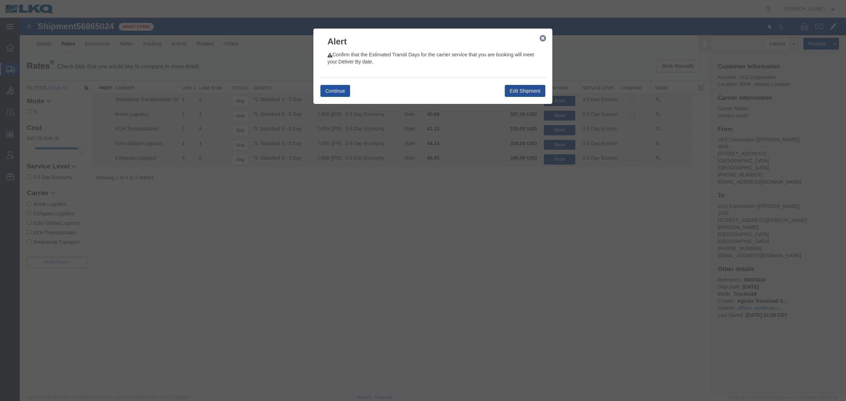
click at [325, 90] on button "Continue" at bounding box center [336, 91] width 30 height 12
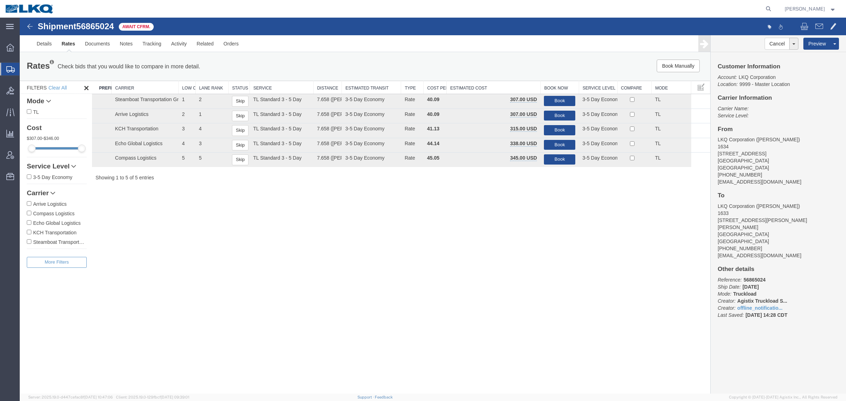
click at [332, 71] on div "Rates Check bids that you would like to compare in more detail. Compare Filter" at bounding box center [222, 67] width 401 height 14
click at [291, 36] on ul "Details Rates Documents Notes Tracking Activity Related Orders" at bounding box center [433, 43] width 802 height 17
click at [277, 63] on div "Rates Check bids that you would like to compare in more detail. Compare Filter" at bounding box center [222, 67] width 401 height 14
click at [277, 65] on div "Rates Check bids that you would like to compare in more detail. Compare Filter" at bounding box center [222, 67] width 401 height 14
click at [268, 20] on div "Shipment 56865024 5 of 5 Await Cfrm. Details Rates Documents Notes Tracking Act…" at bounding box center [433, 35] width 826 height 35
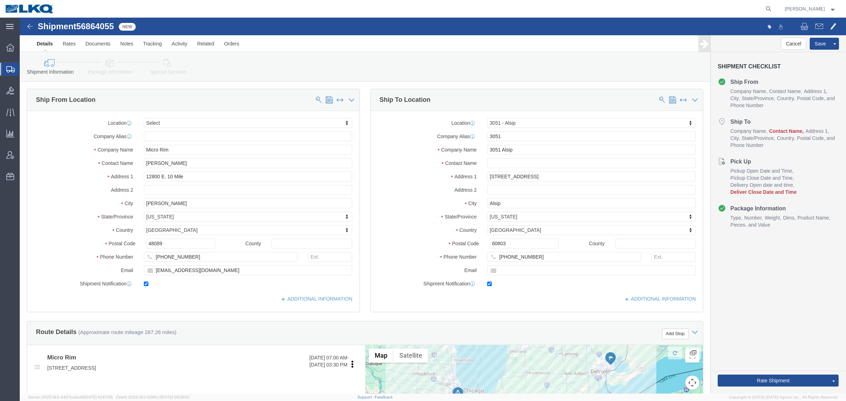
select select
select select "27768"
click span "56864055"
copy span "56864055"
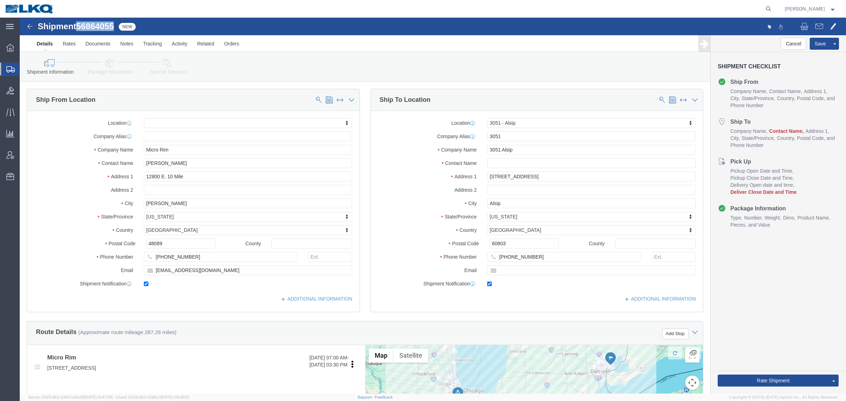
click icon
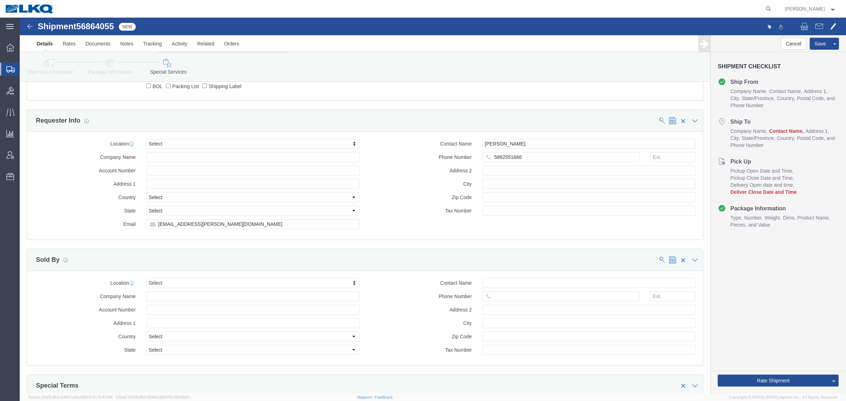
scroll to position [661, 0]
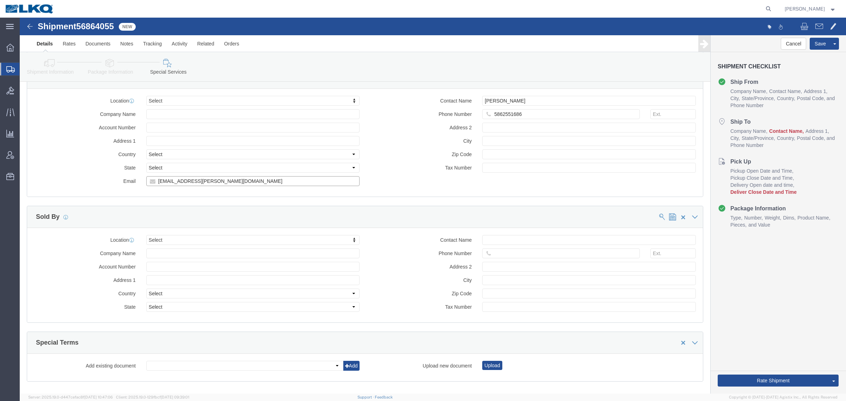
click input "[EMAIL_ADDRESS][PERSON_NAME][DOMAIN_NAME]"
click link "Shipment Information"
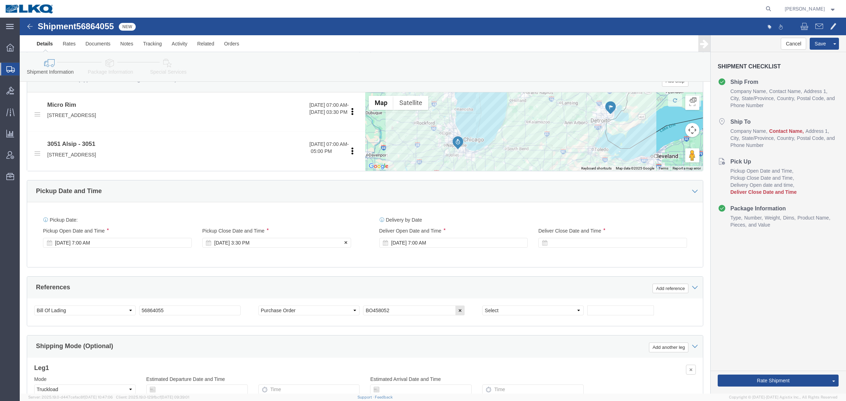
scroll to position [180, 0]
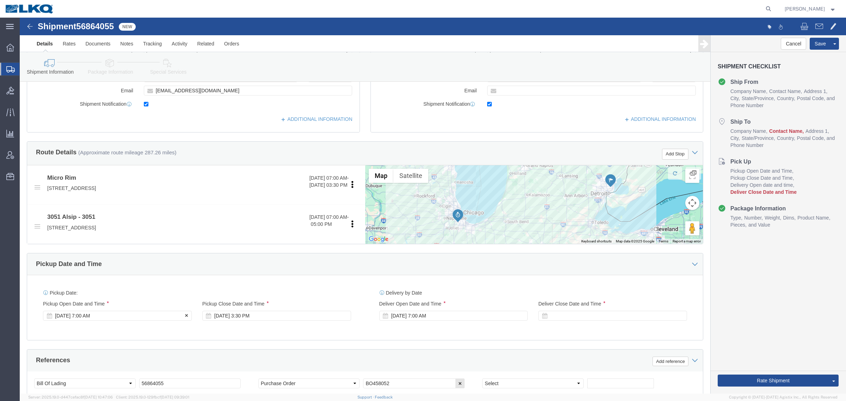
click div "[DATE] 7:00 AM"
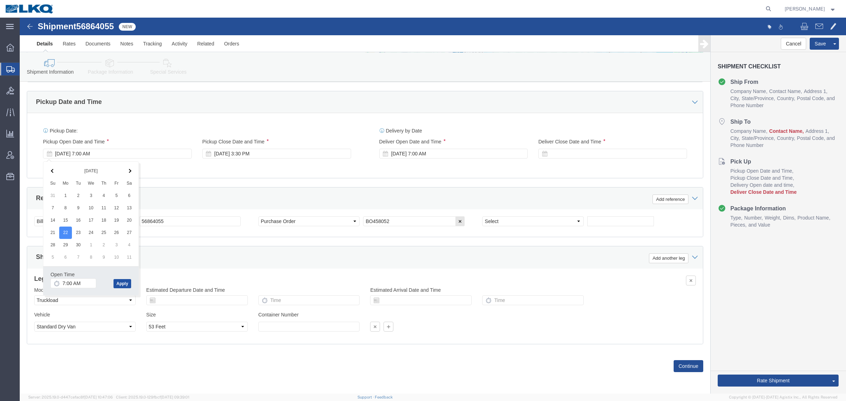
drag, startPoint x: 106, startPoint y: 265, endPoint x: 596, endPoint y: 165, distance: 499.2
click button "Apply"
click div "Pickup Date and Time"
click span "56864055"
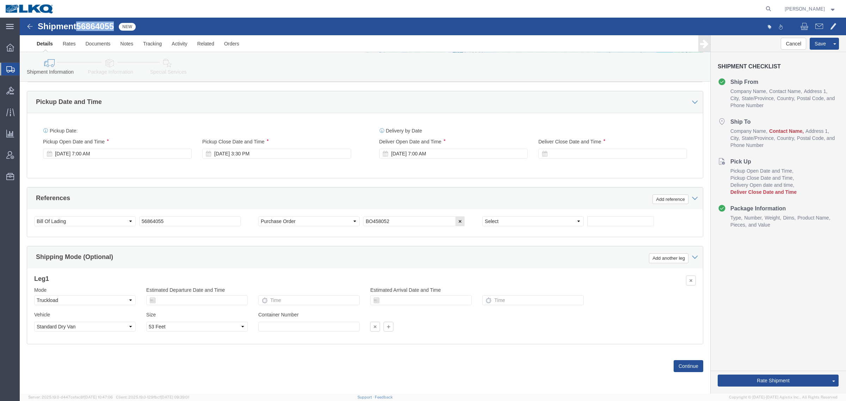
click span "56864055"
copy span "56864055"
click div "Ship From Location Location My Profile Location 1100 - LKQ [GEOGRAPHIC_DATA] 11…"
click div "Pickup Date and Time"
click div "Pickup Date: Pickup Start Date Pickup Start Time Pickup Open Date and Time [DAT…"
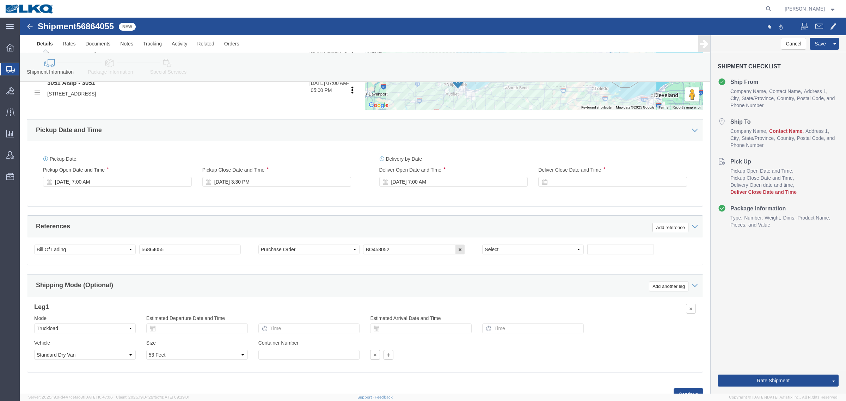
scroll to position [300, 0]
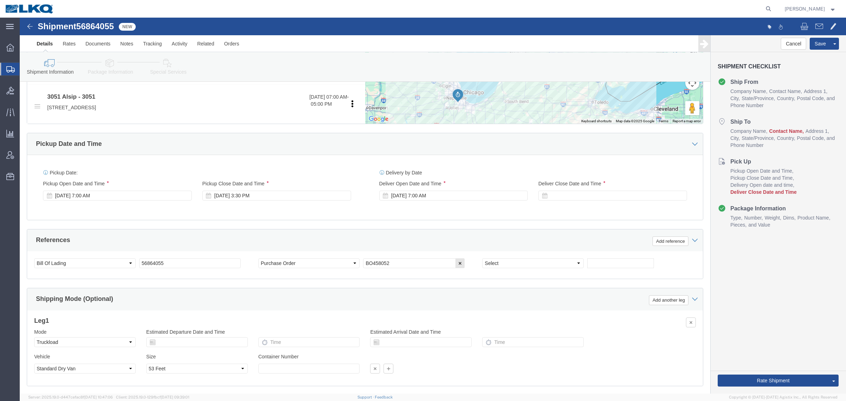
click div "Rate Shipment Send To Bid Rate And Send To Bid Rate And Autotender"
click button "Rate Shipment"
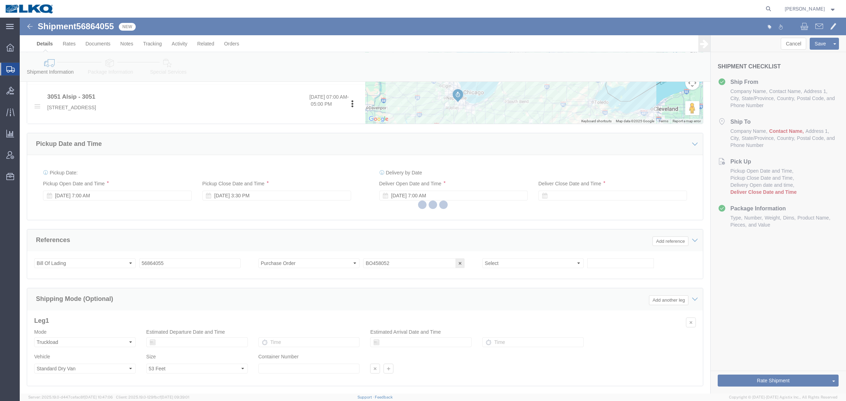
click at [715, 249] on div at bounding box center [433, 206] width 826 height 376
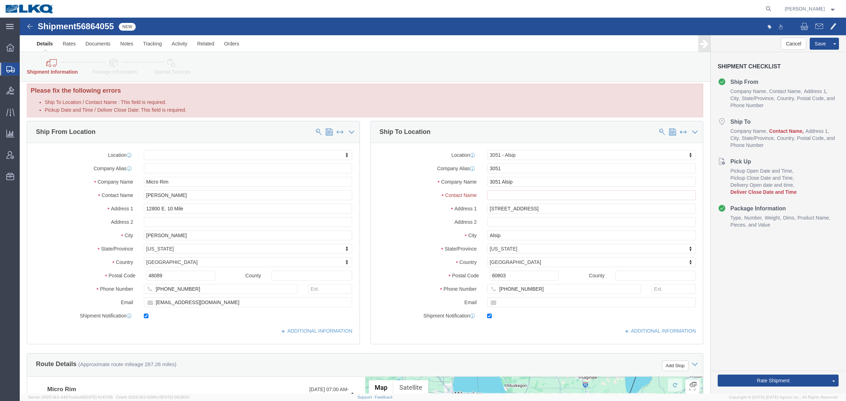
scroll to position [0, 0]
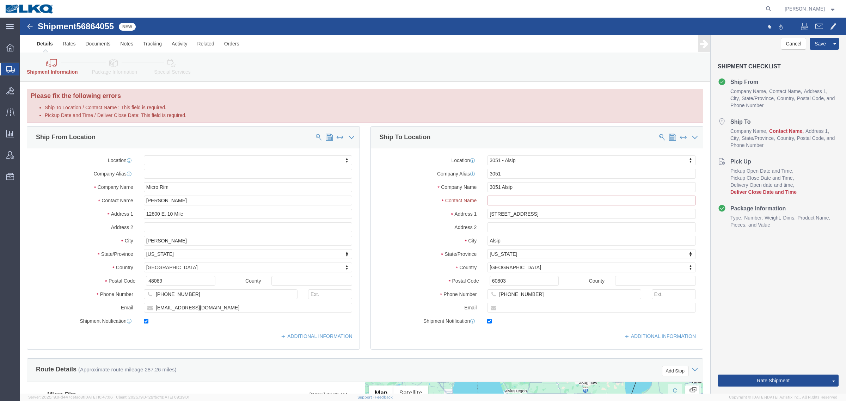
click input "Ship To Location / Contact Name : This field is required."
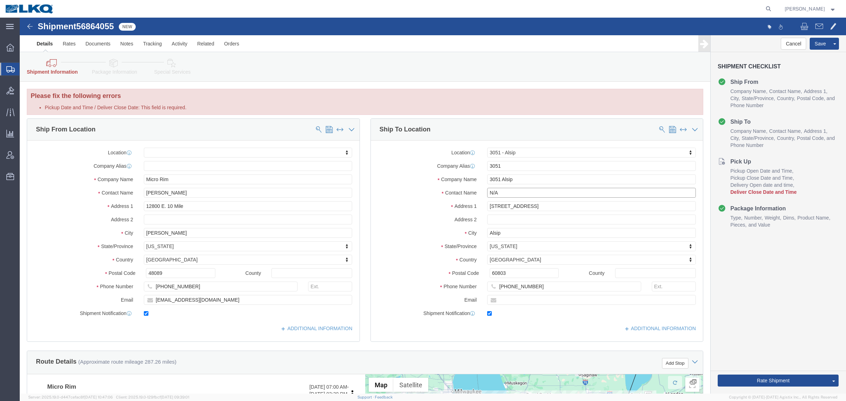
type input "N/A"
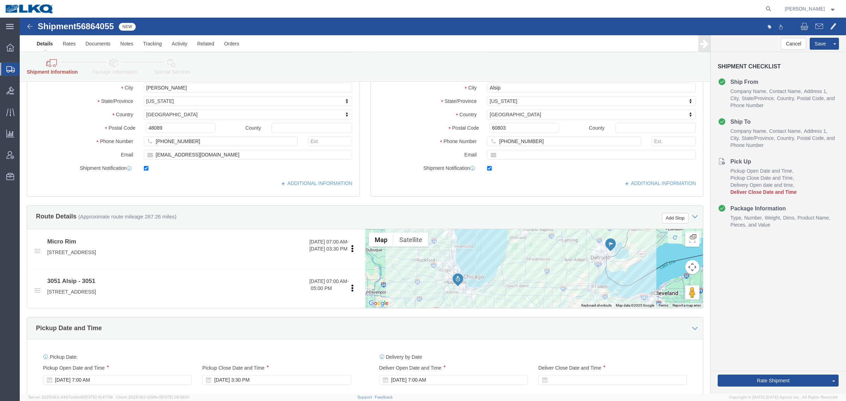
scroll to position [176, 0]
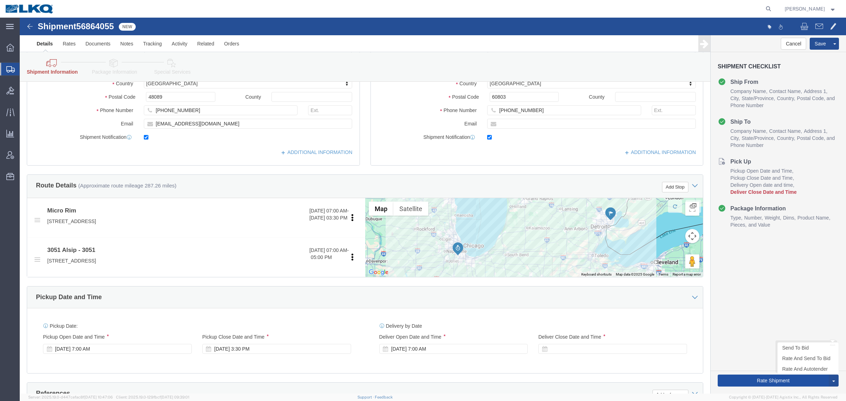
click button "Rate Shipment"
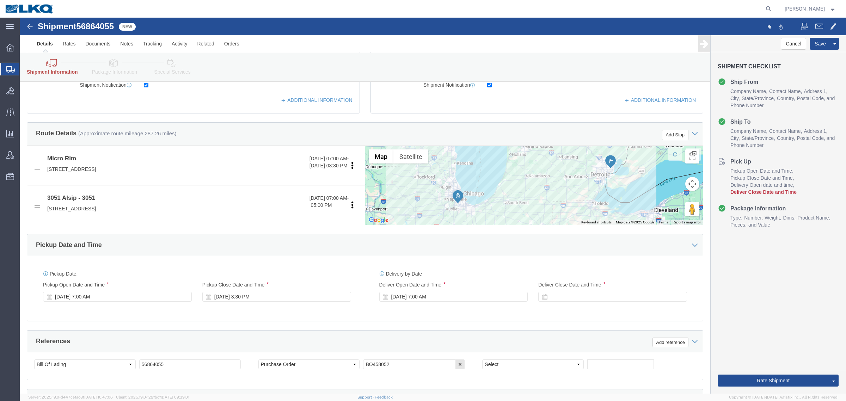
scroll to position [309, 0]
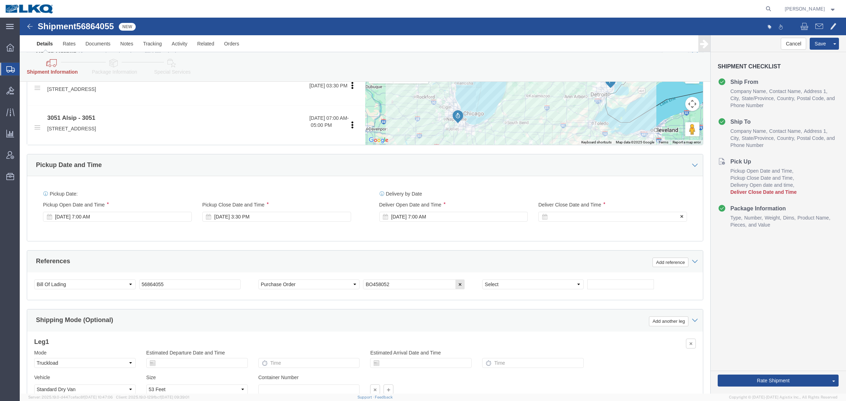
click div
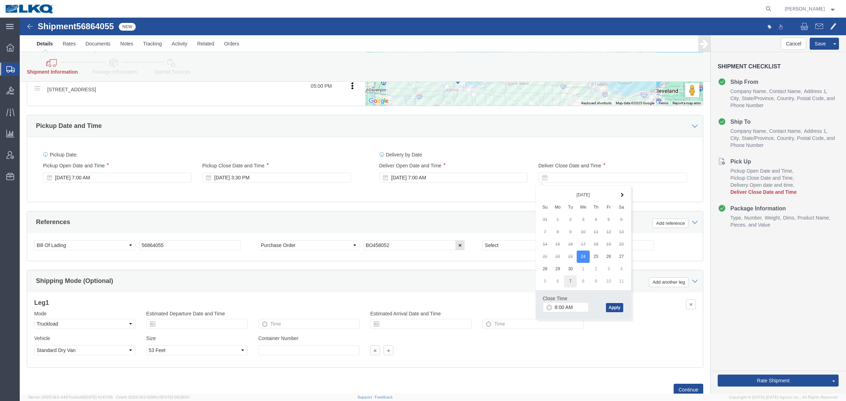
scroll to position [353, 0]
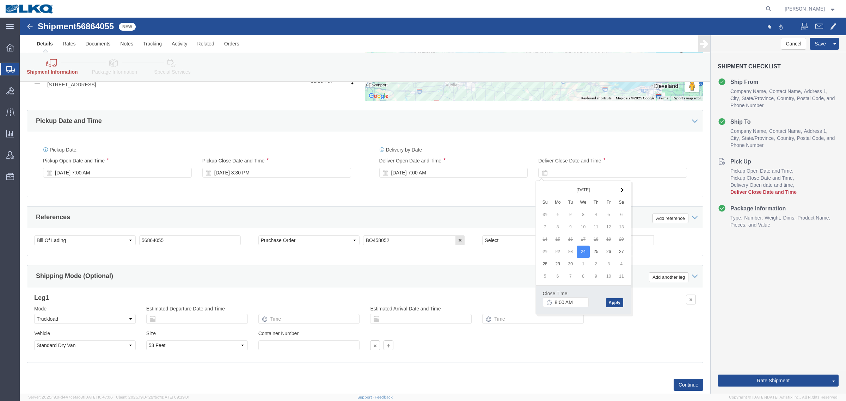
click div "Ship From Location Location My Profile Location 1100 - LKQ [GEOGRAPHIC_DATA] 11…"
click div "[DATE] 7:00 AM"
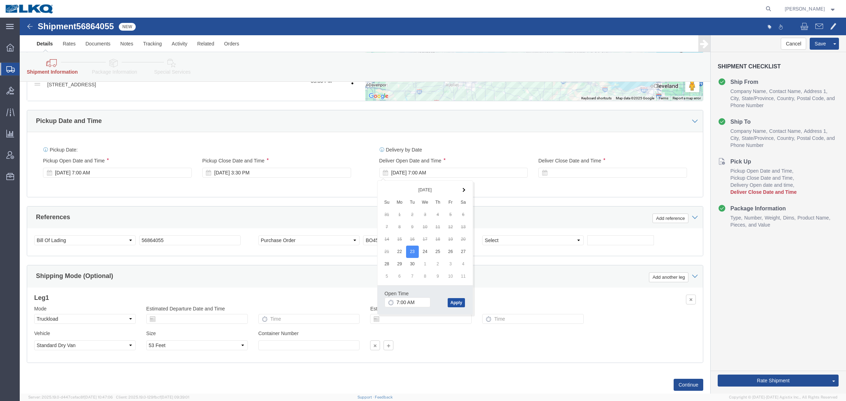
click button "Apply"
click div
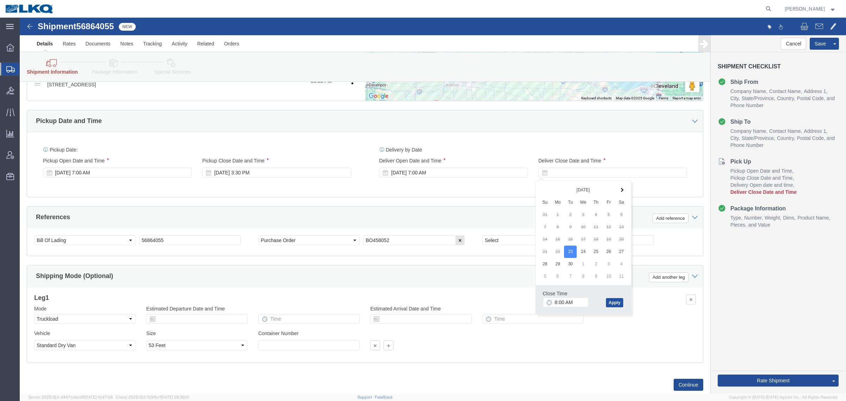
click button "Apply"
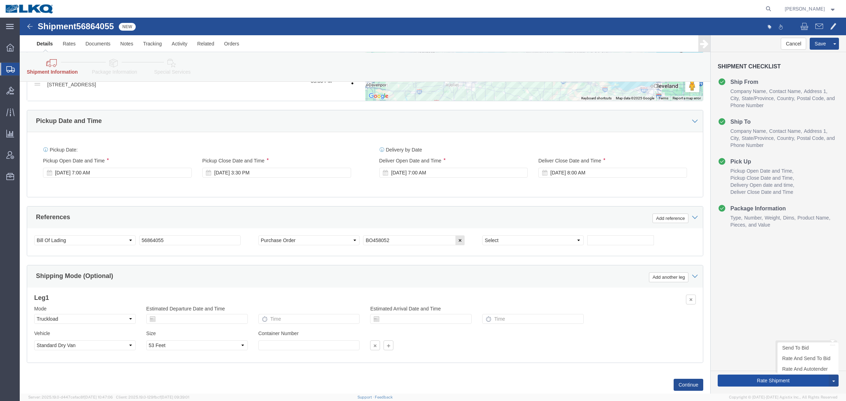
click button "Rate Shipment"
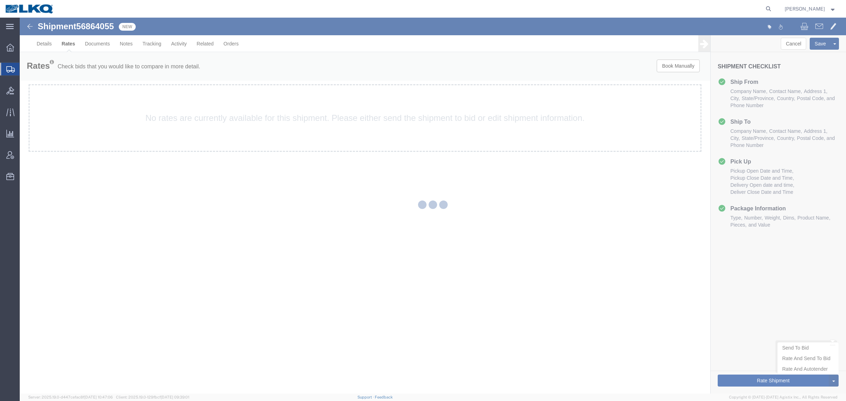
scroll to position [0, 0]
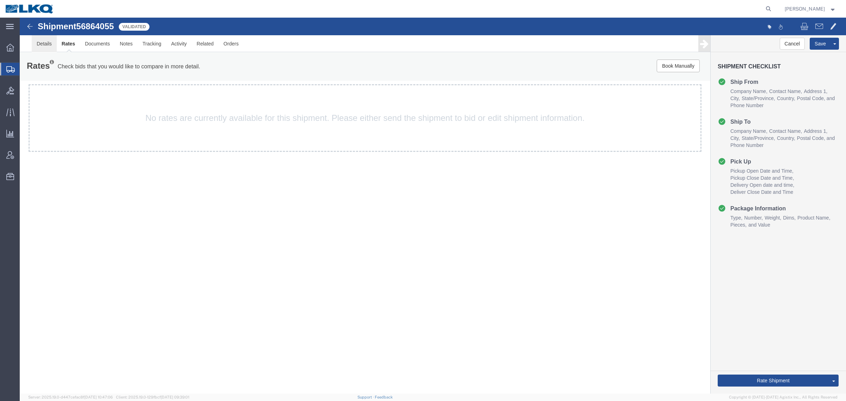
click at [39, 42] on link "Details" at bounding box center [44, 43] width 25 height 17
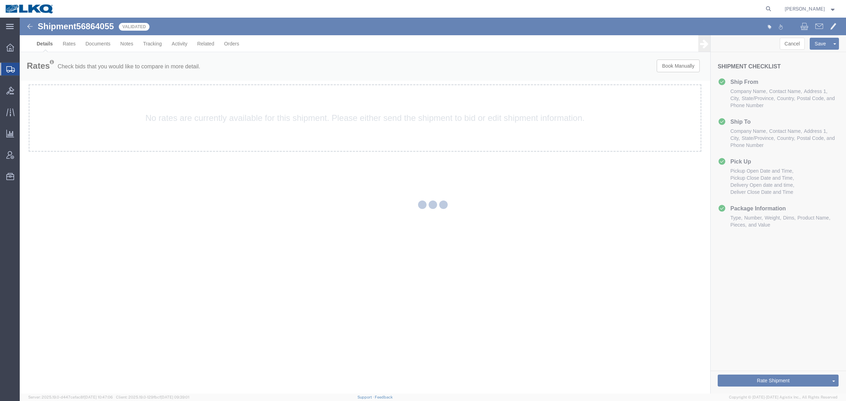
select select "27768"
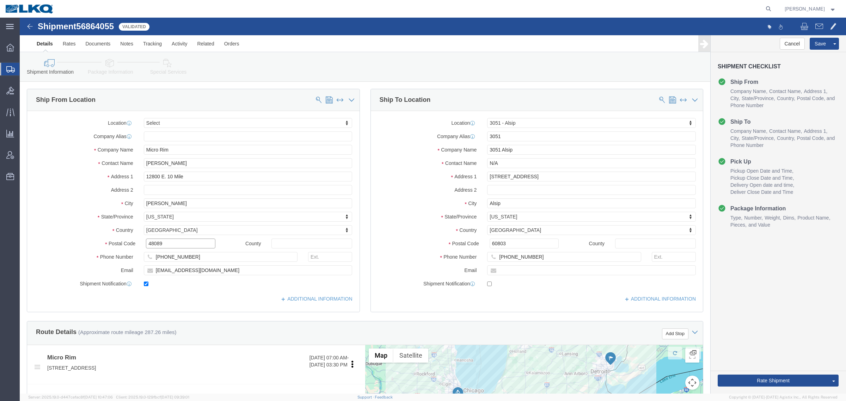
click input "48089"
